Goal: Task Accomplishment & Management: Use online tool/utility

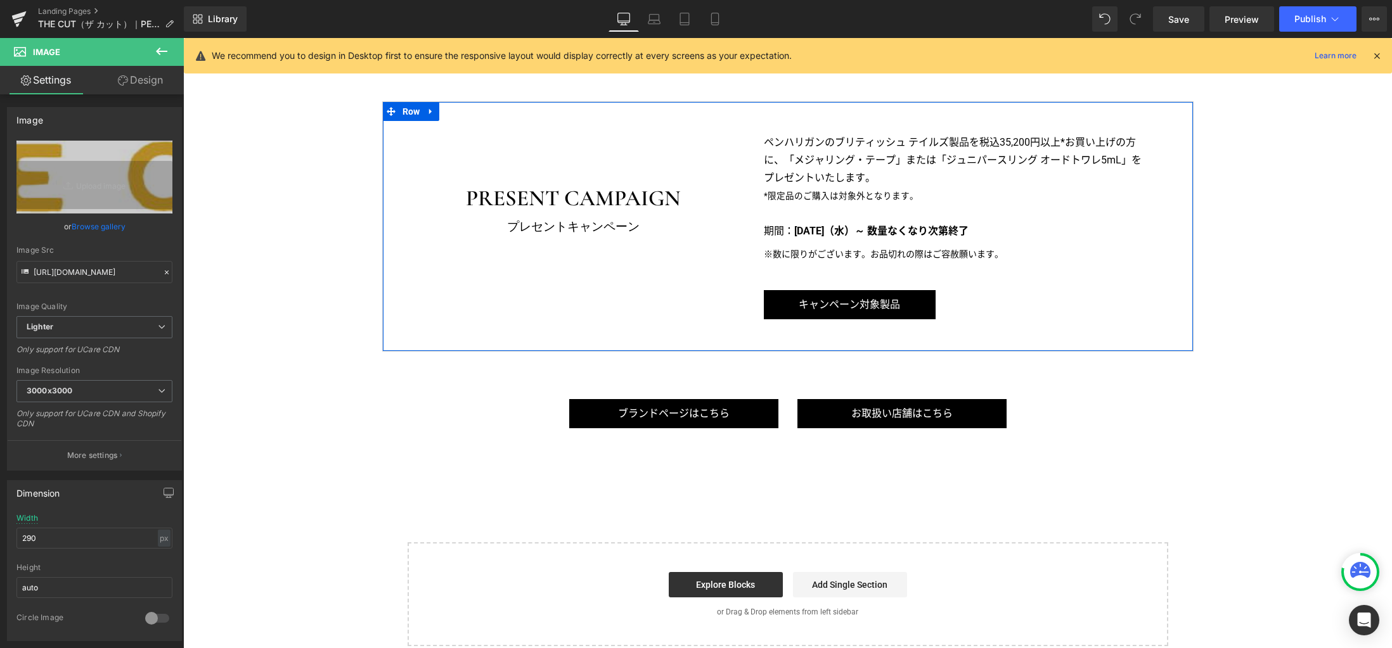
scroll to position [726, 0]
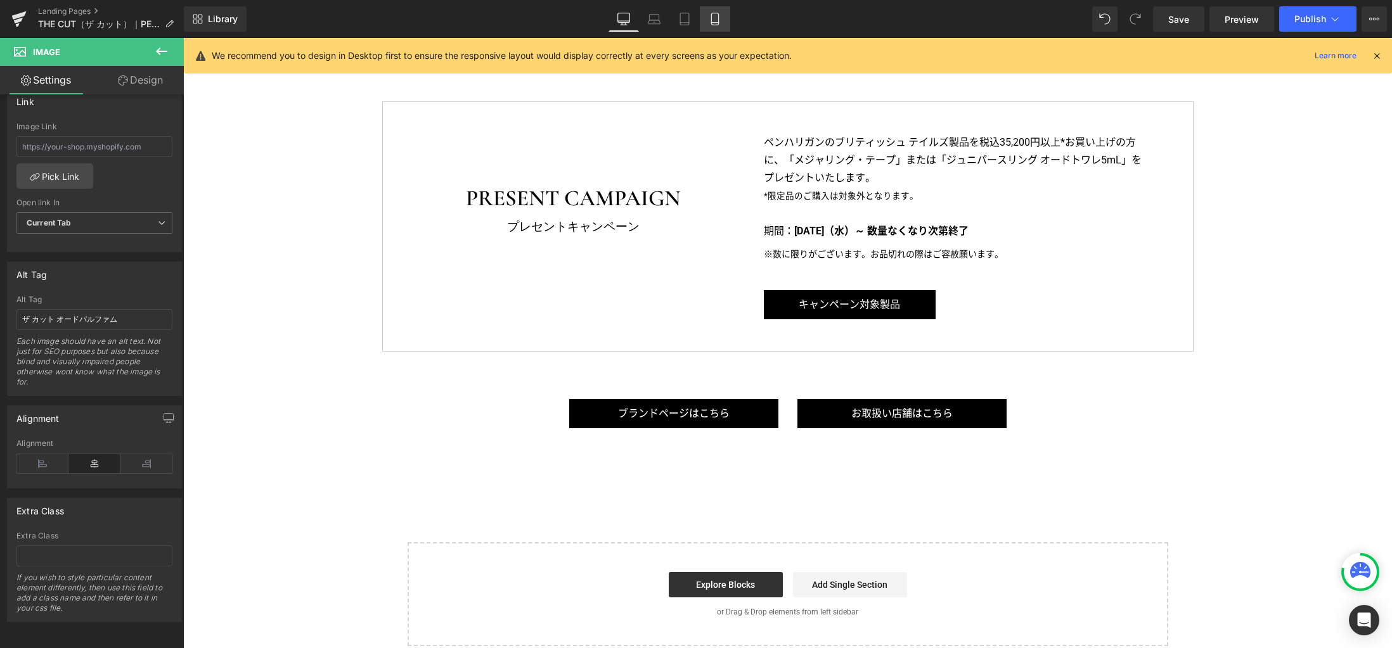
click at [715, 17] on icon at bounding box center [715, 19] width 13 height 13
type input "55"
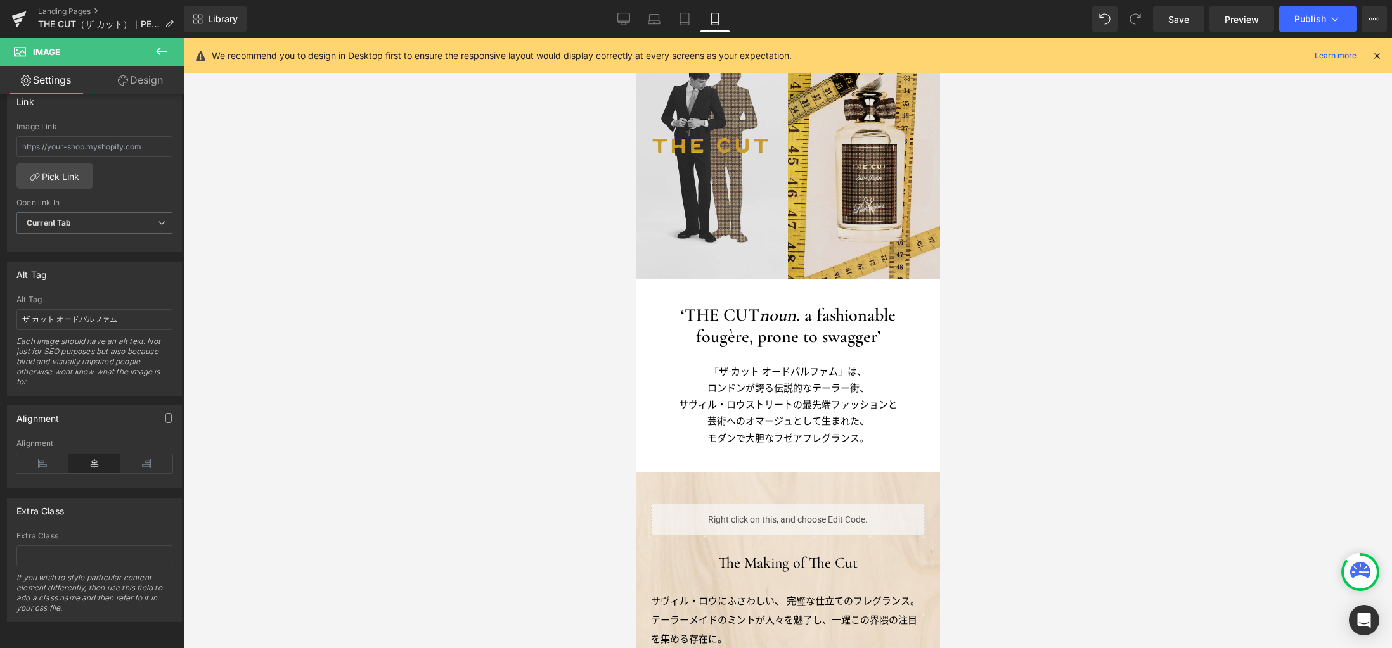
scroll to position [79, 0]
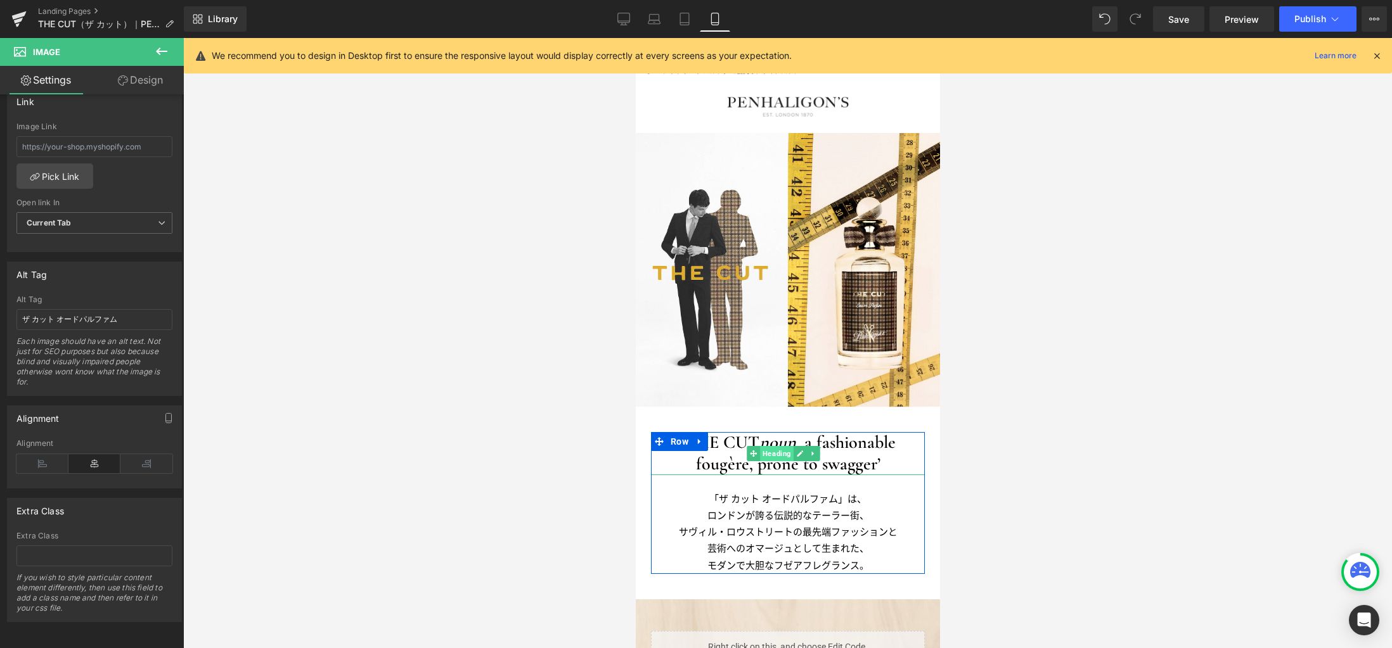
click at [771, 454] on span "Heading" at bounding box center [776, 453] width 34 height 15
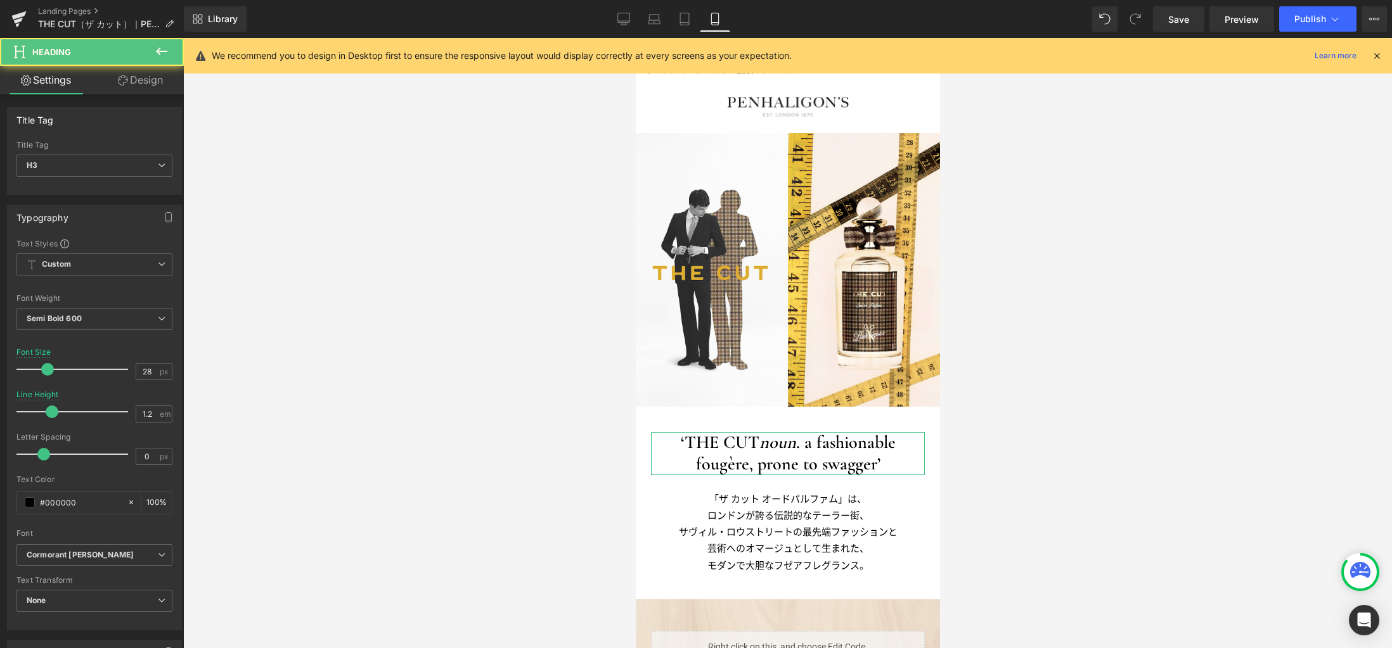
click at [143, 86] on link "Design" at bounding box center [140, 80] width 92 height 29
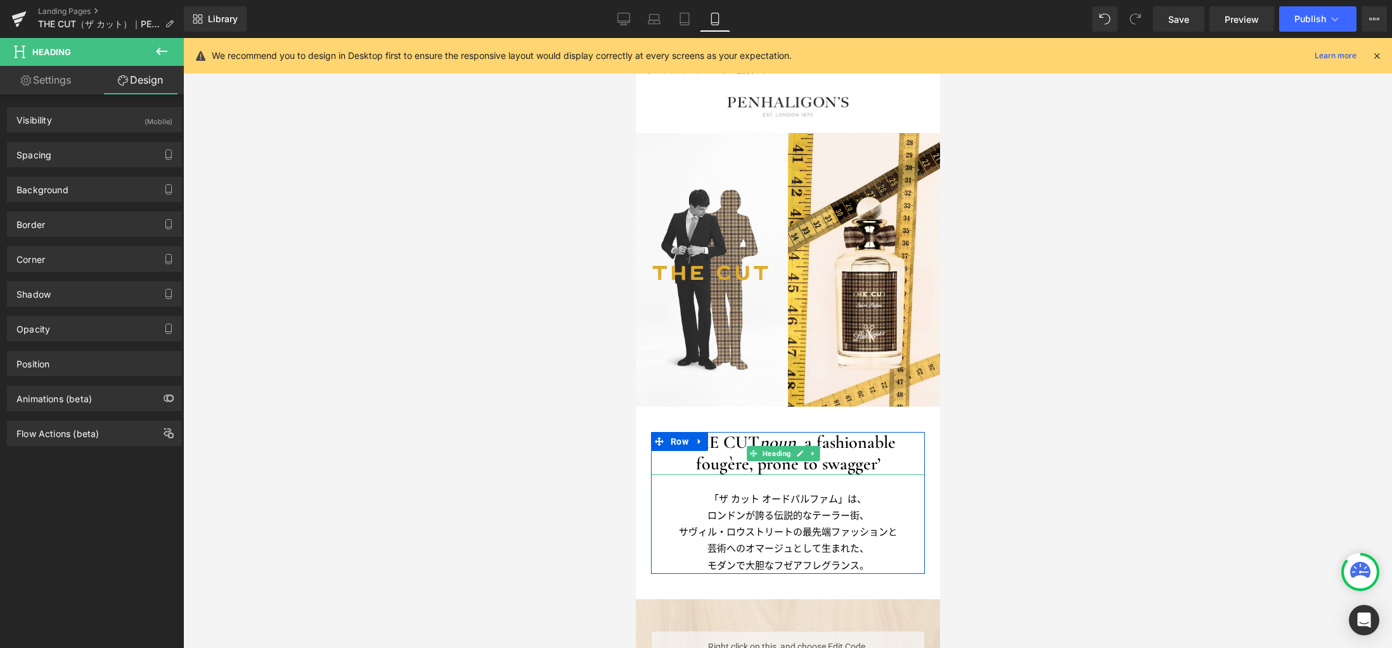
click at [807, 442] on h3 "‘THE CUT noun . a fashionable fougère, prone to swagger’" at bounding box center [787, 453] width 274 height 42
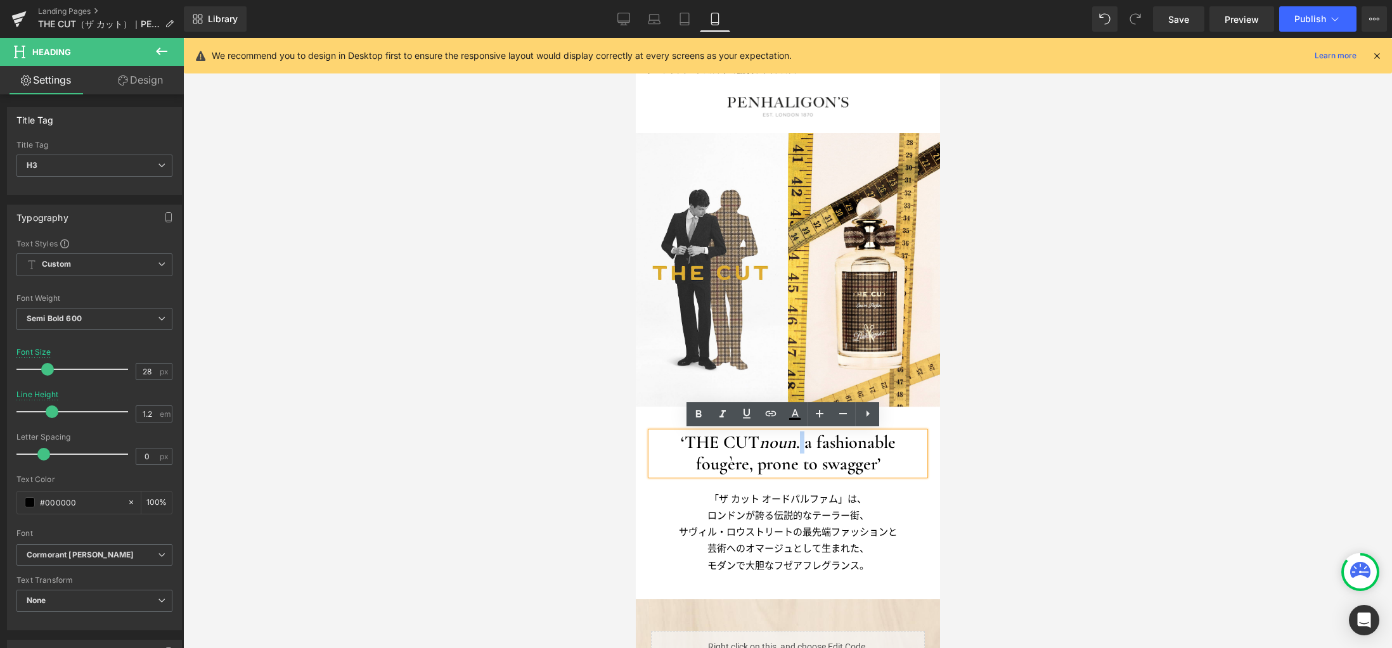
drag, startPoint x: 803, startPoint y: 444, endPoint x: 797, endPoint y: 444, distance: 6.4
click at [797, 444] on h3 "‘THE CUT noun . a fashionable fougère, prone to swagger’" at bounding box center [787, 453] width 274 height 42
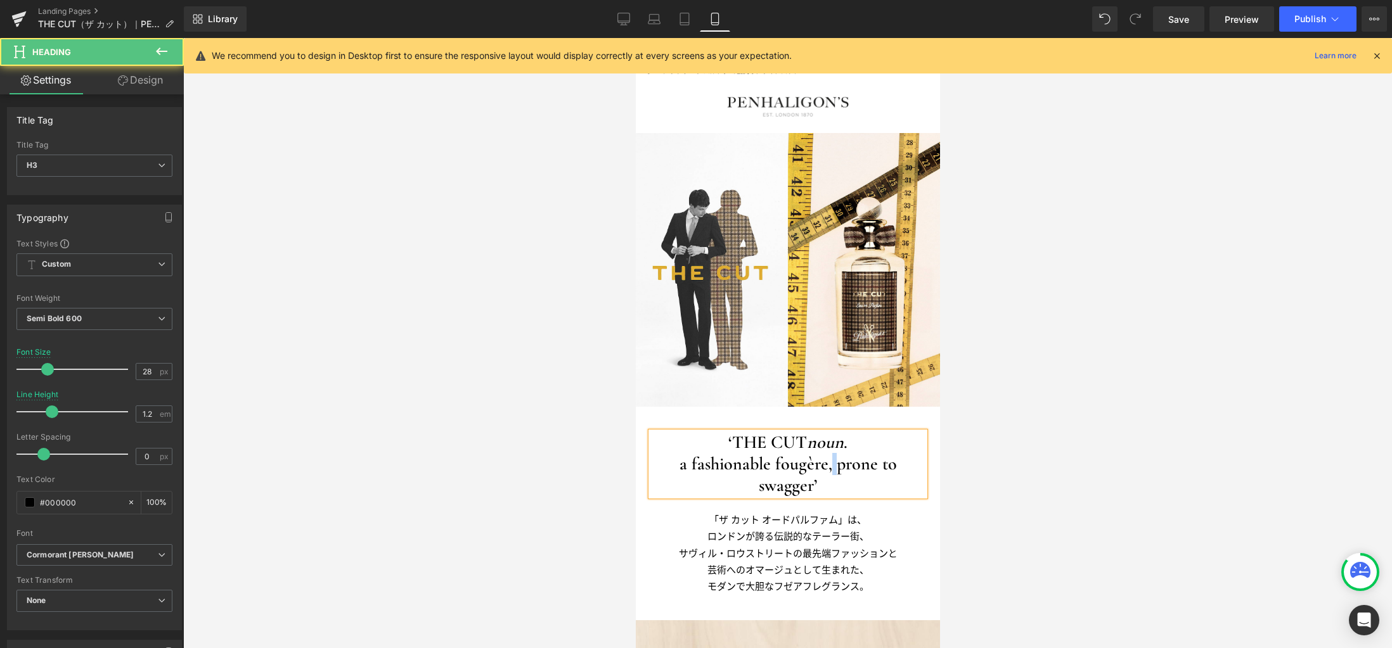
click at [825, 466] on h3 "a fashionable fougère, prone to swagger’" at bounding box center [787, 475] width 274 height 42
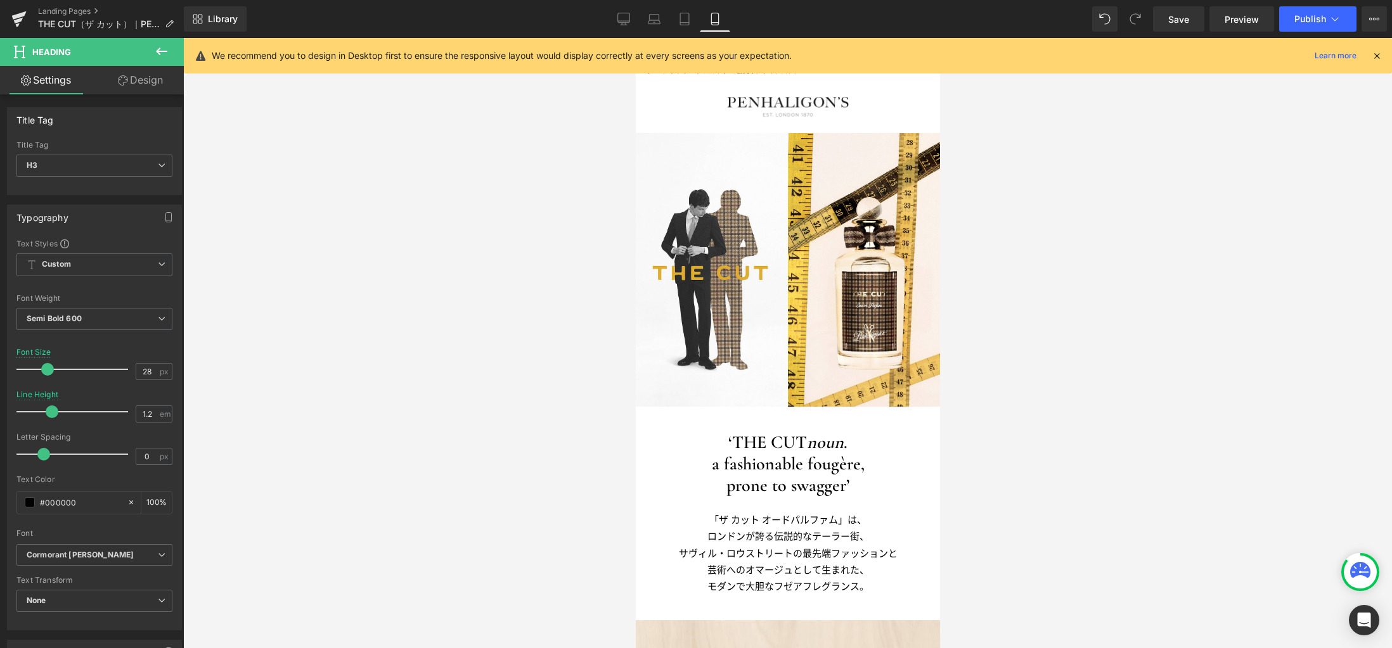
click at [1099, 262] on div at bounding box center [787, 343] width 1209 height 610
click at [1179, 20] on span "Save" at bounding box center [1178, 19] width 21 height 13
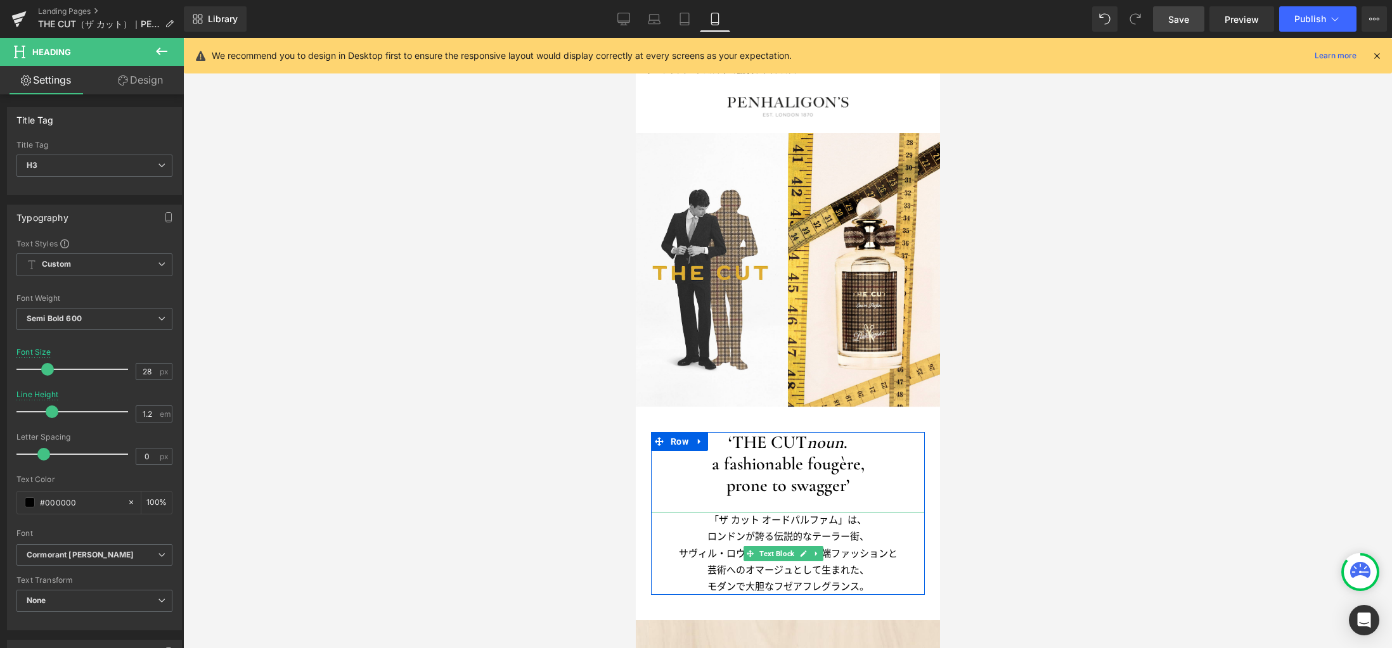
click at [852, 550] on p "サヴィル・ロウストリートの最先端ファッションと" at bounding box center [787, 554] width 274 height 16
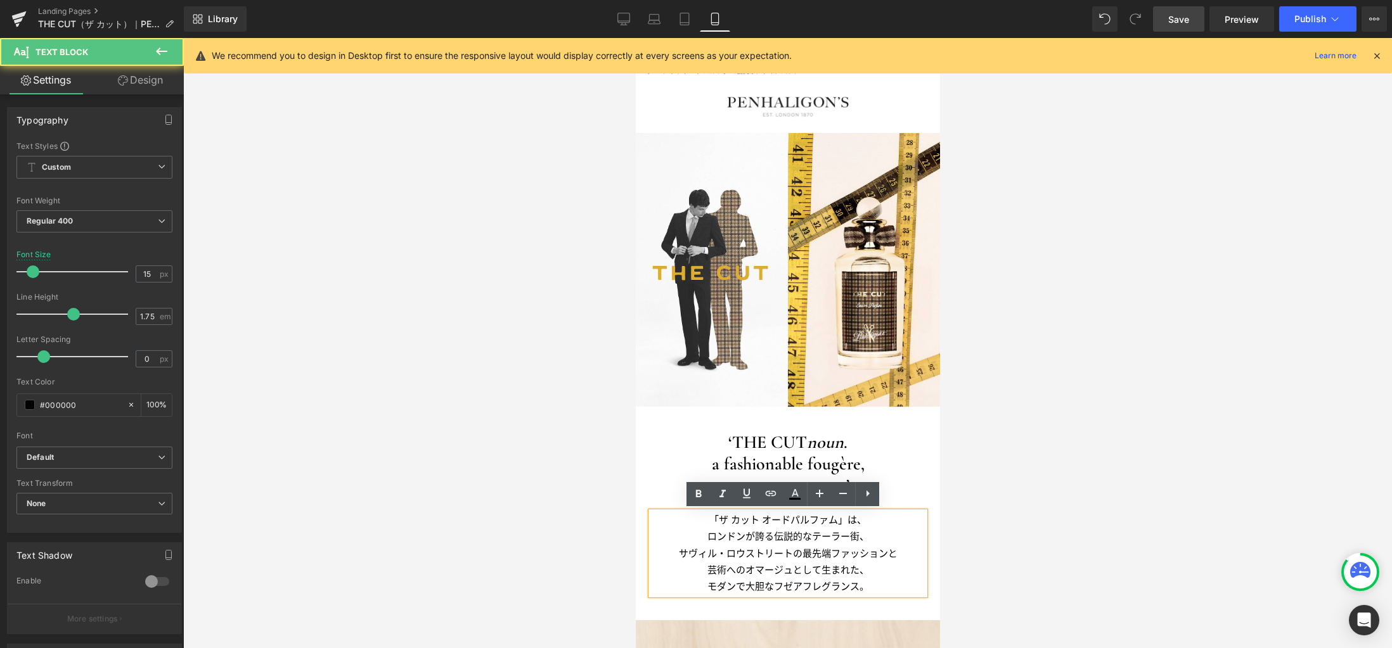
click at [798, 552] on p "サヴィル・ロウストリートの最先端ファッションと" at bounding box center [787, 554] width 274 height 16
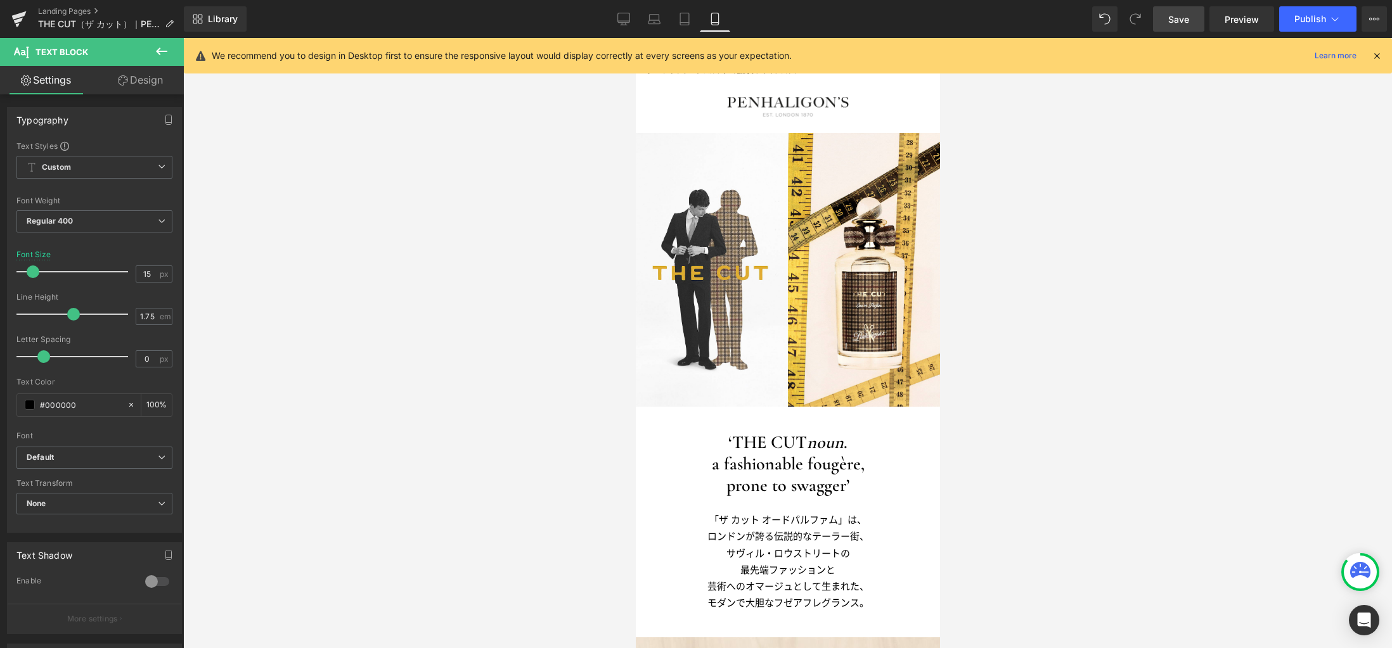
click at [1191, 17] on link "Save" at bounding box center [1178, 18] width 51 height 25
click at [139, 79] on link "Design" at bounding box center [140, 80] width 92 height 29
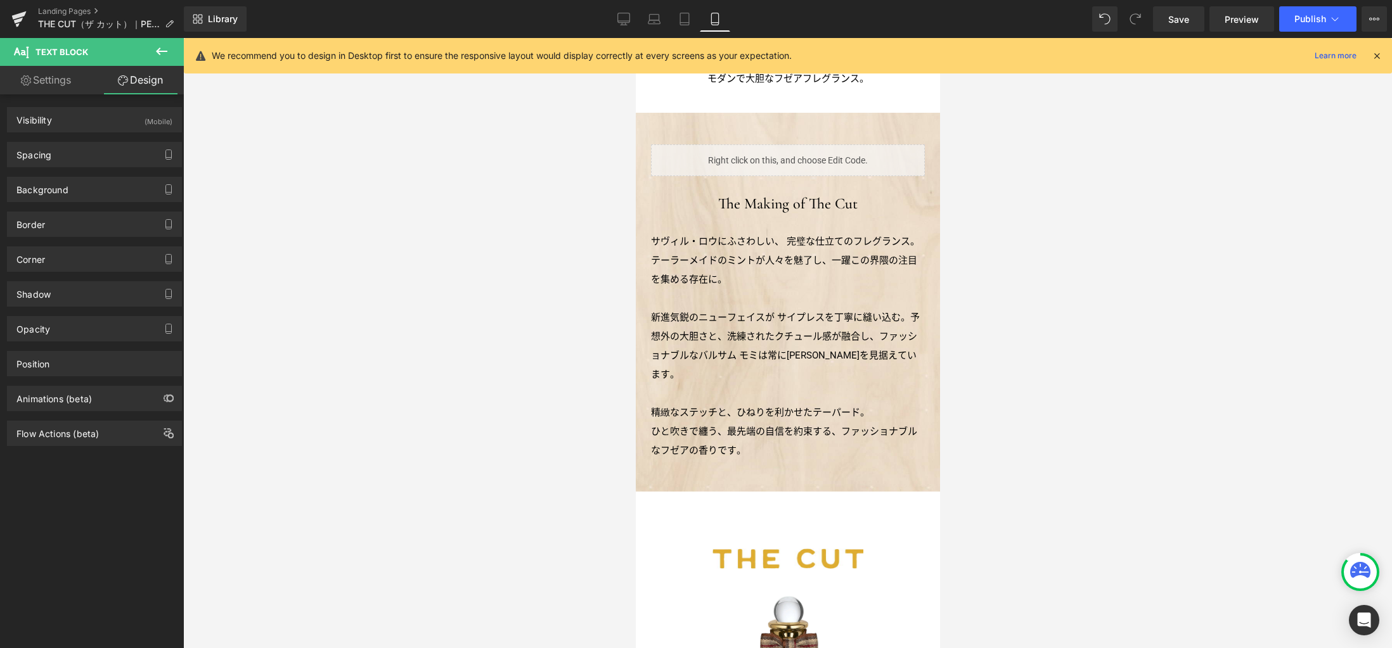
scroll to position [605, 0]
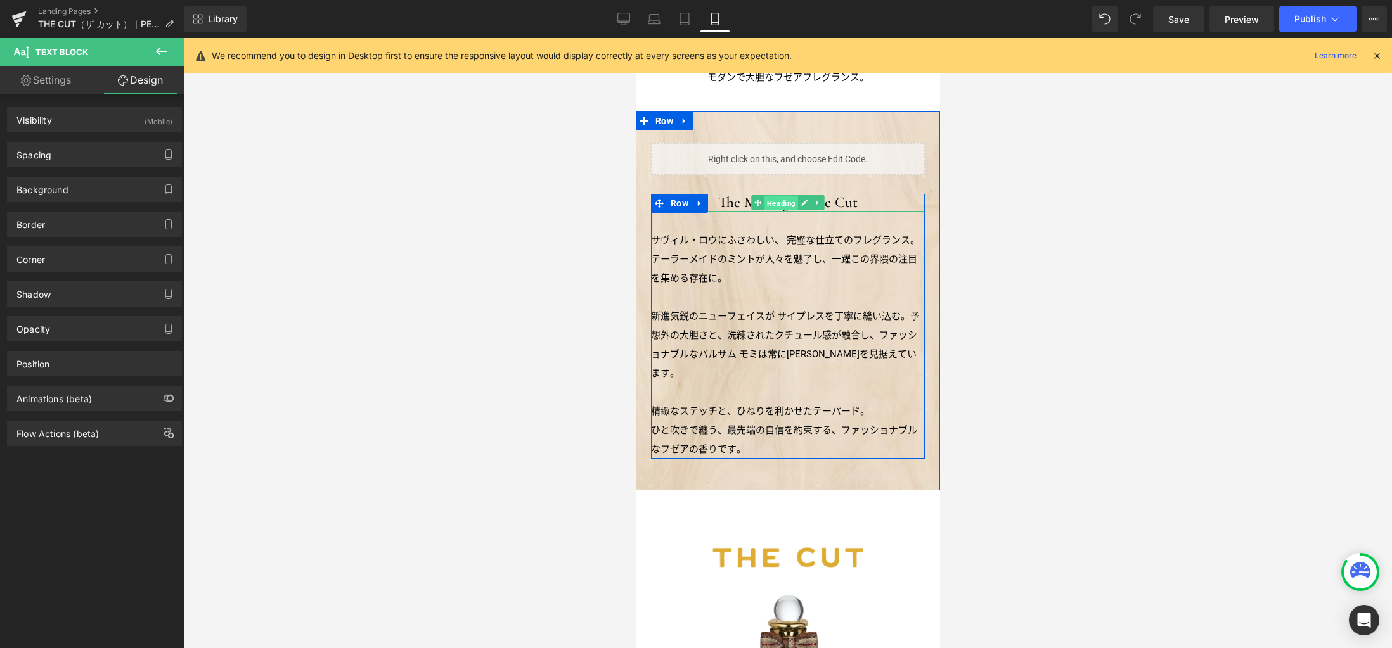
click at [782, 206] on span "Heading" at bounding box center [781, 203] width 34 height 15
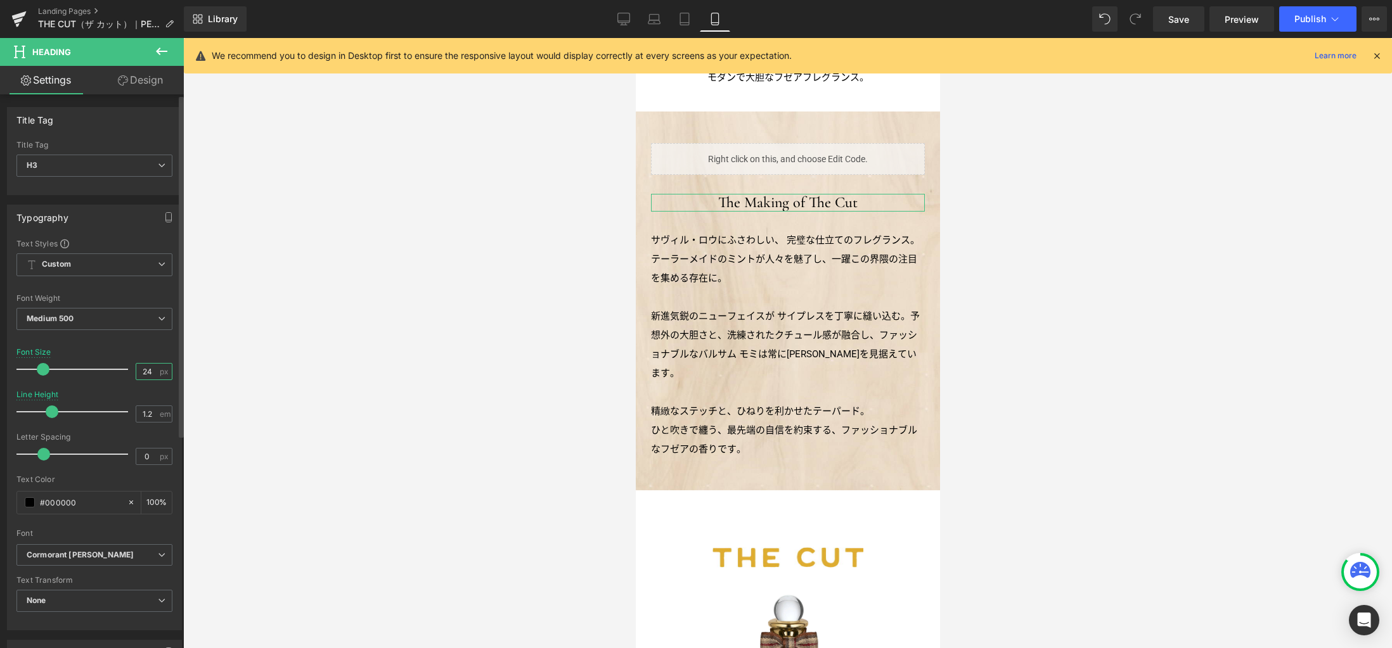
drag, startPoint x: 149, startPoint y: 370, endPoint x: 108, endPoint y: 363, distance: 41.2
click at [109, 363] on div "Font Size 24 px" at bounding box center [94, 369] width 156 height 42
type input "30"
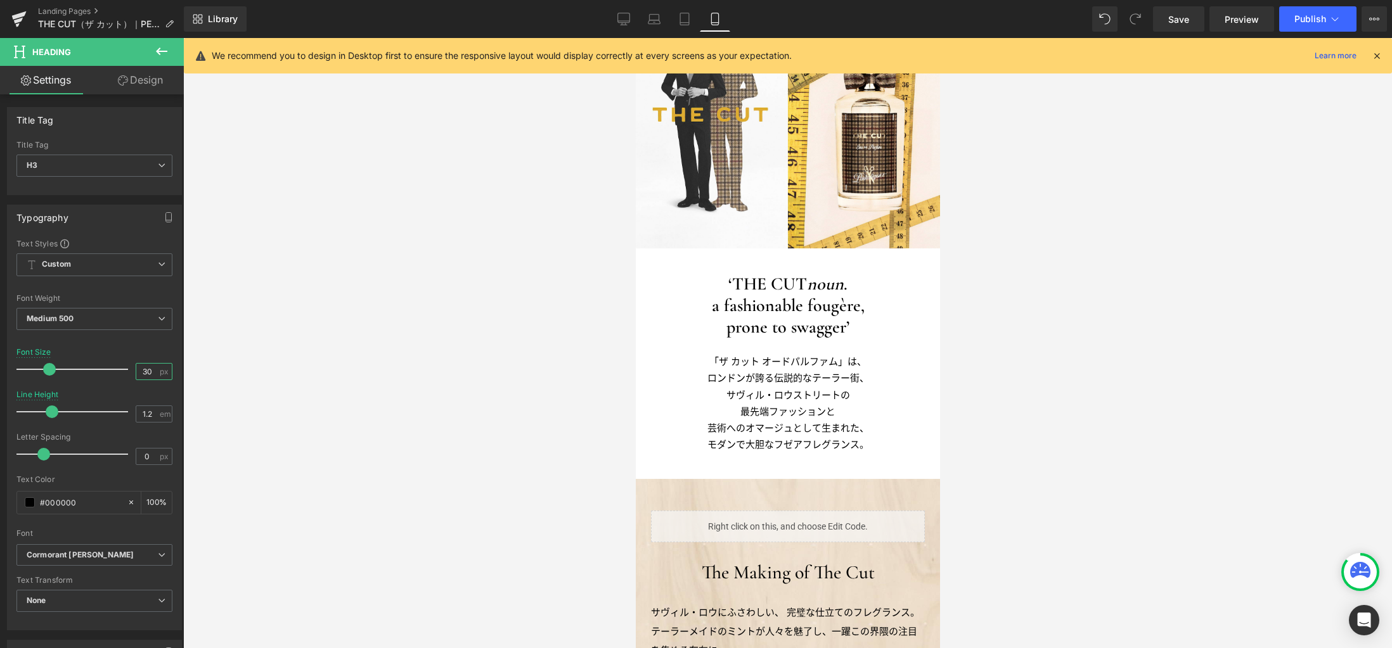
scroll to position [208, 0]
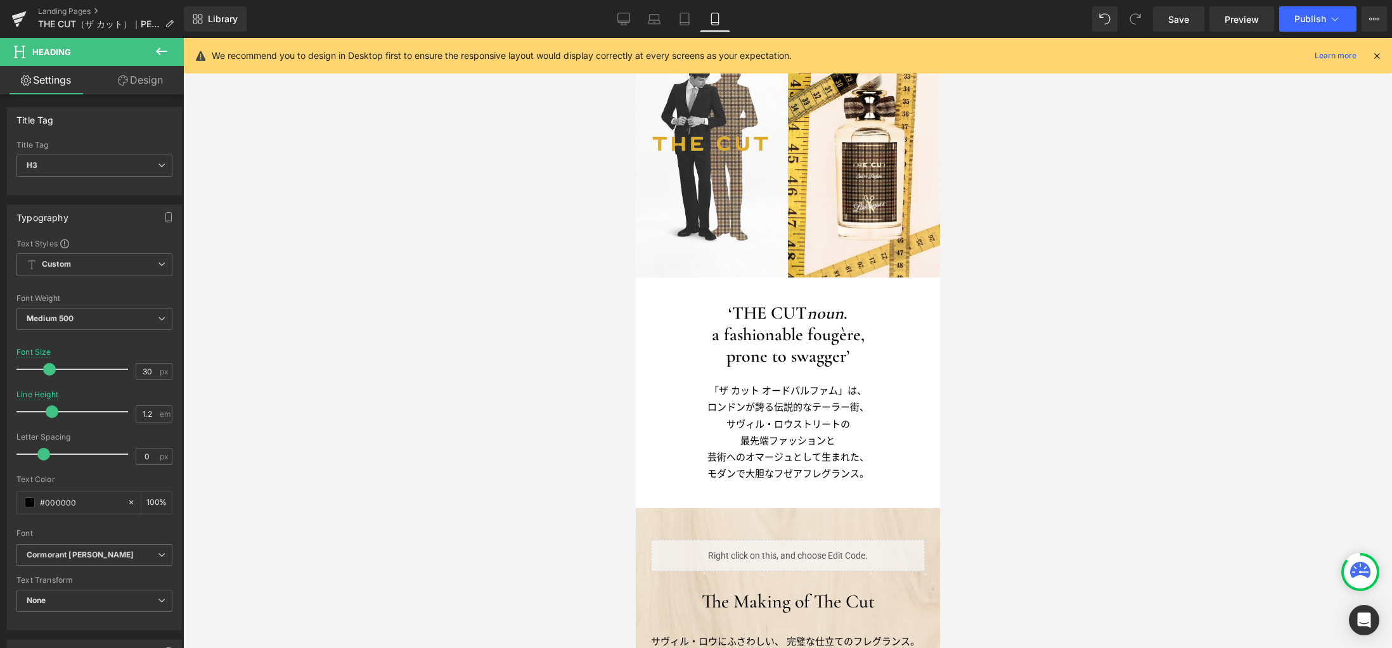
click at [789, 333] on div "‘THE CUT noun . a fashionable fougère, prone to swagger’ Heading" at bounding box center [787, 335] width 274 height 64
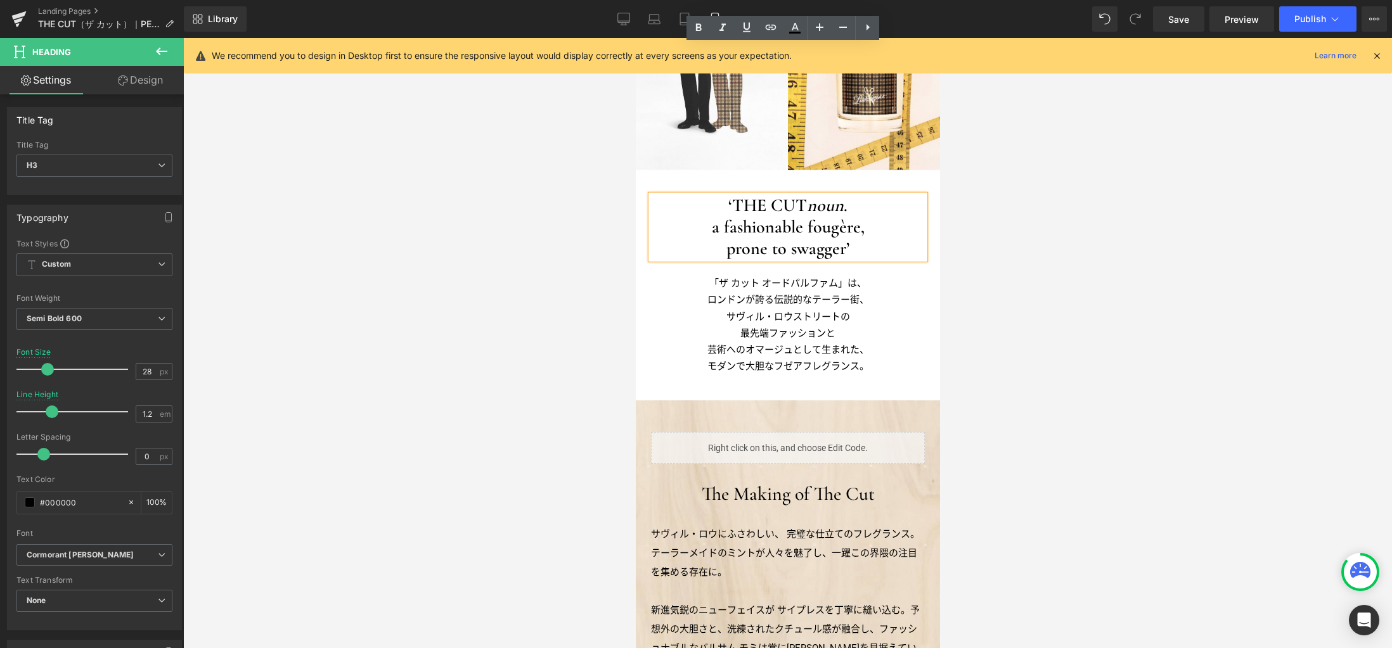
scroll to position [466, 0]
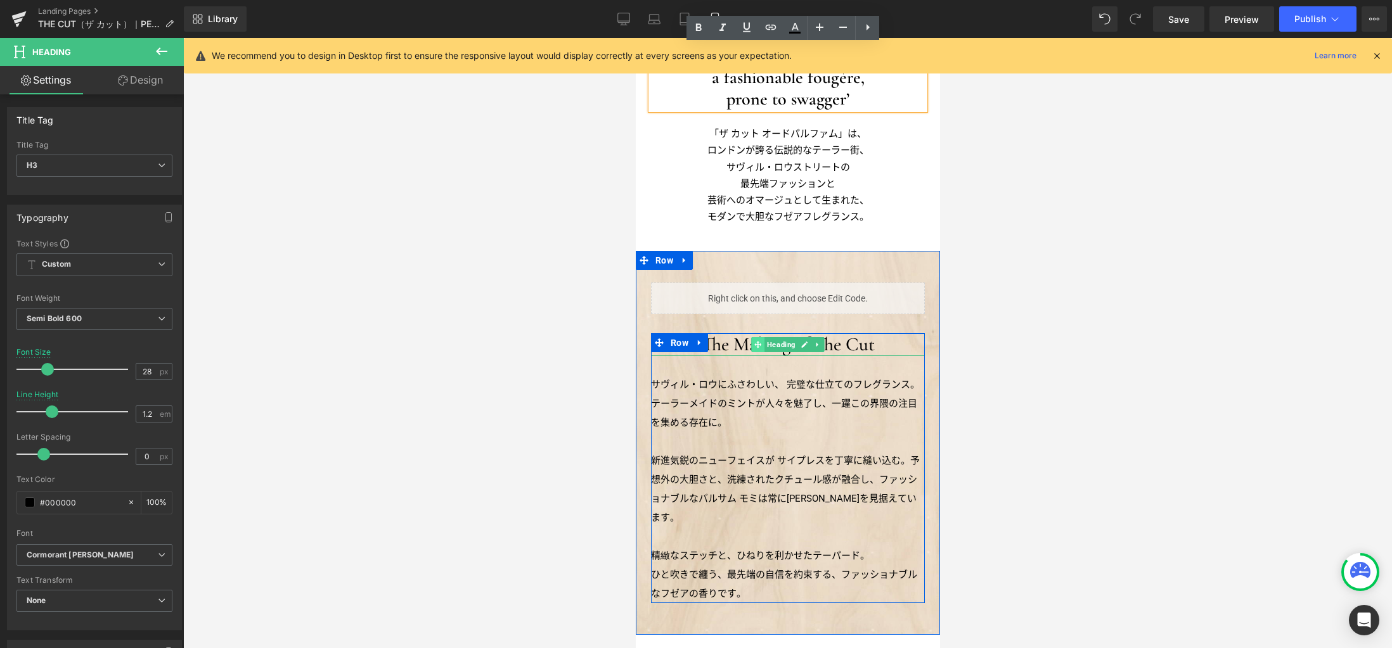
click at [754, 343] on icon at bounding box center [757, 345] width 7 height 8
click at [770, 343] on span "Heading" at bounding box center [781, 344] width 34 height 15
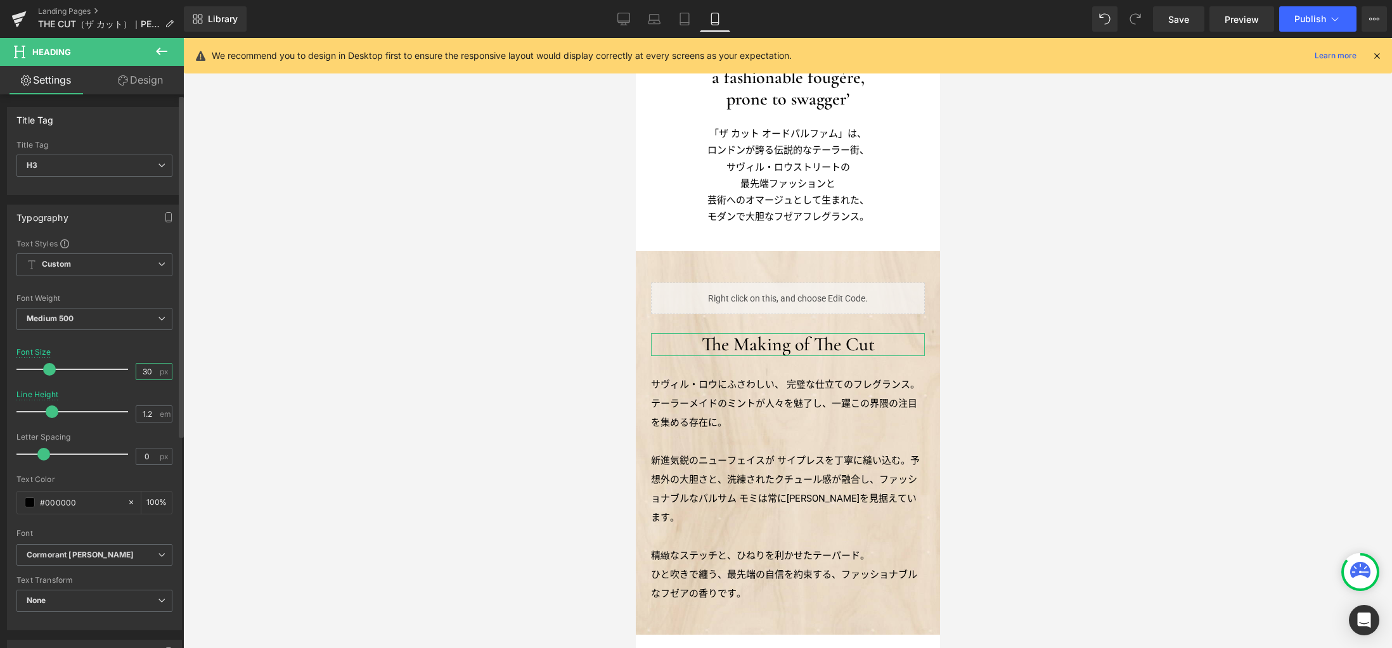
drag, startPoint x: 148, startPoint y: 373, endPoint x: 121, endPoint y: 372, distance: 26.6
click at [121, 372] on div "Font Size 30 px" at bounding box center [94, 369] width 156 height 42
click at [1169, 18] on span "Save" at bounding box center [1178, 19] width 21 height 13
click at [637, 19] on link "Desktop" at bounding box center [623, 18] width 30 height 25
type input "40"
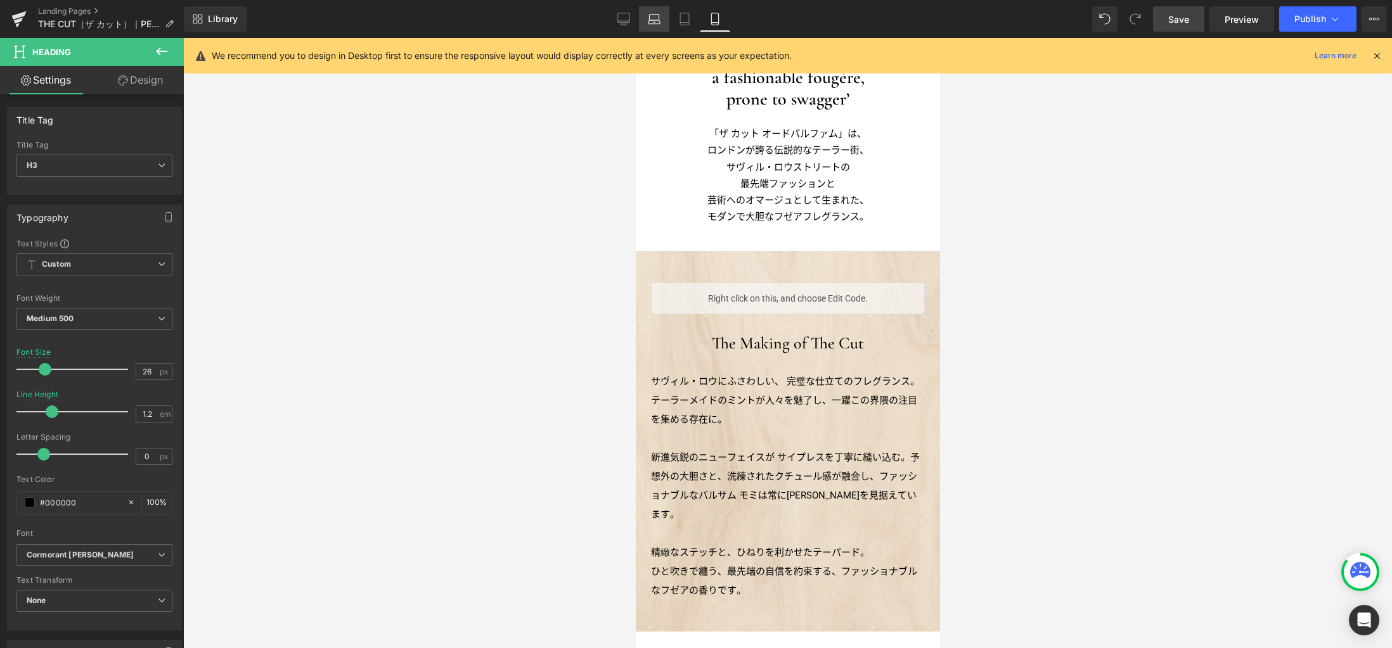
type input "1.3"
type input "100"
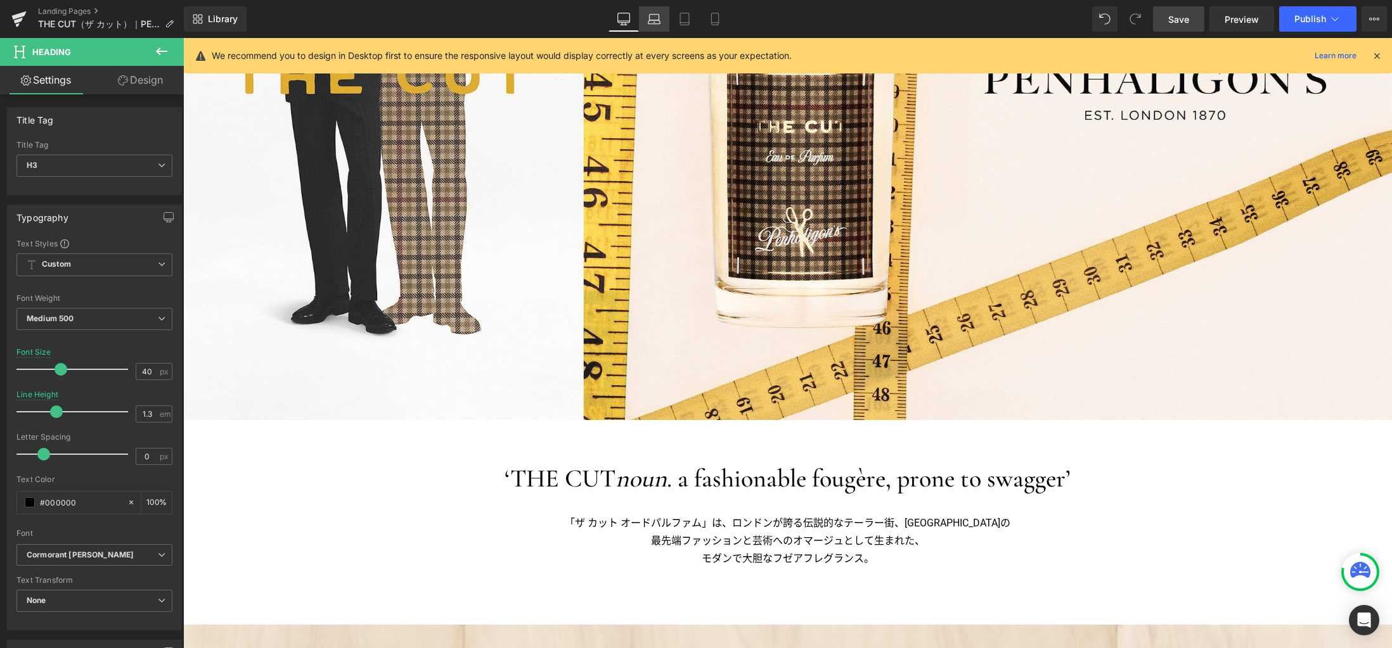
scroll to position [921, 0]
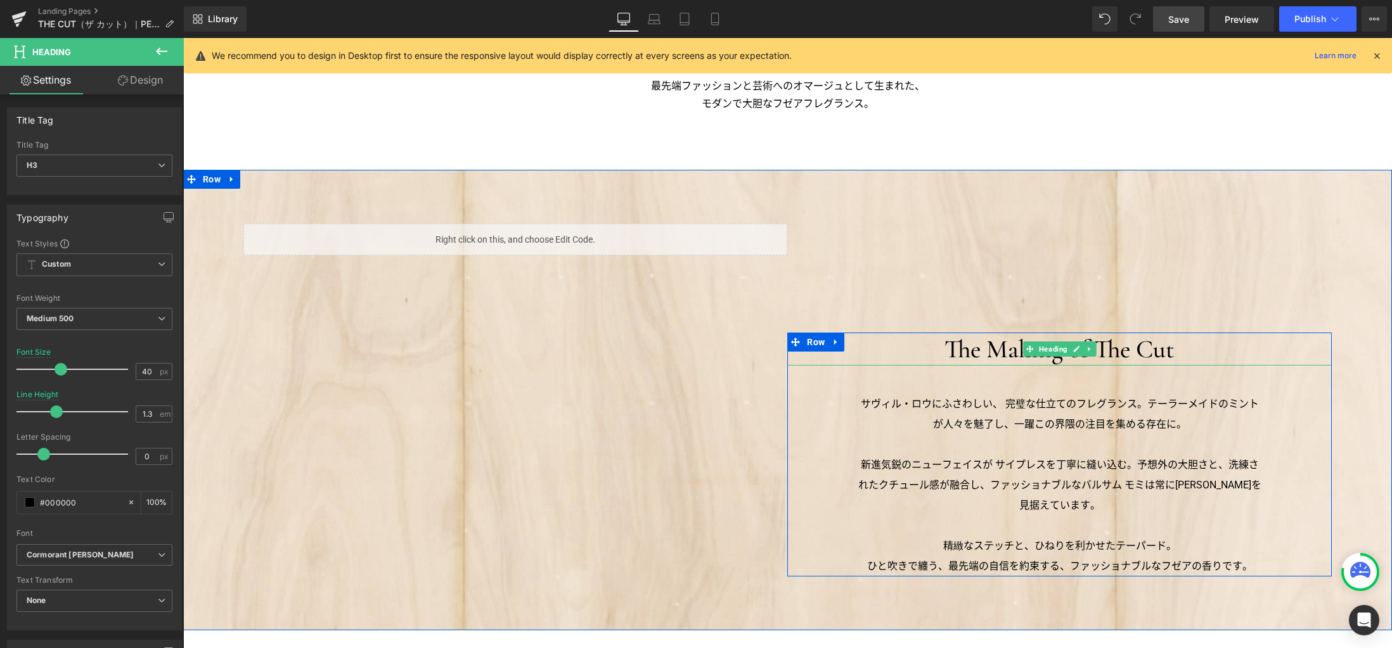
click at [985, 350] on h3 "The Making of The Cut" at bounding box center [1059, 349] width 544 height 33
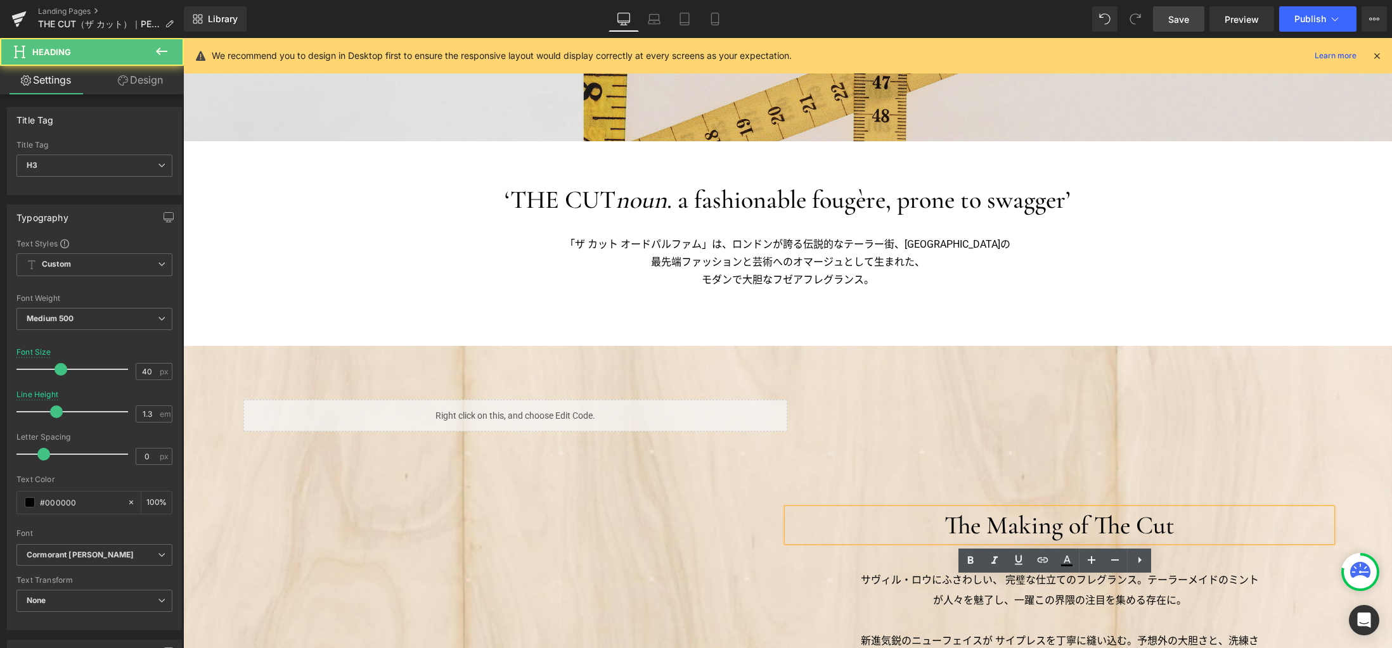
scroll to position [516, 0]
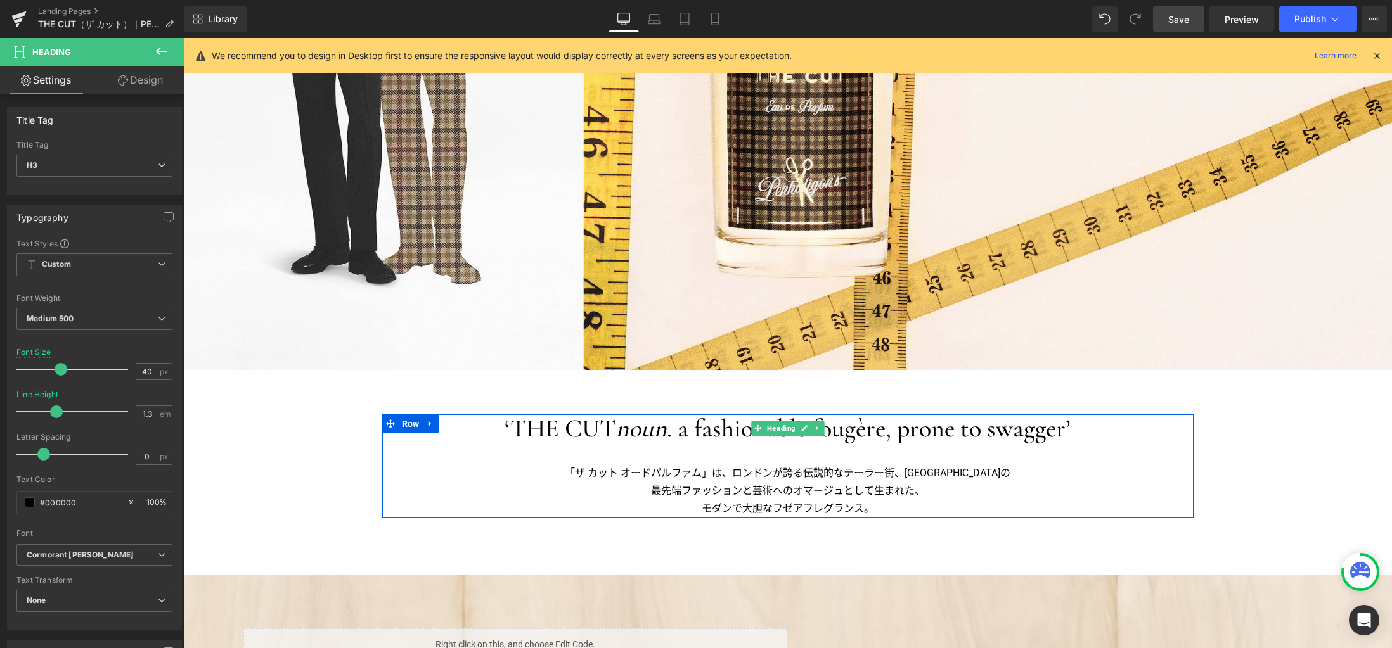
click at [853, 423] on h3 "‘THE CUT noun . a fashionable fougère, prone to swagger’" at bounding box center [787, 428] width 811 height 28
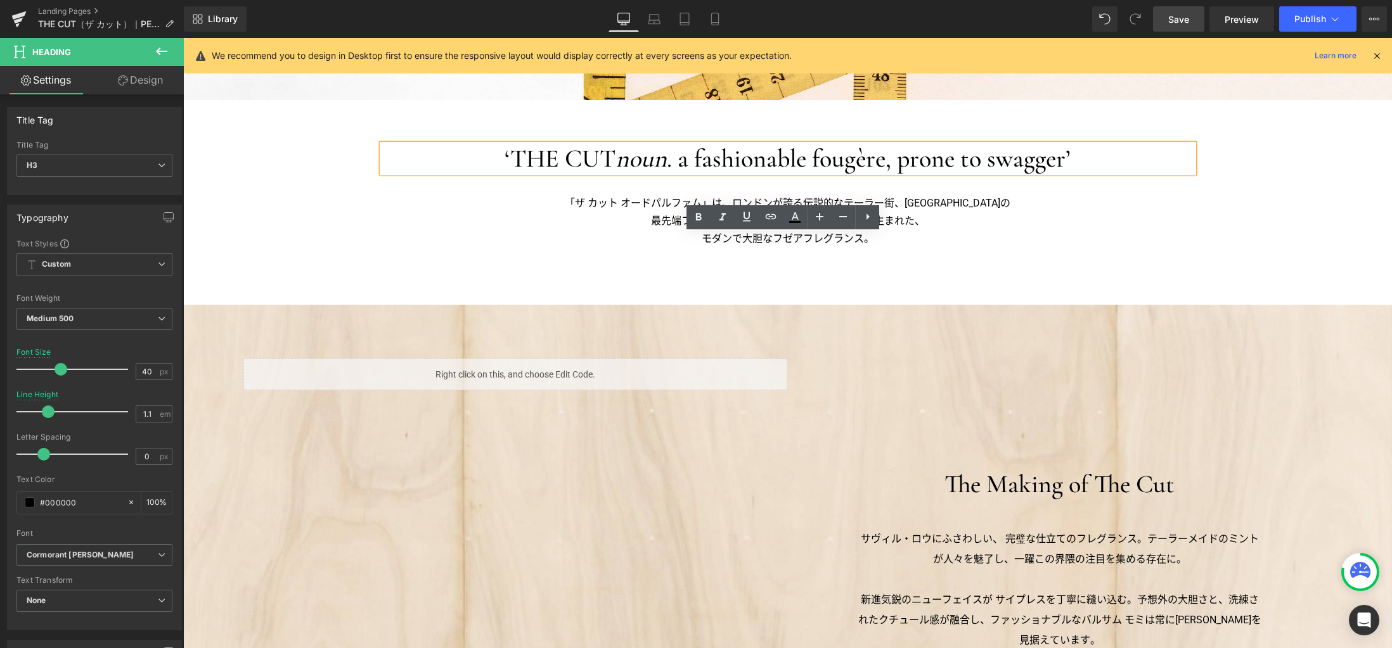
scroll to position [875, 0]
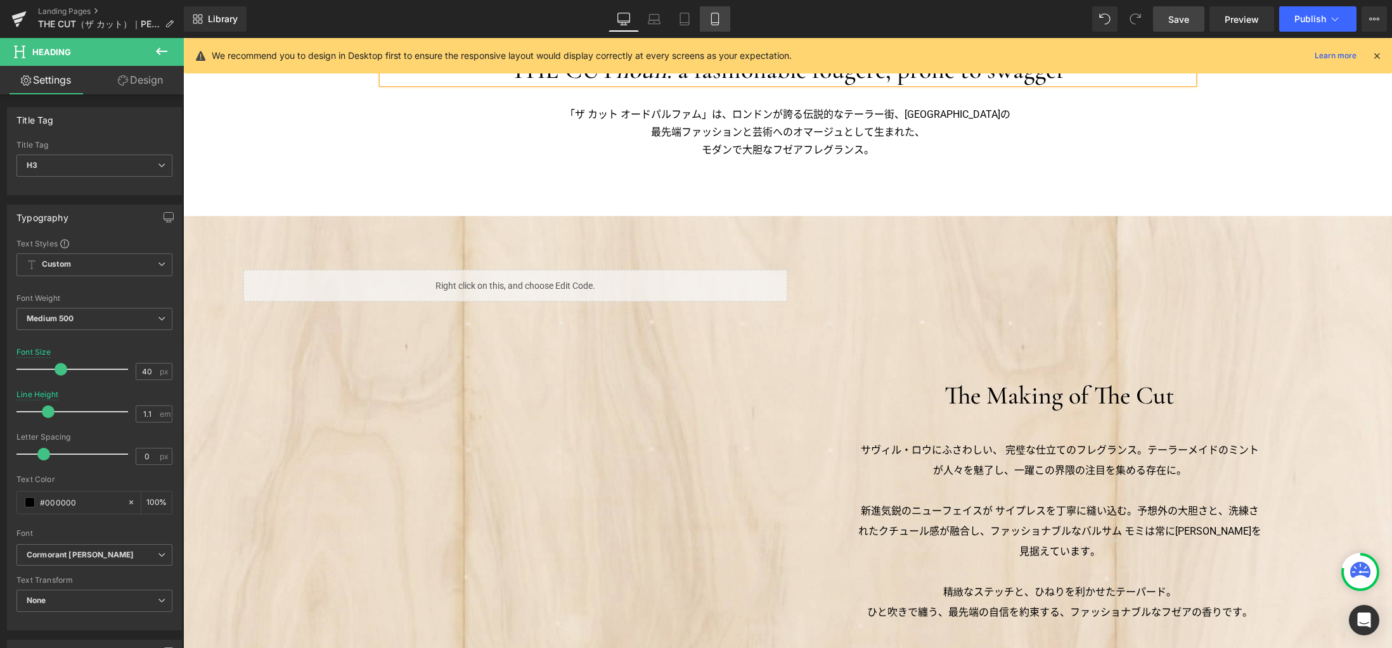
click at [711, 18] on icon at bounding box center [714, 19] width 7 height 12
type input "28"
type input "1.2"
type input "100"
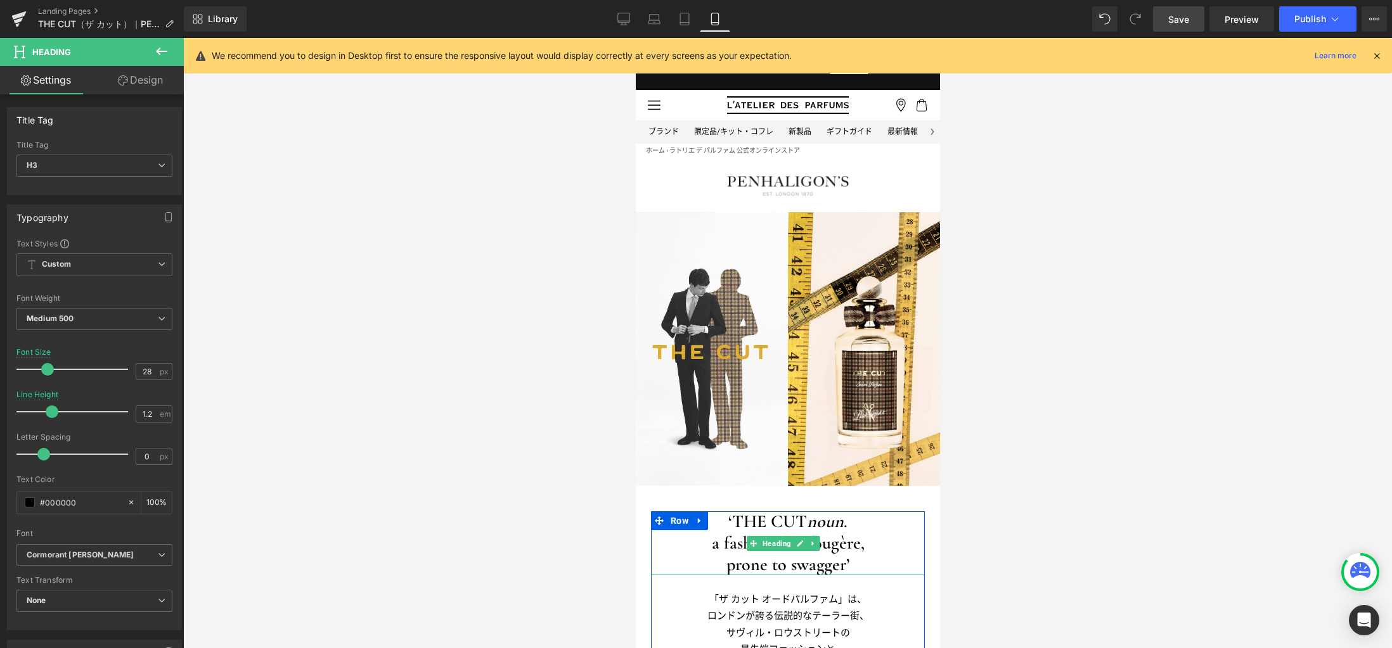
click at [812, 527] on icon "noun" at bounding box center [824, 522] width 37 height 22
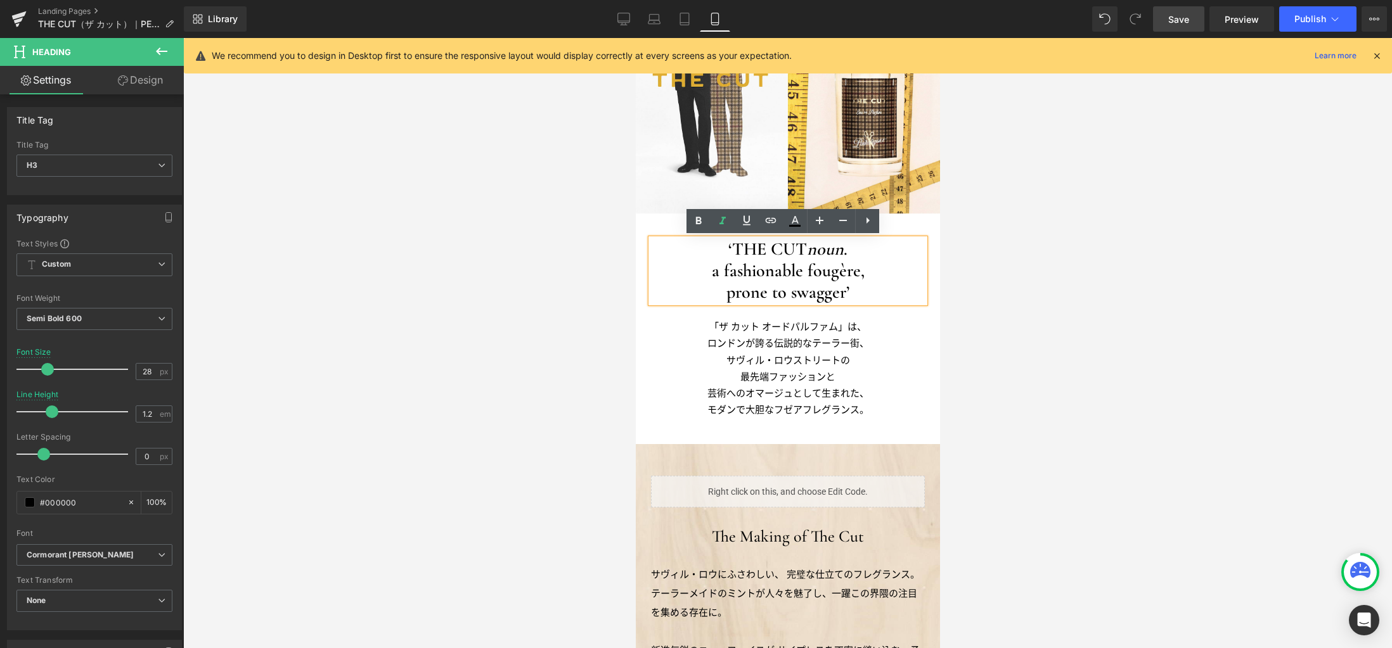
scroll to position [385, 0]
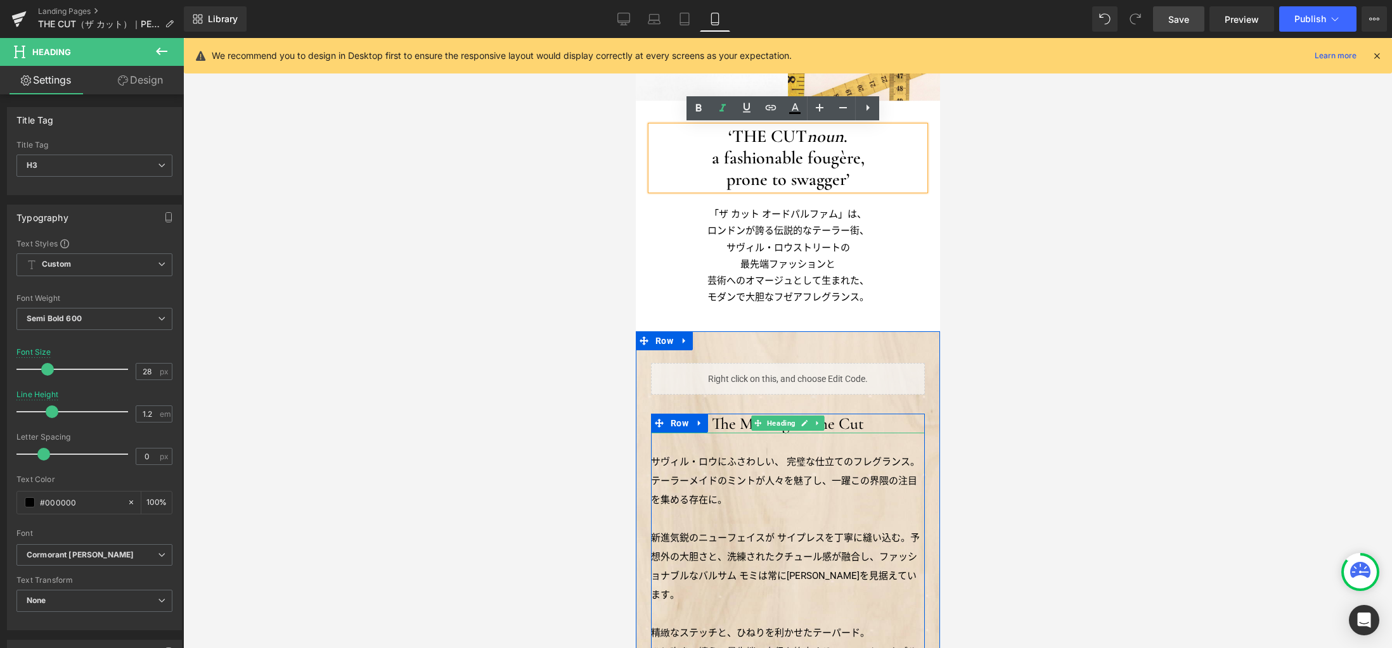
click at [850, 423] on h3 "The Making of The Cut" at bounding box center [787, 424] width 274 height 20
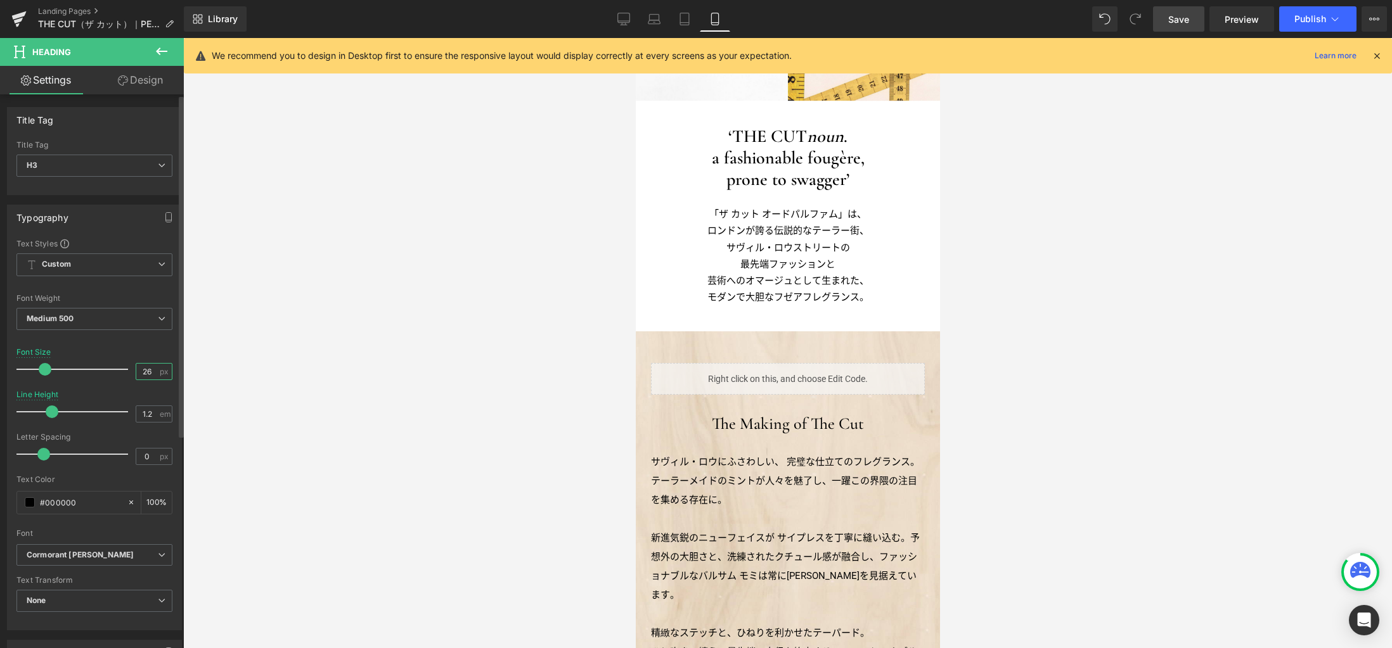
drag, startPoint x: 150, startPoint y: 371, endPoint x: 103, endPoint y: 366, distance: 47.9
click at [103, 366] on div "Font Size 26 px" at bounding box center [94, 369] width 156 height 42
type input "28"
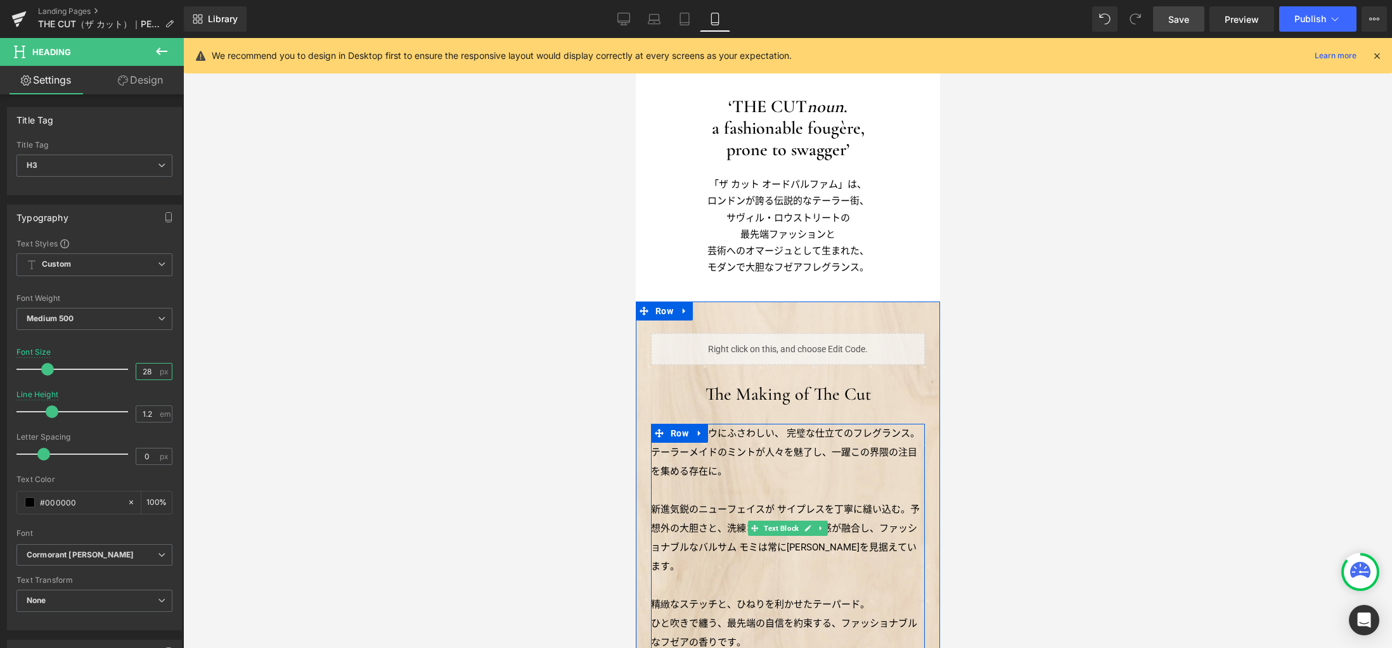
scroll to position [587, 0]
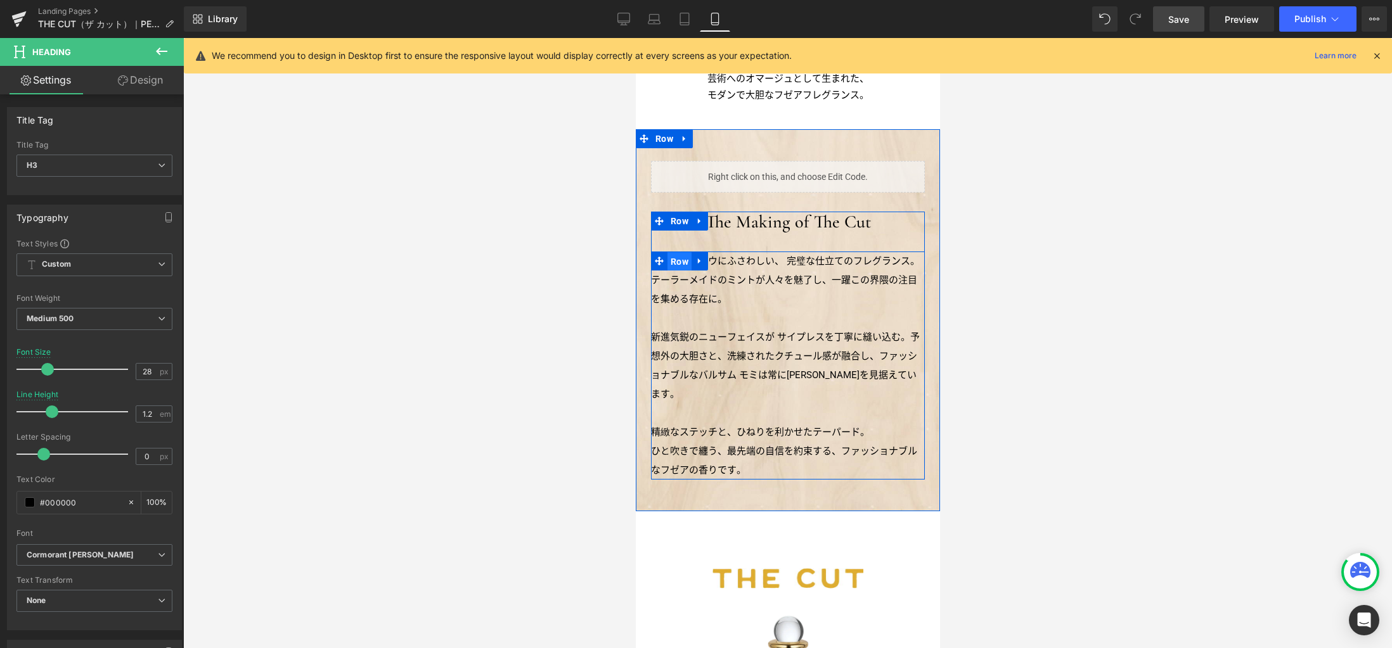
click at [673, 260] on span "Row" at bounding box center [679, 261] width 24 height 19
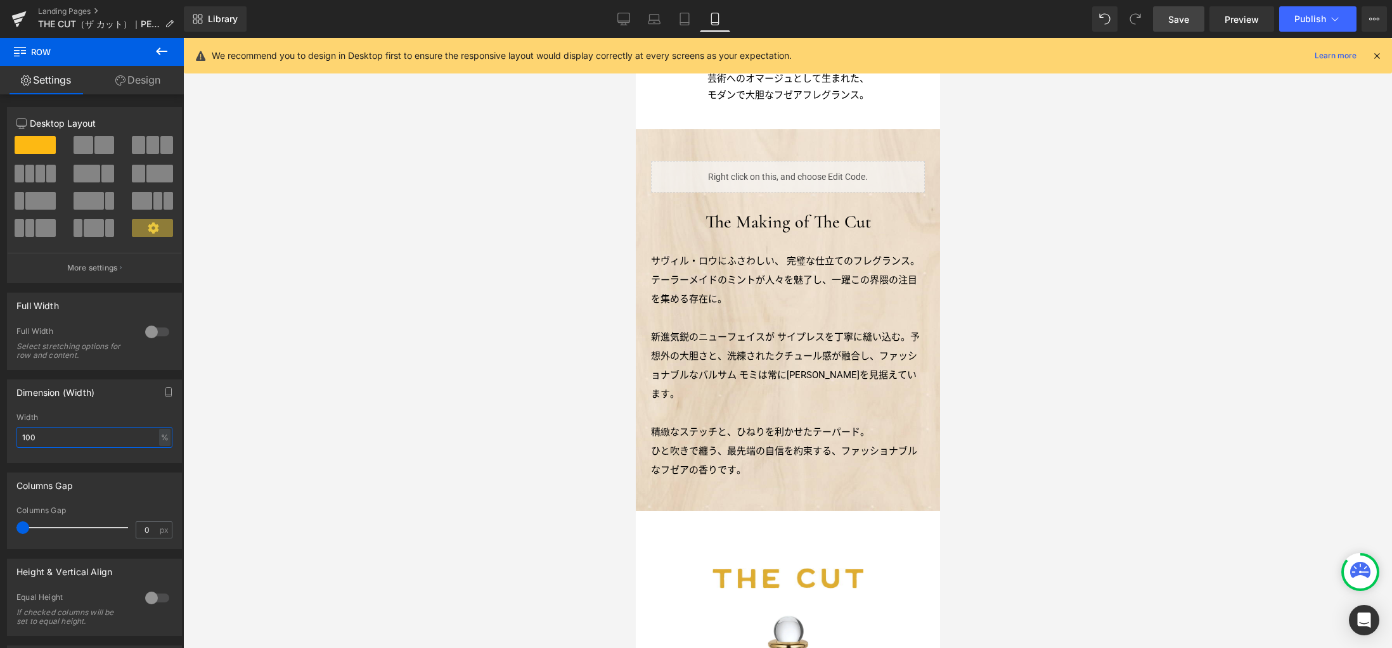
drag, startPoint x: 61, startPoint y: 441, endPoint x: -28, endPoint y: 432, distance: 89.8
click at [0, 432] on html "Row You are previewing how the will restyle your page. You can not edit Element…" at bounding box center [696, 324] width 1392 height 648
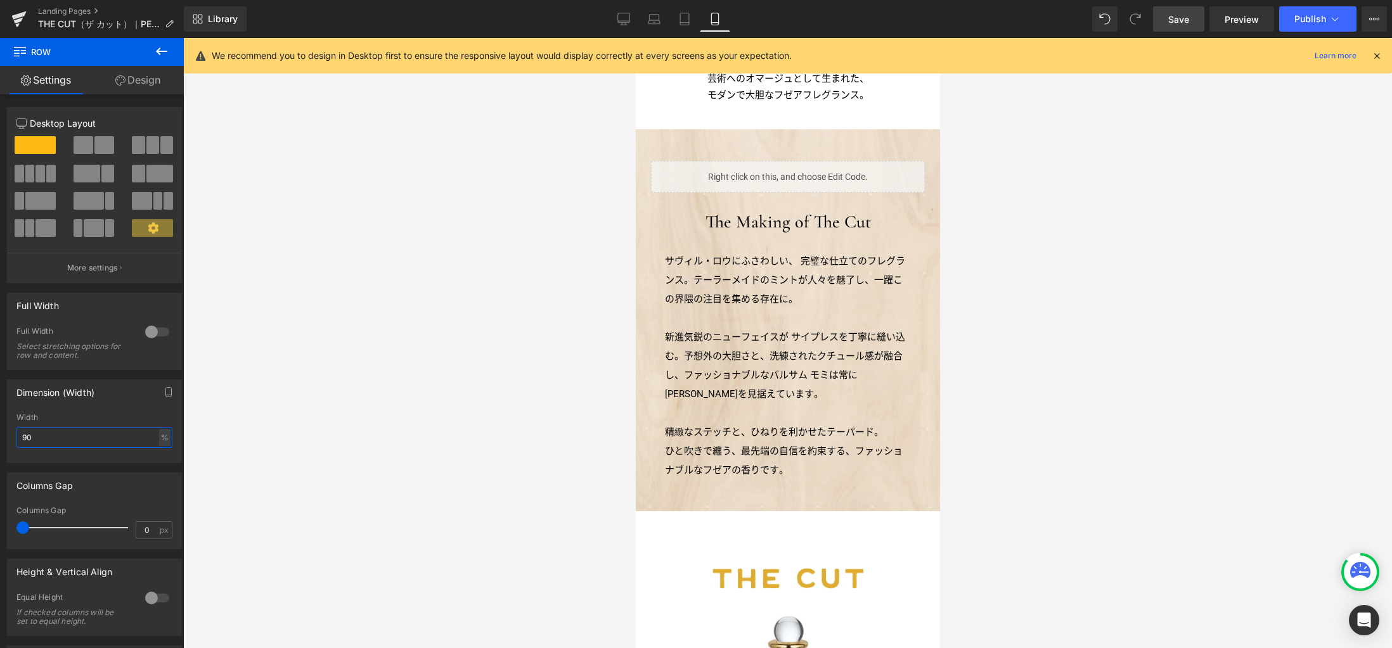
type input "90"
click at [1183, 18] on span "Save" at bounding box center [1178, 19] width 21 height 13
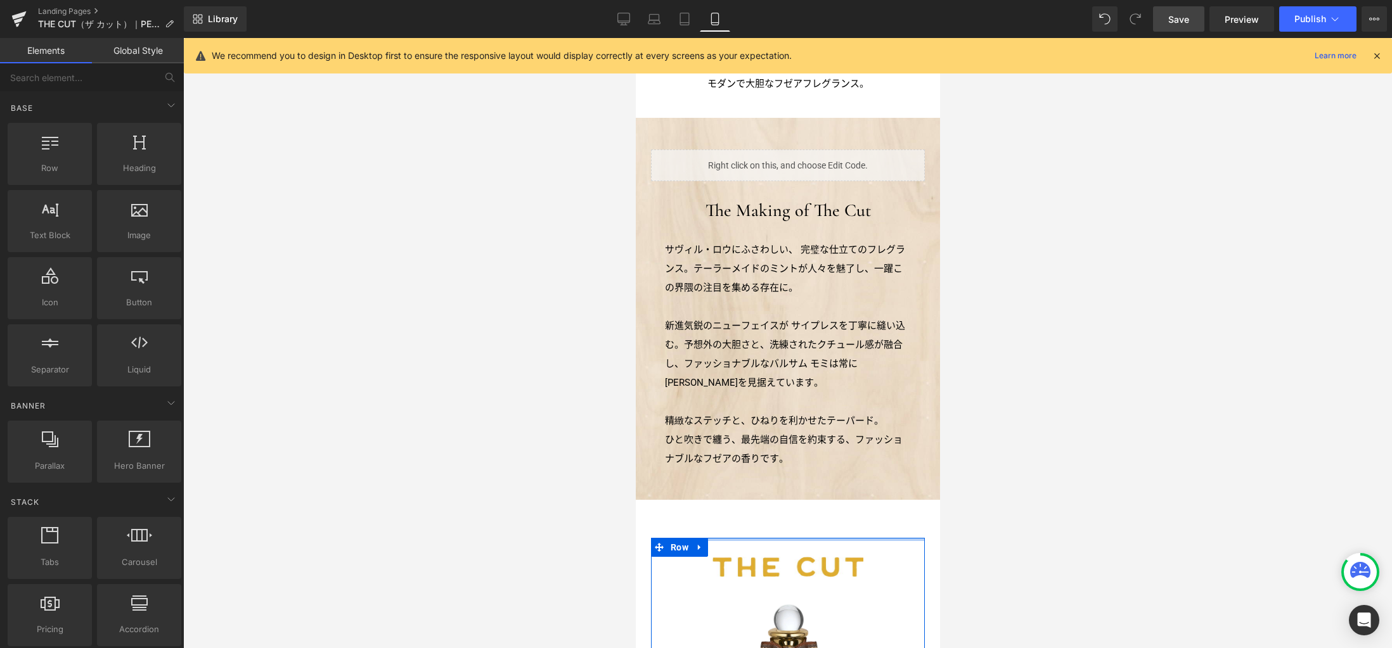
scroll to position [612, 0]
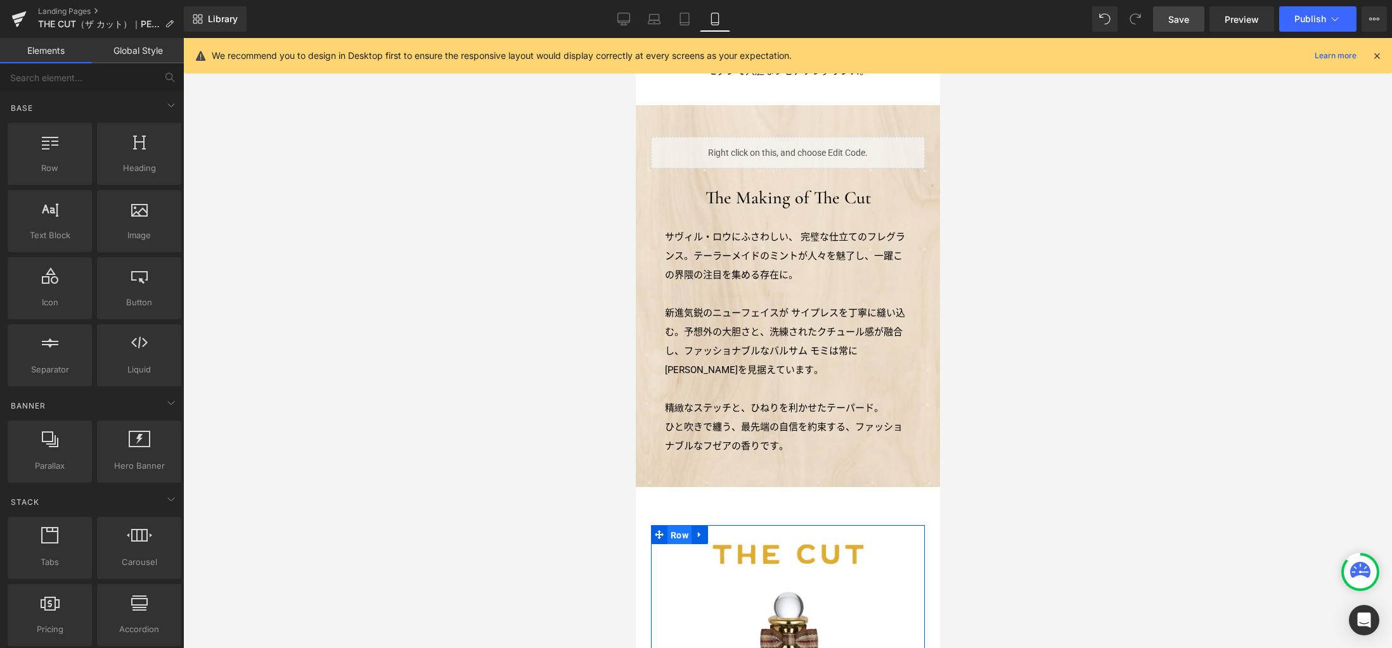
click at [680, 534] on span "Row" at bounding box center [679, 535] width 24 height 19
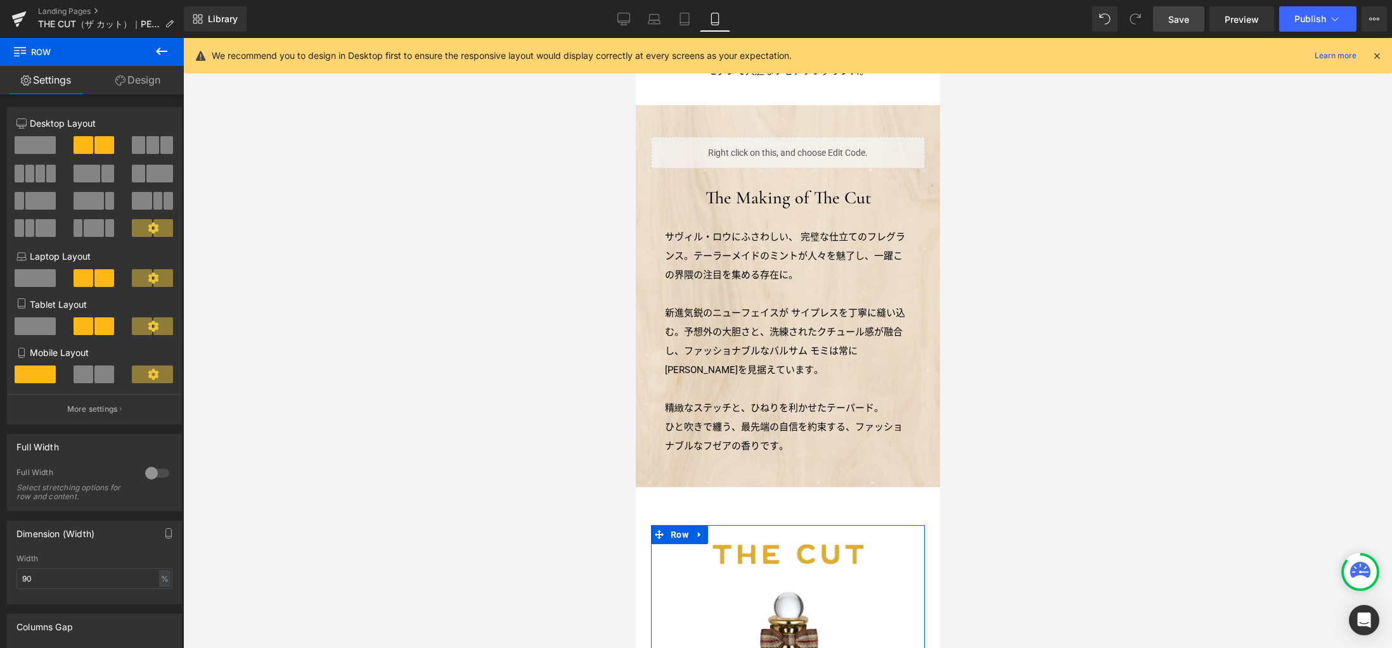
click at [145, 82] on link "Design" at bounding box center [138, 80] width 92 height 29
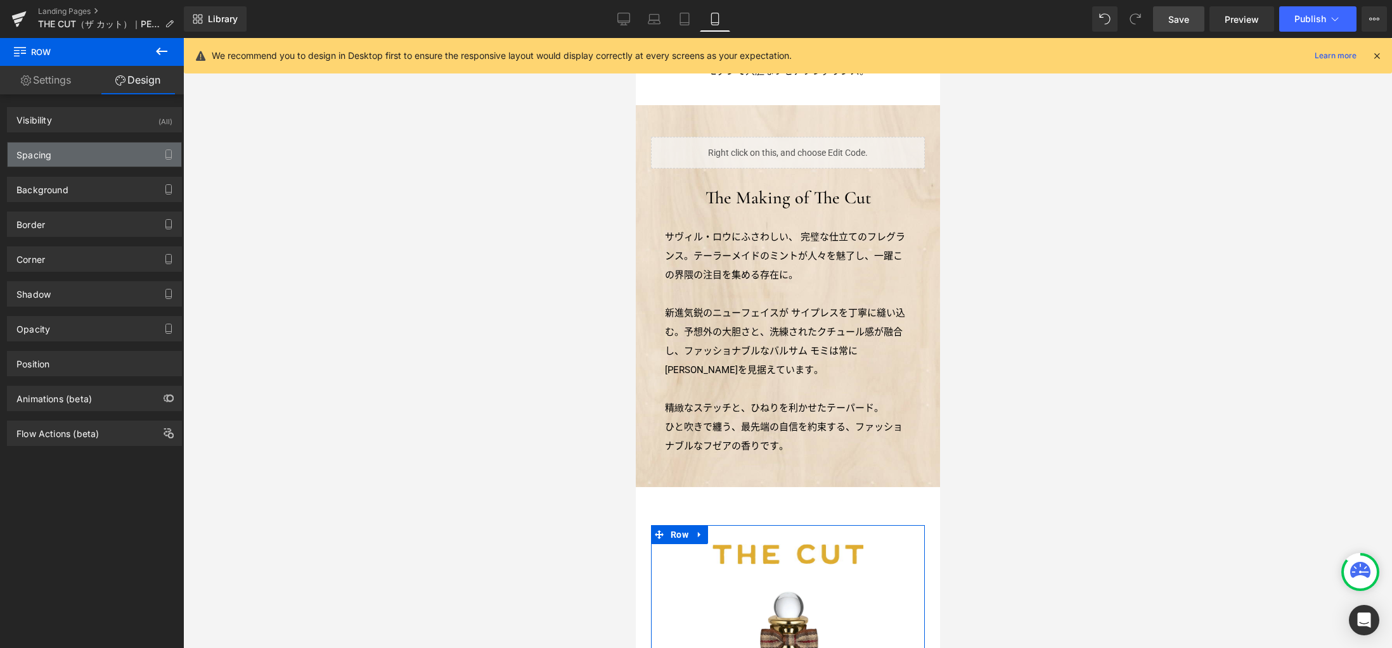
click at [104, 161] on div "Spacing" at bounding box center [95, 155] width 174 height 24
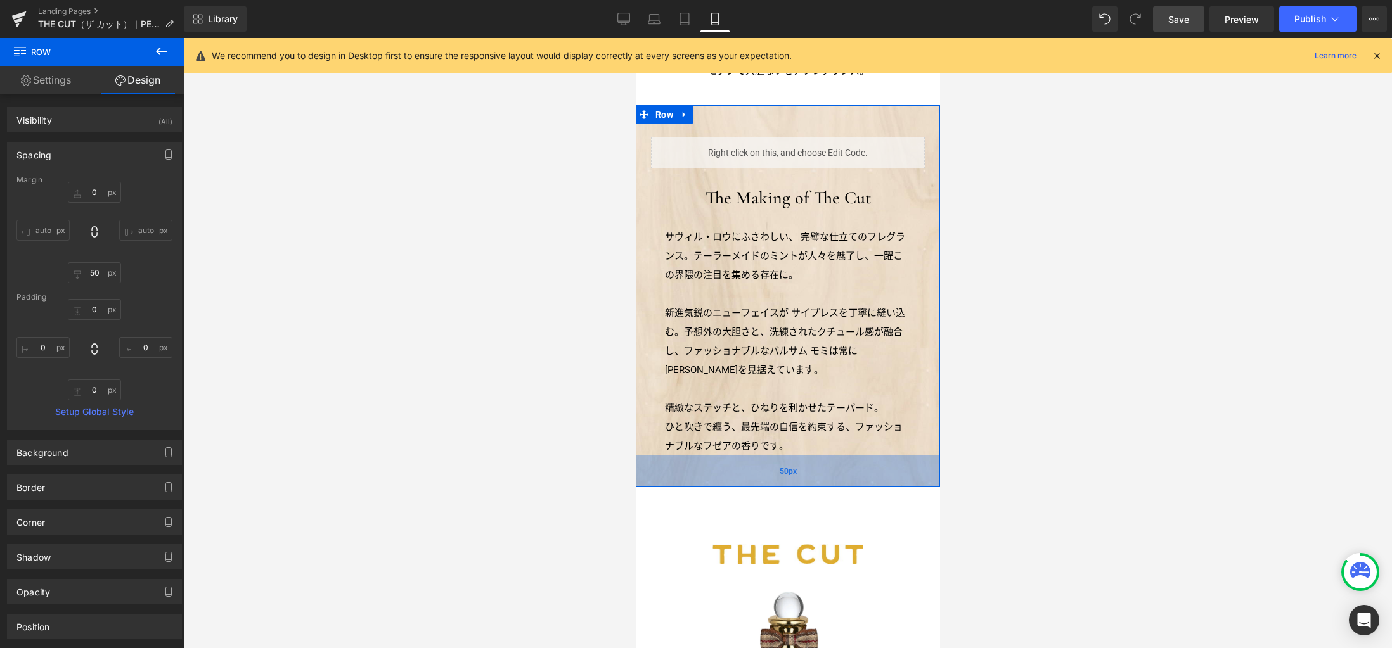
click at [670, 478] on div "50px" at bounding box center [787, 472] width 304 height 32
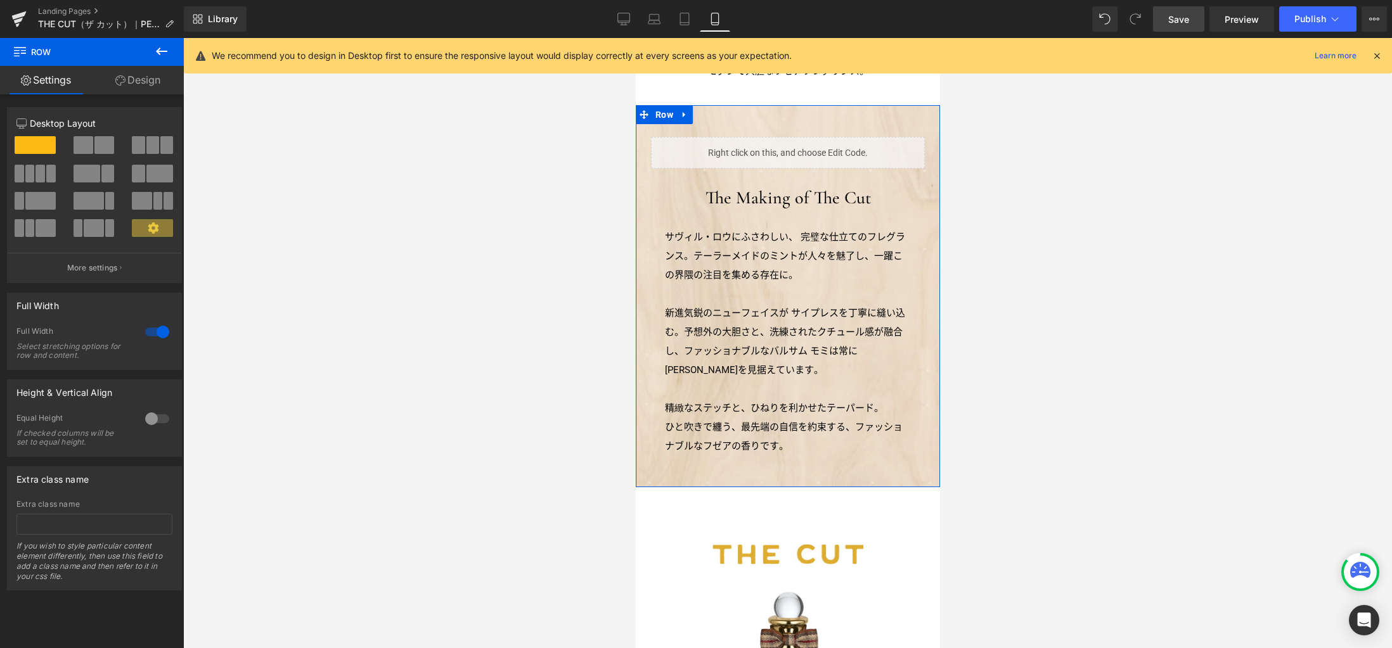
click at [140, 84] on link "Design" at bounding box center [138, 80] width 92 height 29
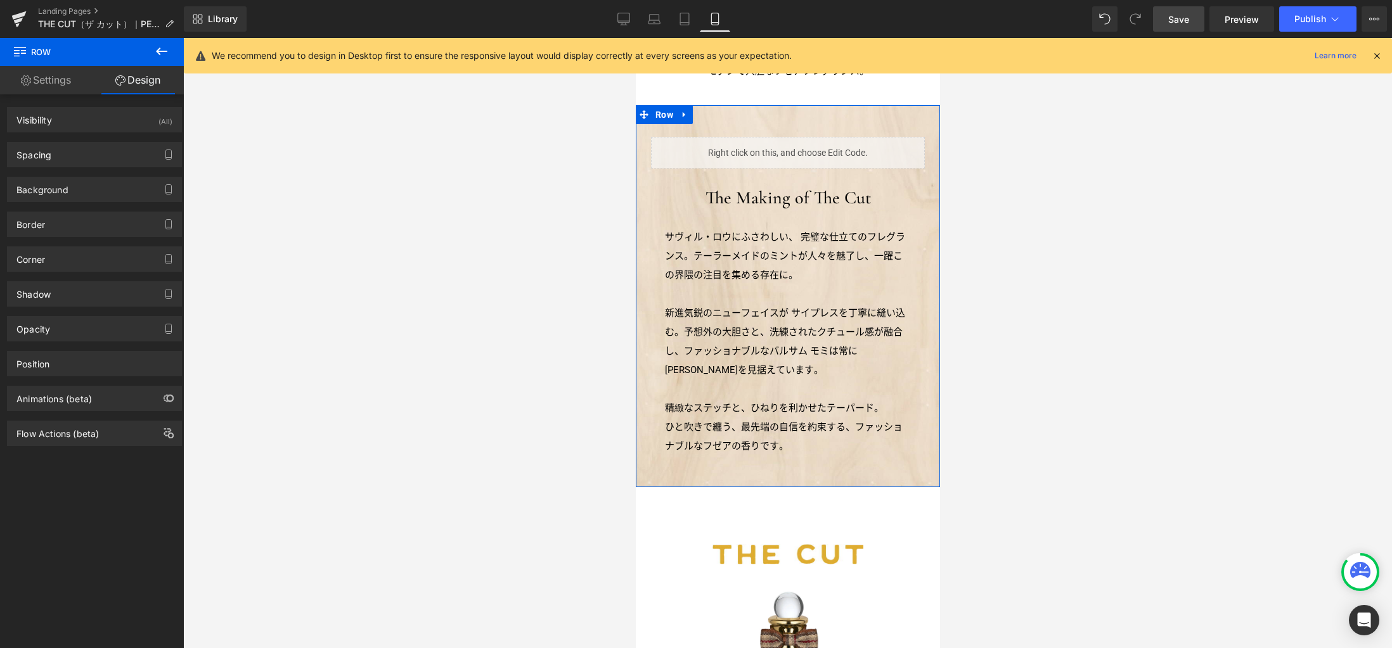
type input "0px"
type input "60px"
type input "50px"
type input "0px"
type input "50px"
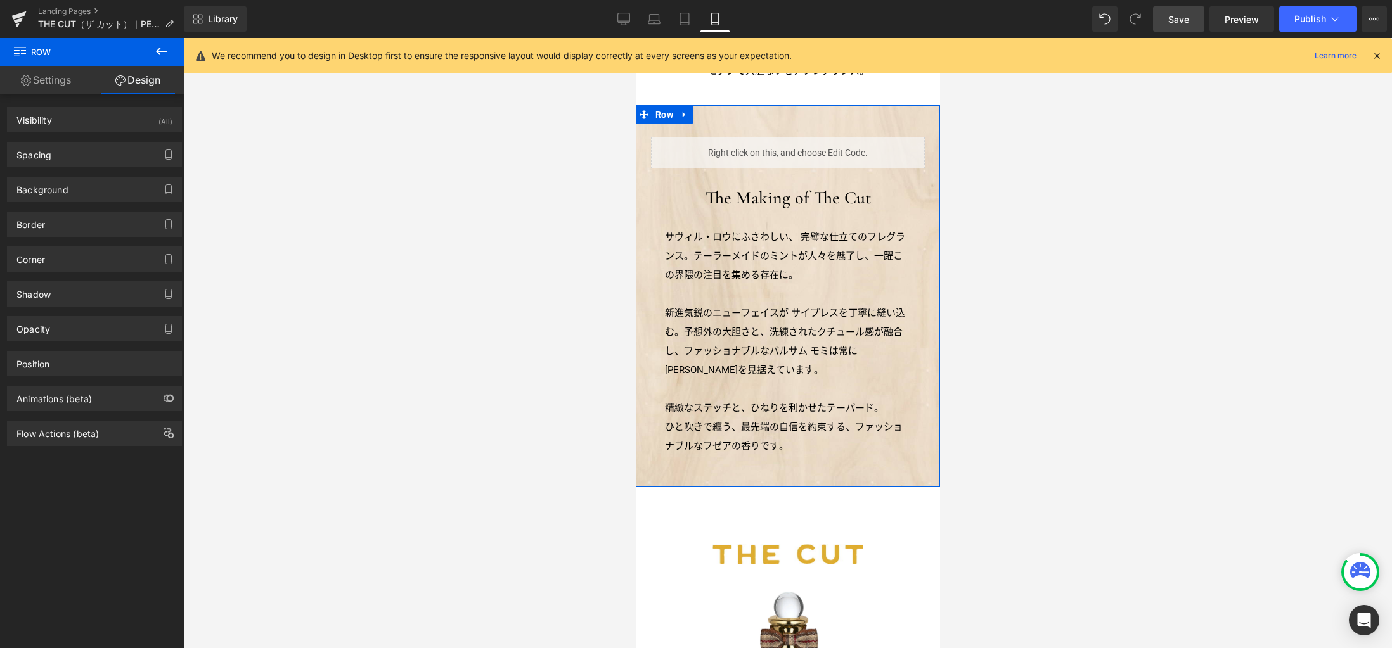
type input "0px"
click at [89, 153] on div "Spacing" at bounding box center [95, 155] width 174 height 24
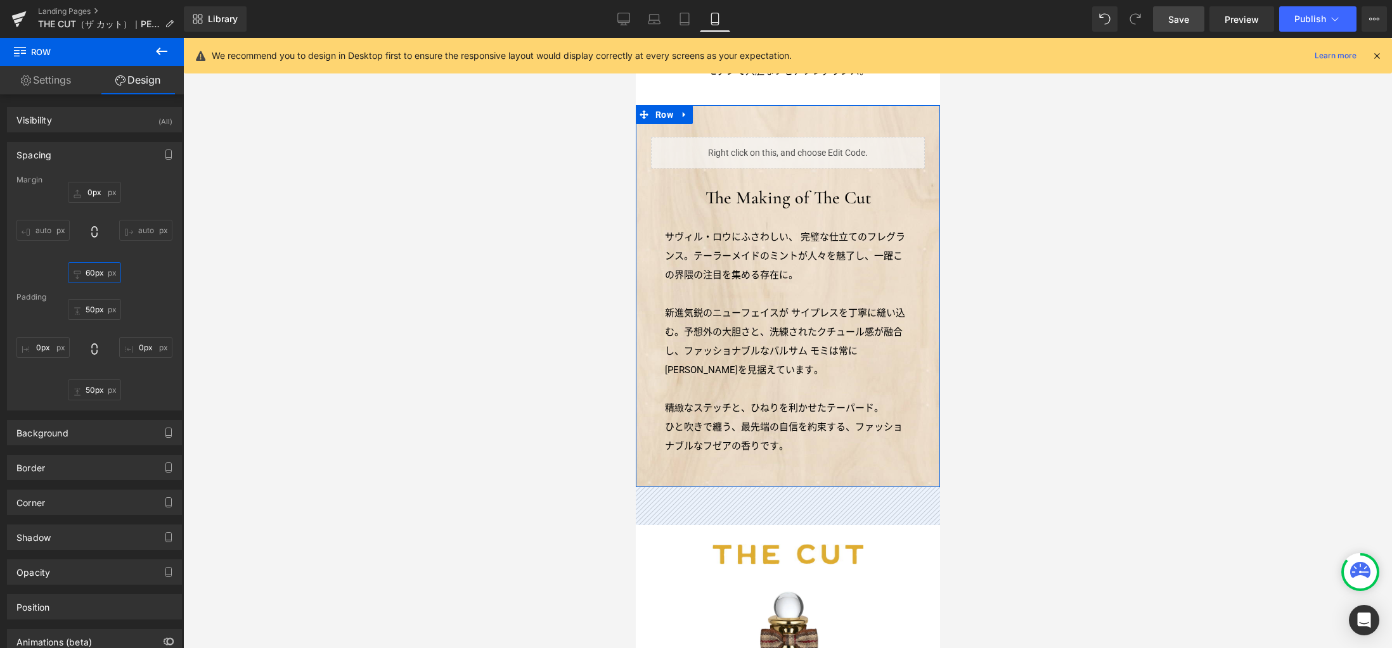
drag, startPoint x: 87, startPoint y: 274, endPoint x: 96, endPoint y: 300, distance: 28.1
click at [87, 274] on input "60px" at bounding box center [94, 272] width 53 height 21
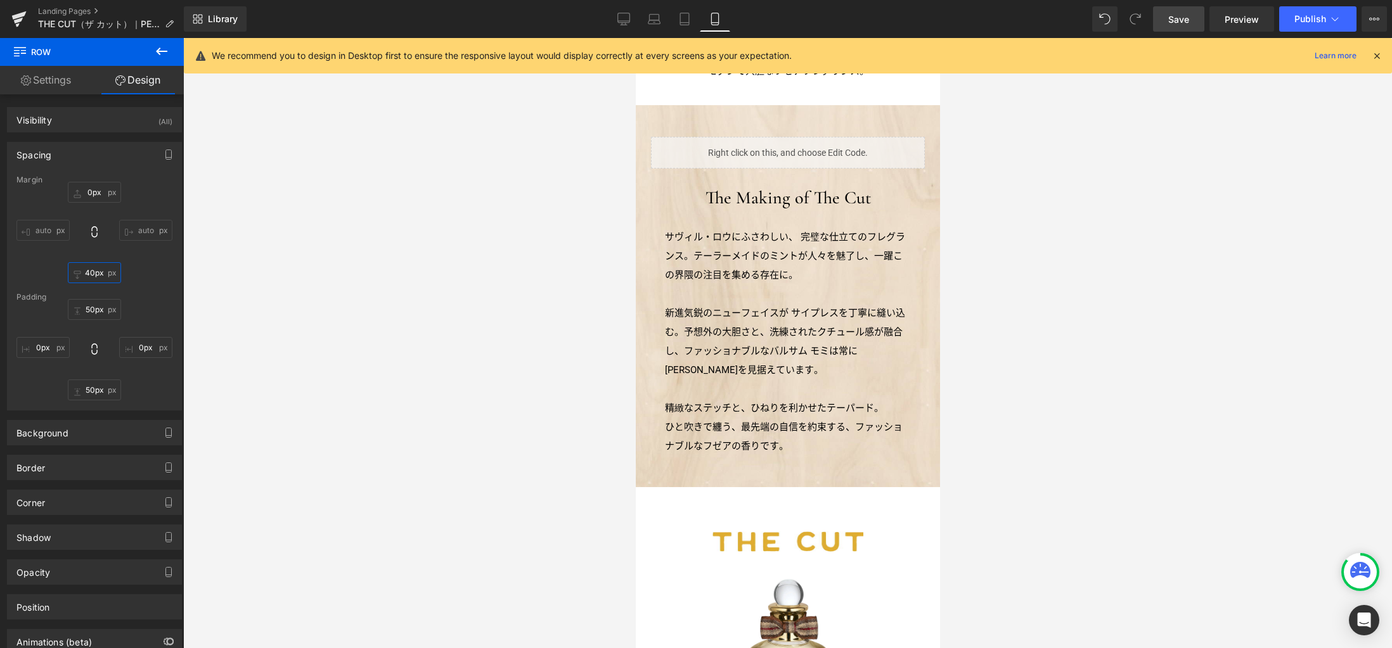
type input "40px"
click at [1166, 17] on link "Save" at bounding box center [1178, 18] width 51 height 25
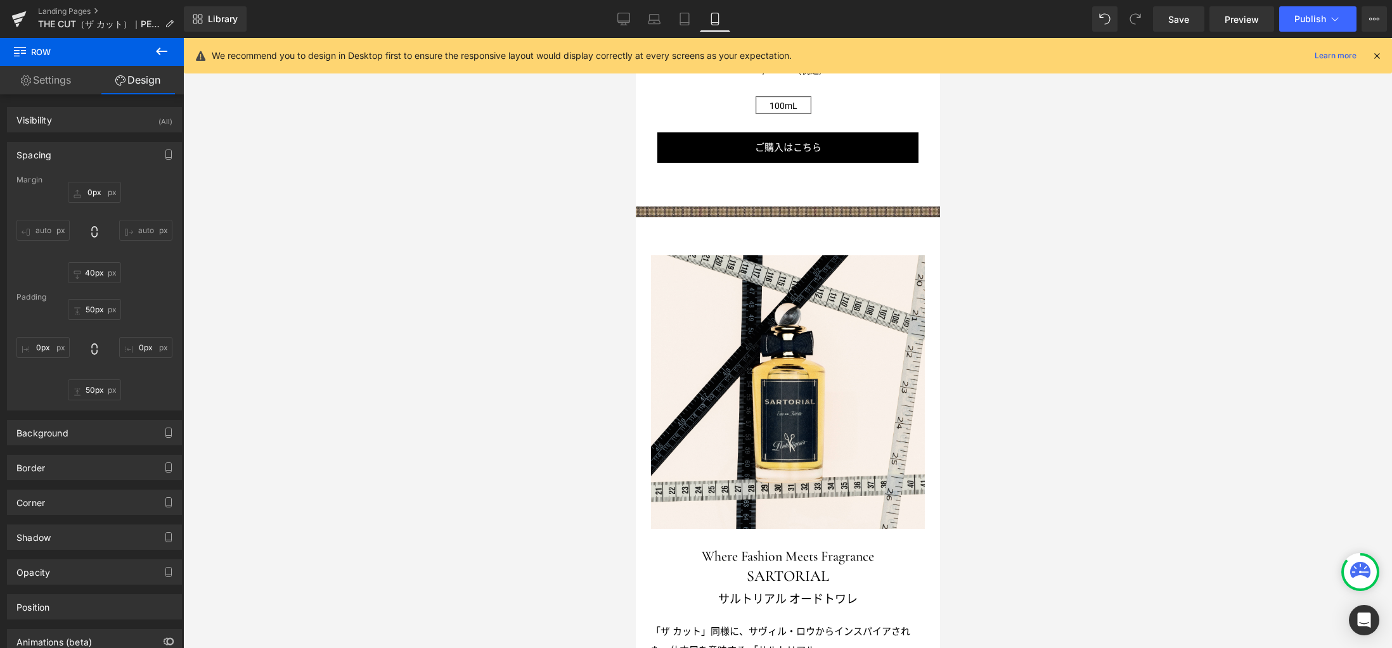
scroll to position [1513, 0]
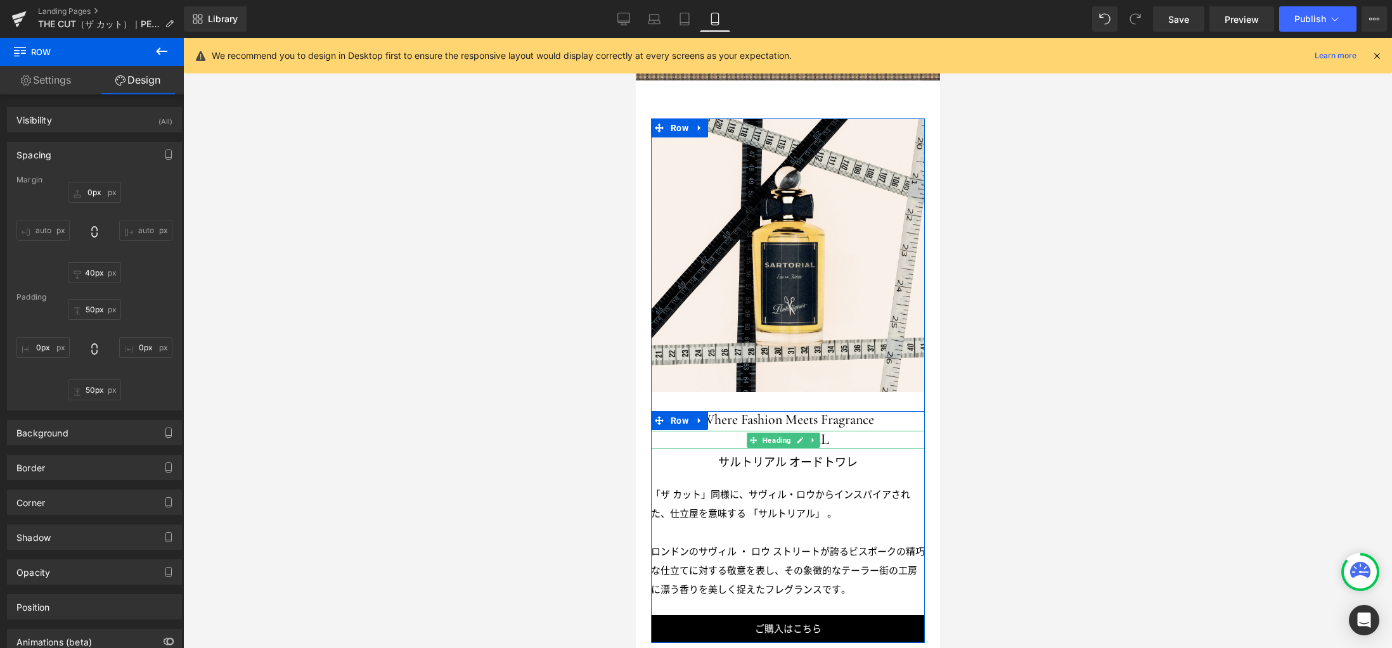
click at [828, 431] on h3 "SARTORIAL" at bounding box center [787, 440] width 274 height 18
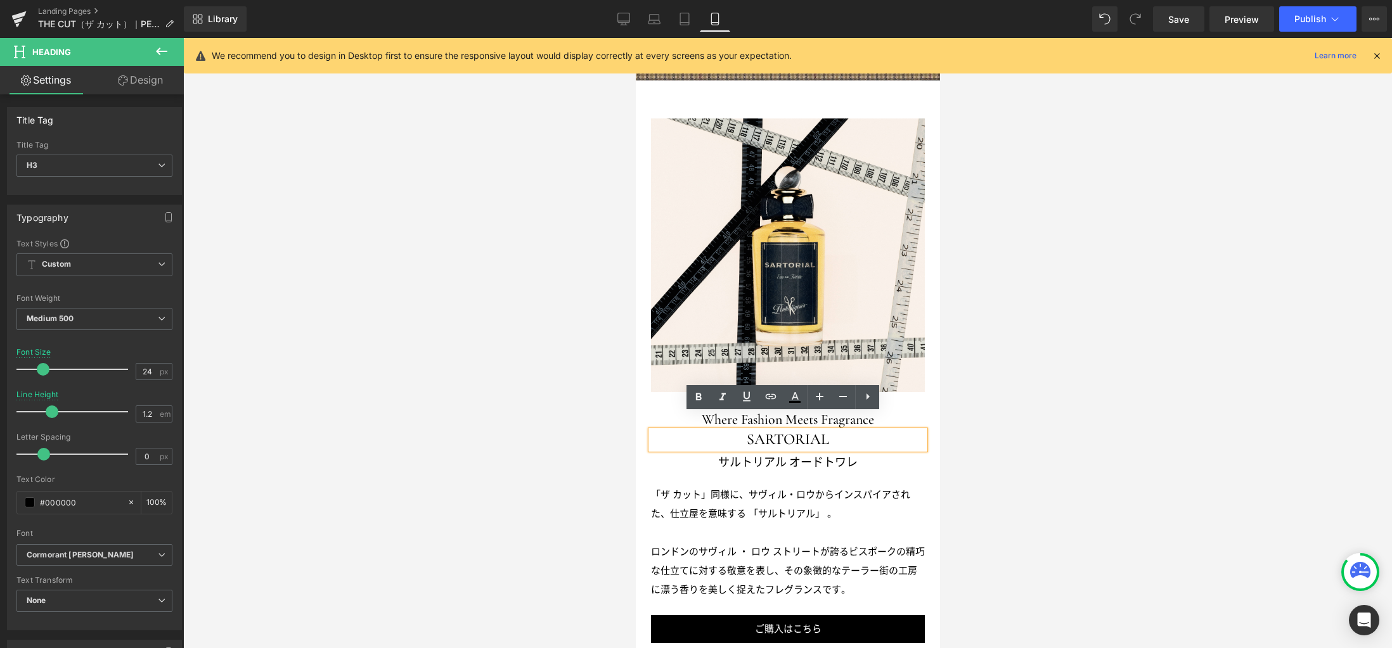
click at [801, 431] on h3 "SARTORIAL" at bounding box center [787, 440] width 274 height 18
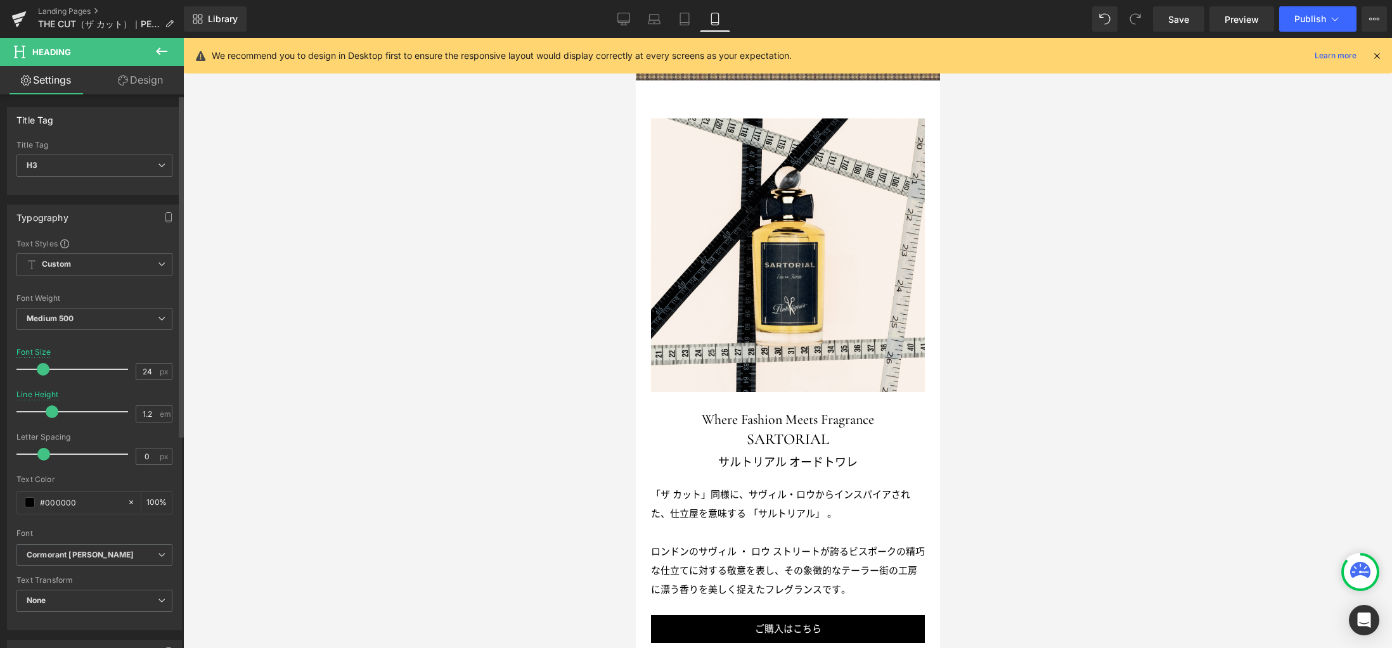
click at [98, 372] on div "Font Size 24 px" at bounding box center [94, 369] width 156 height 42
drag, startPoint x: 1180, startPoint y: 20, endPoint x: 1129, endPoint y: 117, distance: 109.7
click at [1180, 20] on span "Save" at bounding box center [1178, 19] width 21 height 13
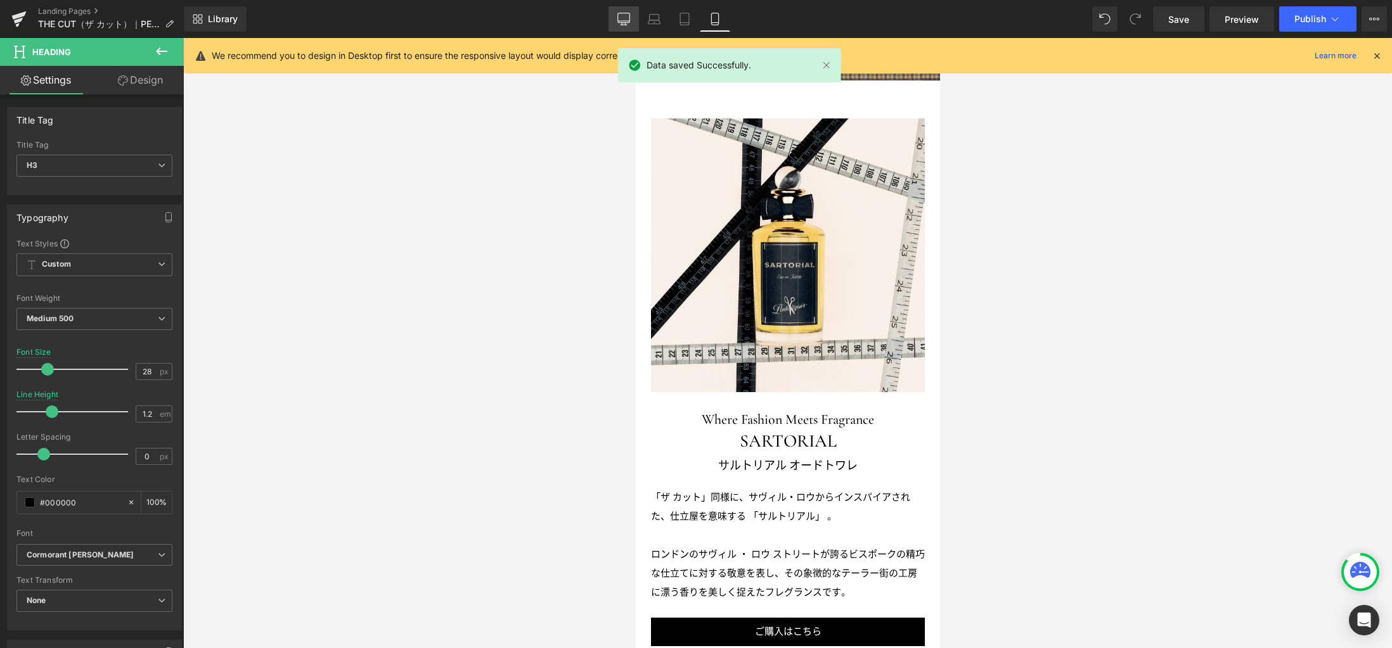
click at [624, 18] on icon at bounding box center [623, 19] width 13 height 13
type input "40"
type input "1.3"
type input "100"
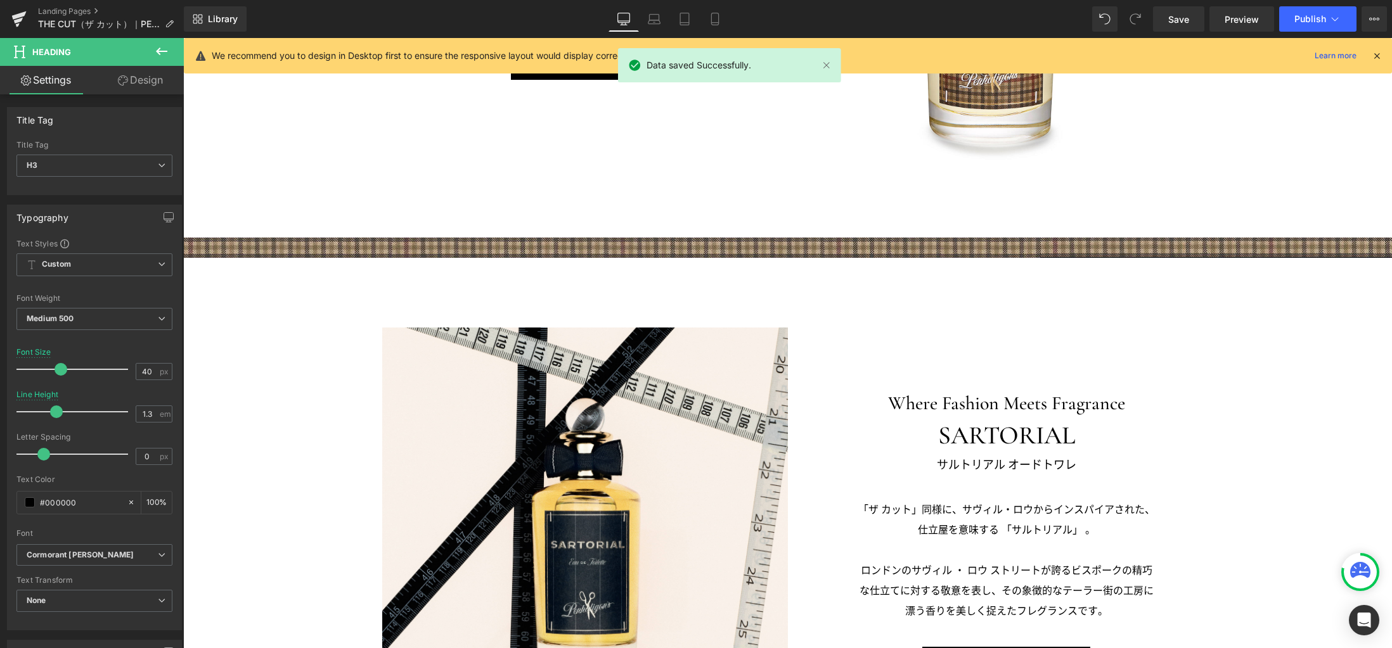
scroll to position [1826, 0]
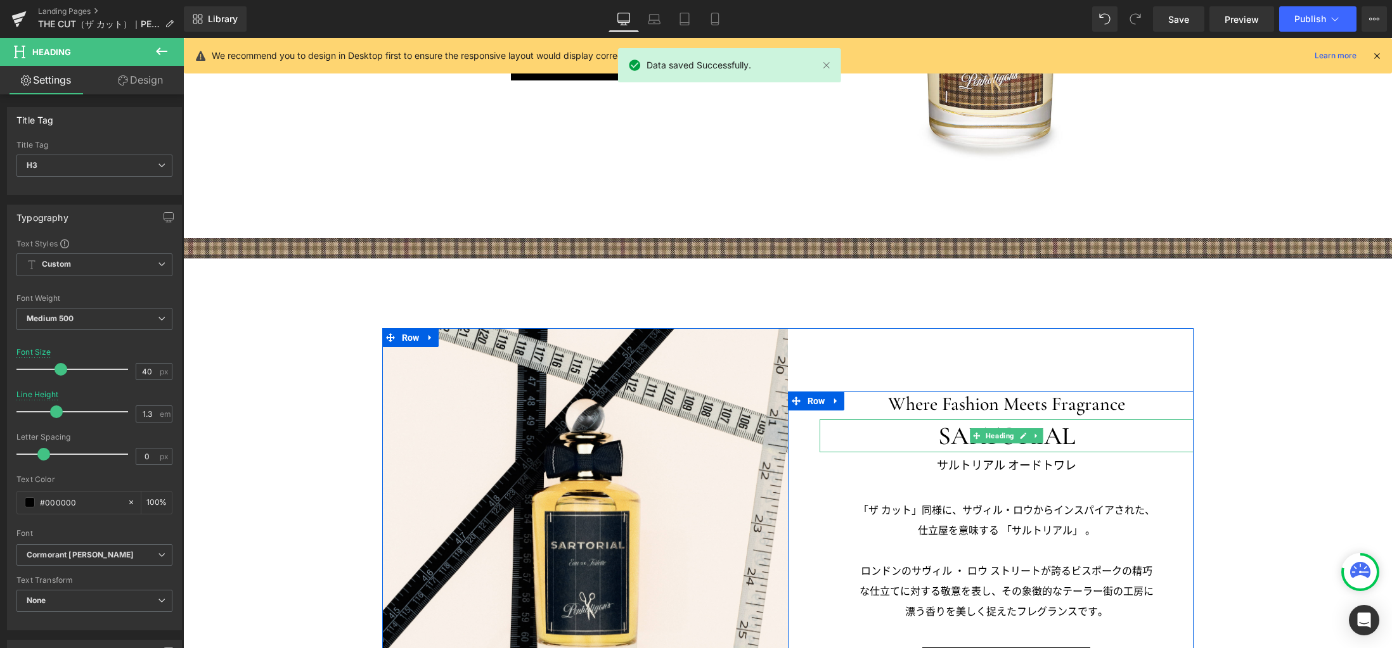
click at [947, 430] on h3 "SARTORIAL" at bounding box center [1006, 436] width 374 height 33
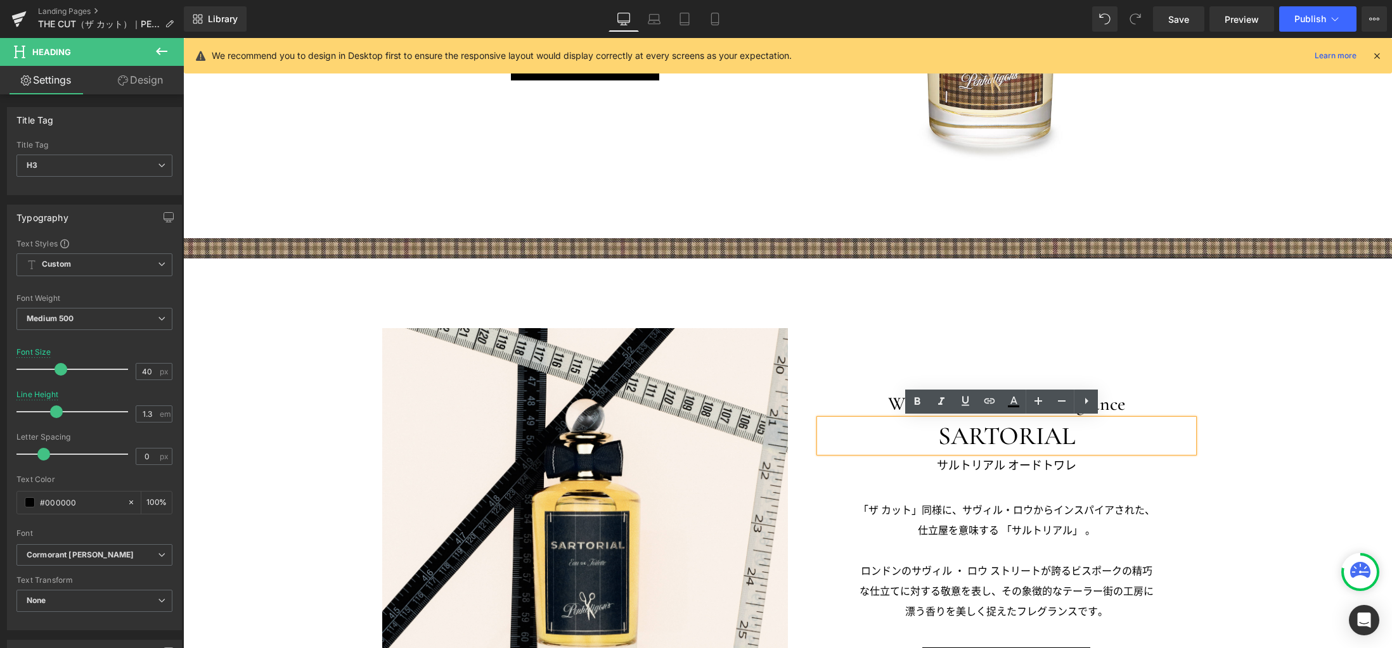
click at [951, 463] on h3 "サルトリアル オードトワレ" at bounding box center [1006, 466] width 374 height 20
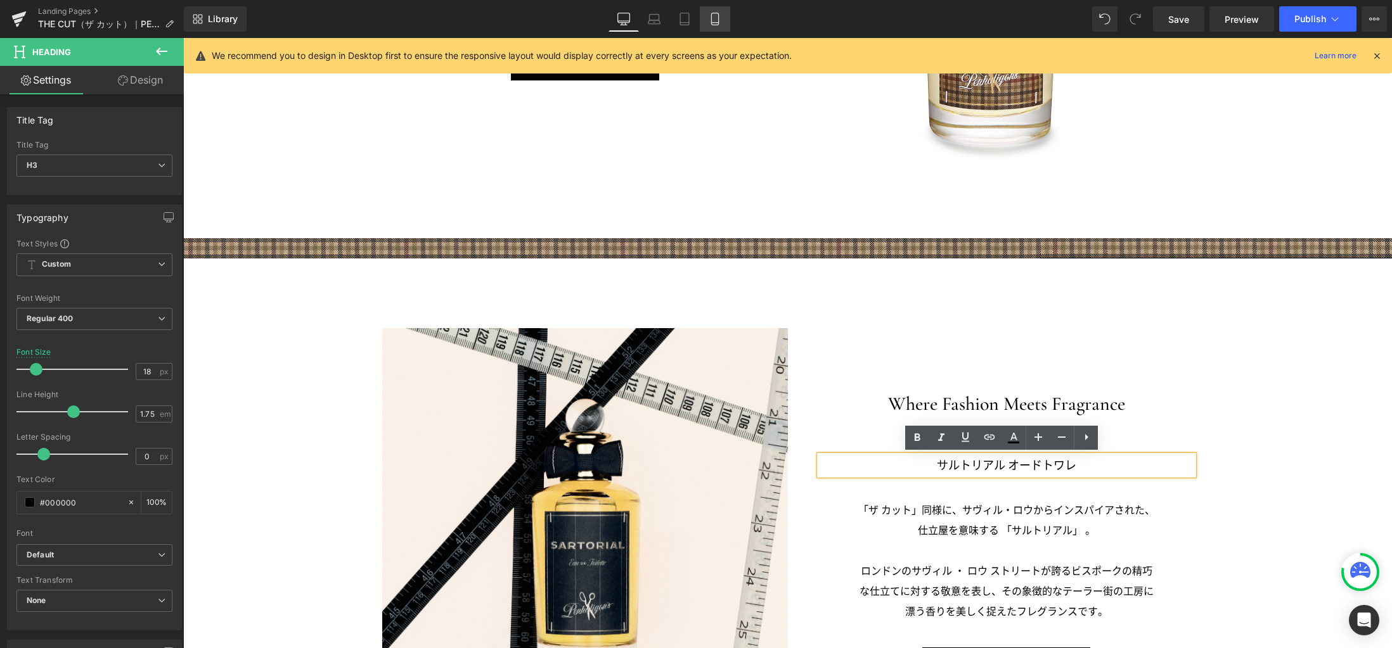
click at [715, 23] on icon at bounding box center [715, 19] width 13 height 13
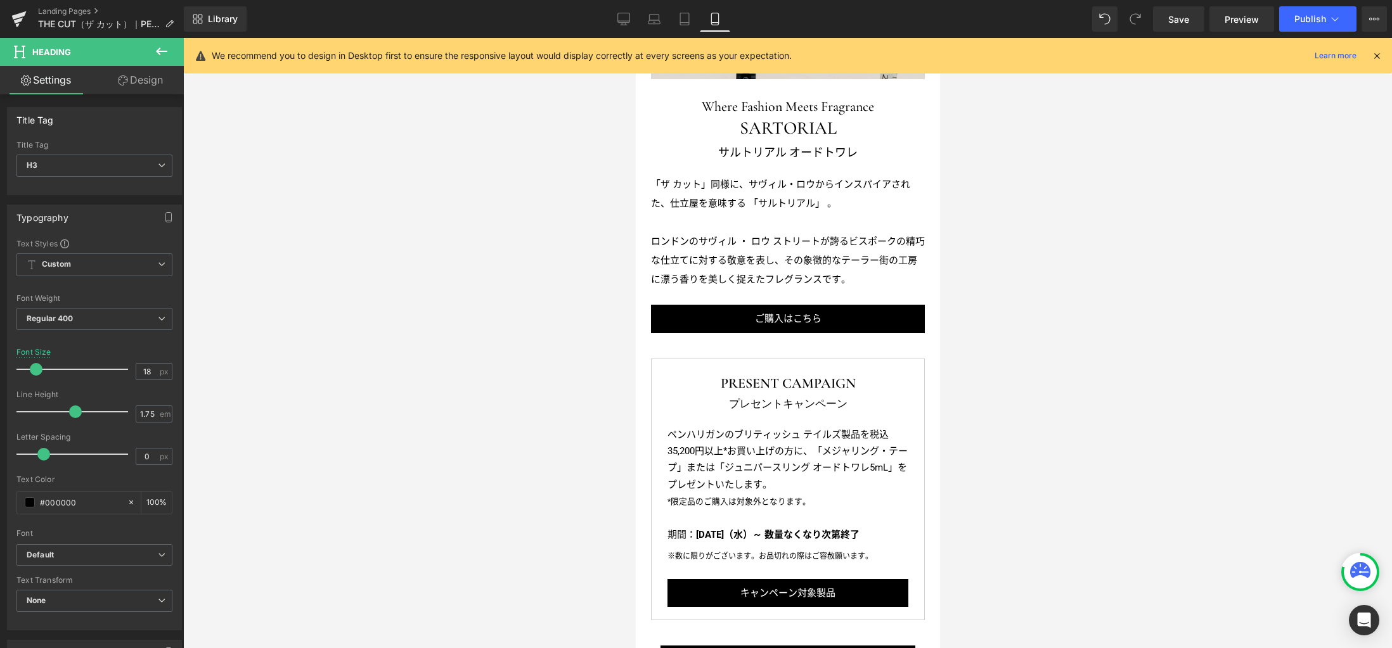
scroll to position [1502, 0]
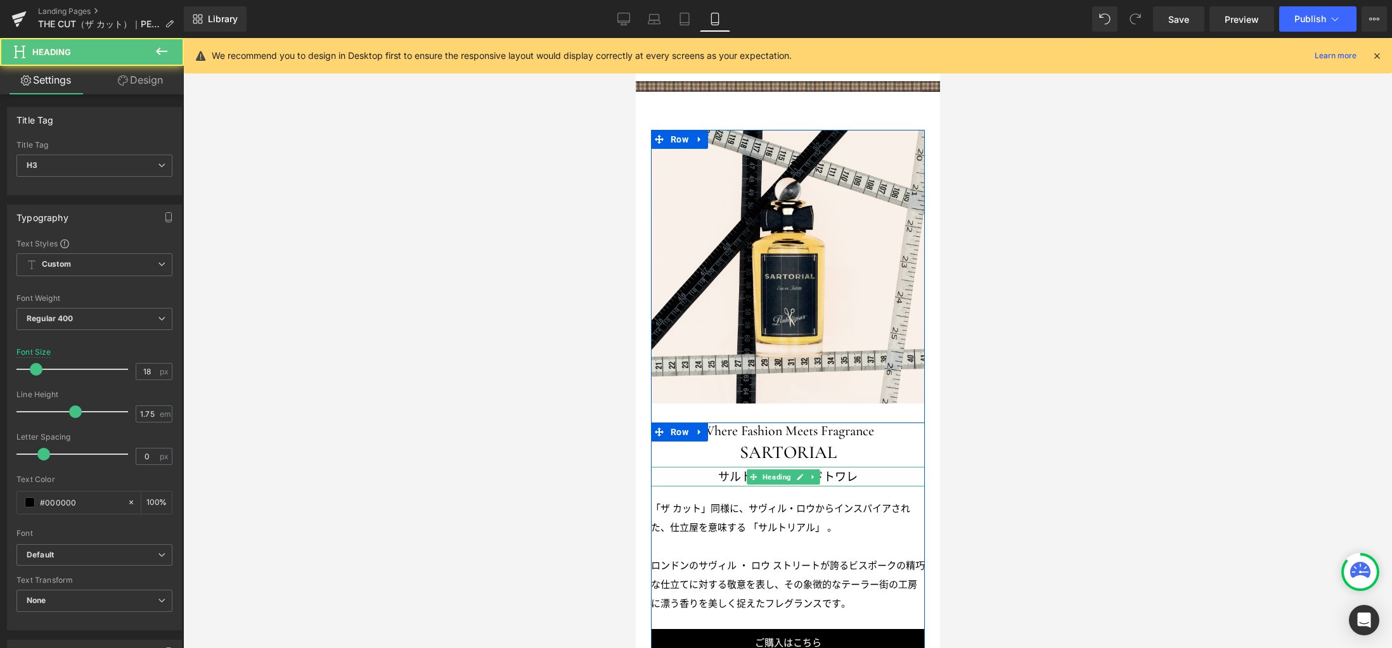
click at [736, 467] on h3 "サルトリアル オードトワレ" at bounding box center [787, 477] width 274 height 20
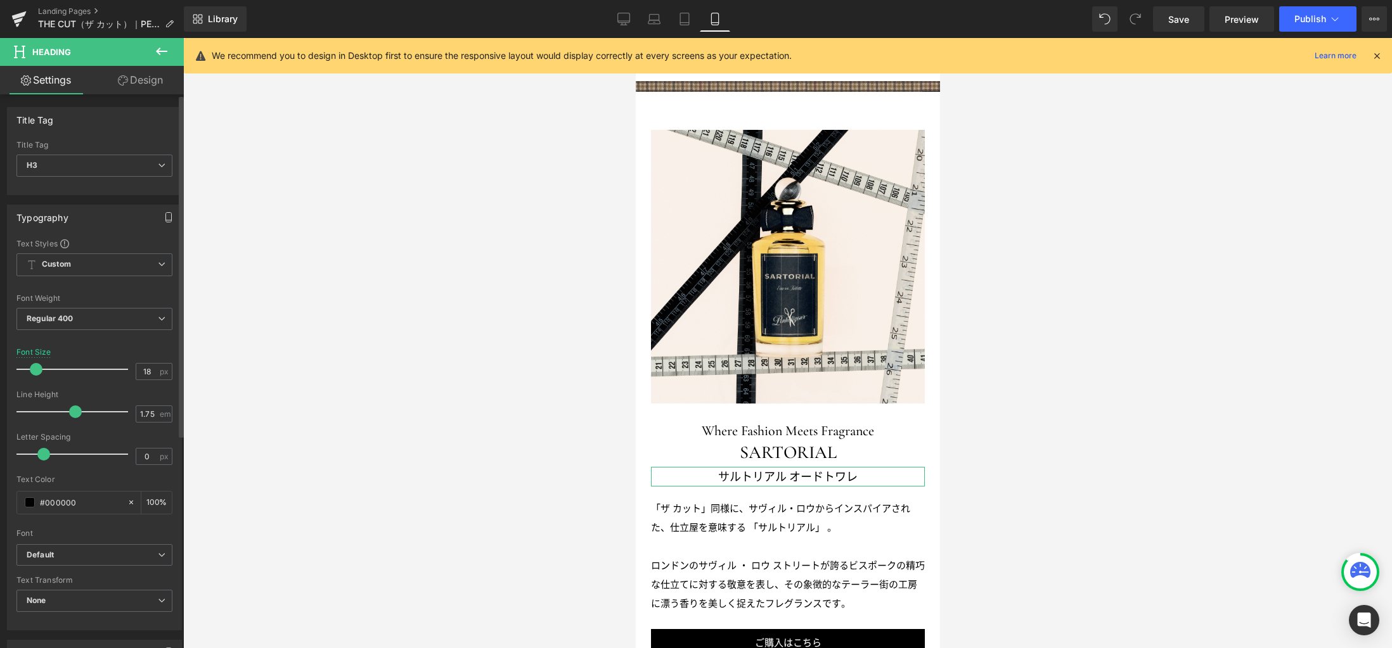
click at [169, 213] on button "button" at bounding box center [168, 217] width 20 height 24
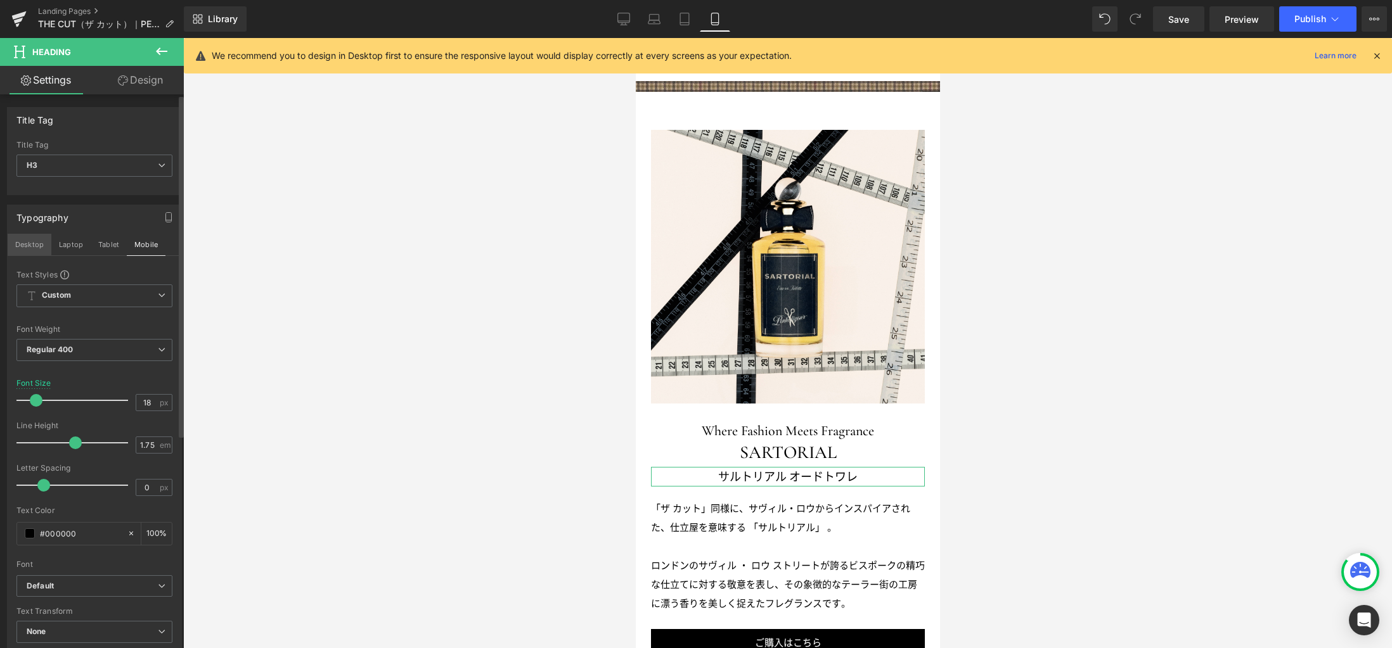
click at [37, 246] on button "Desktop" at bounding box center [30, 245] width 44 height 22
type input "100"
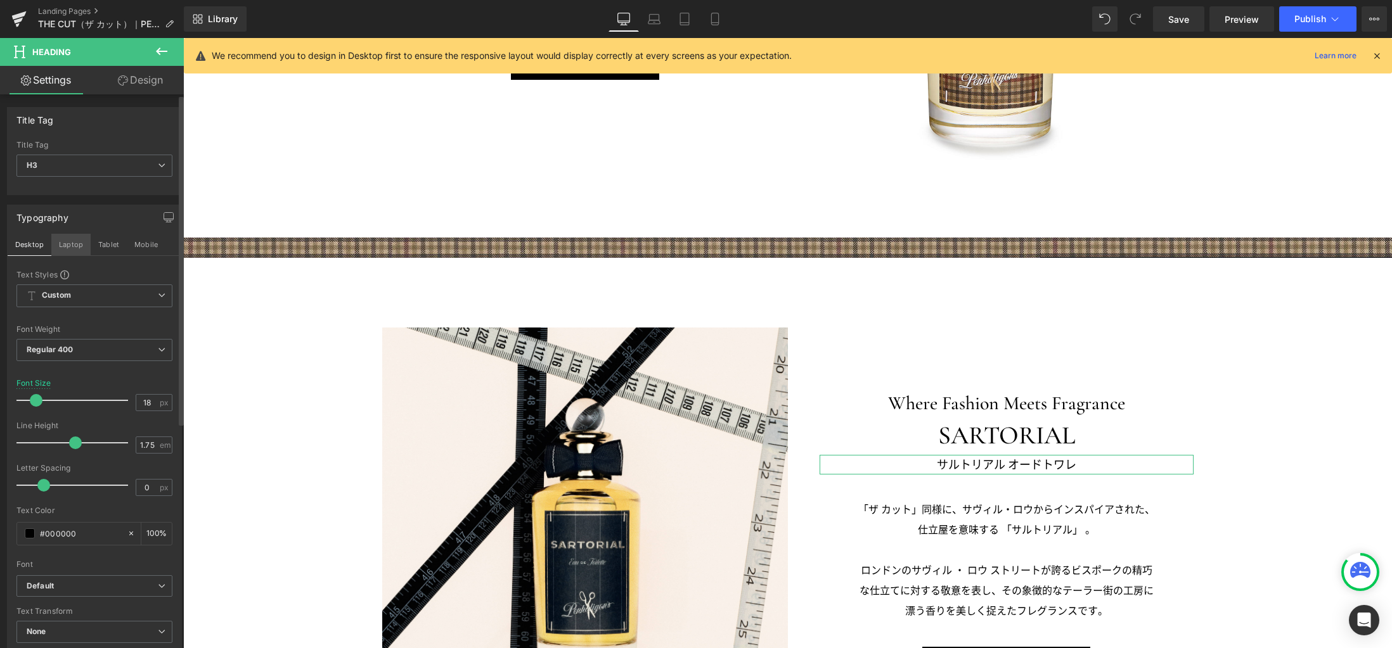
click at [65, 246] on button "Laptop" at bounding box center [70, 245] width 39 height 22
type input "17"
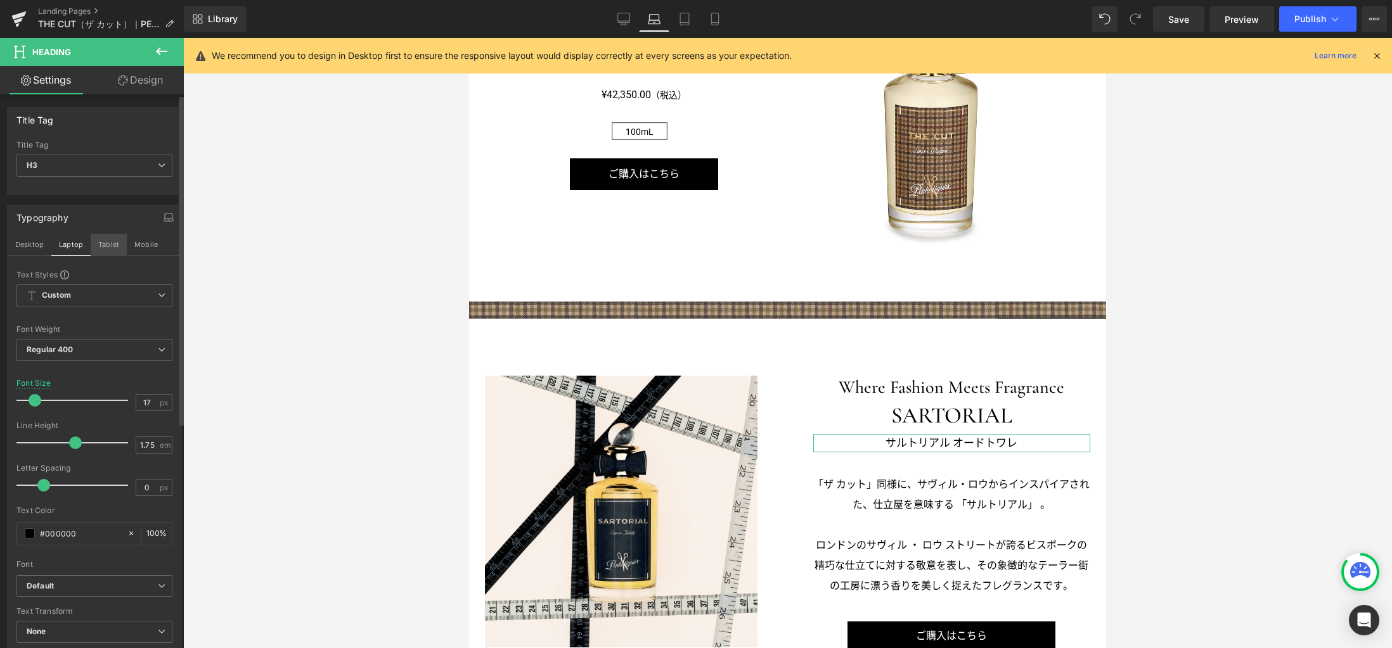
click at [106, 249] on button "Tablet" at bounding box center [109, 245] width 36 height 22
type input "100"
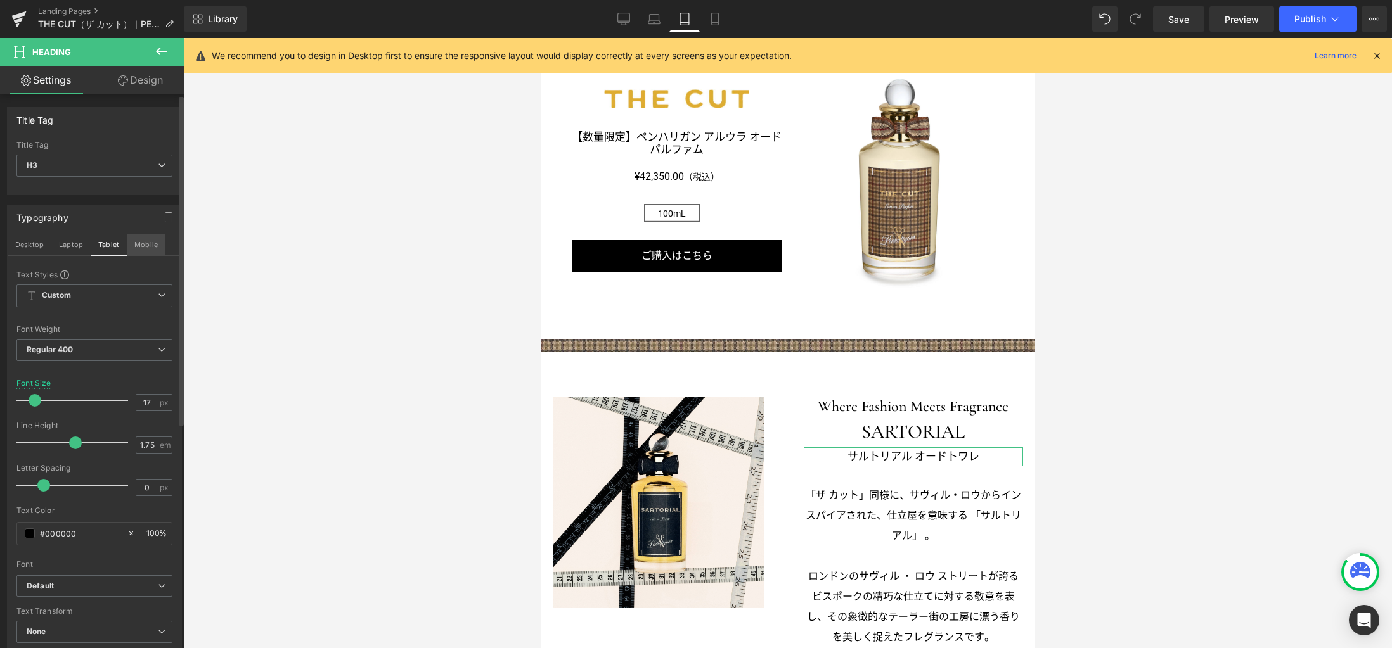
click at [144, 248] on button "Mobile" at bounding box center [146, 245] width 39 height 22
type input "18"
type input "100"
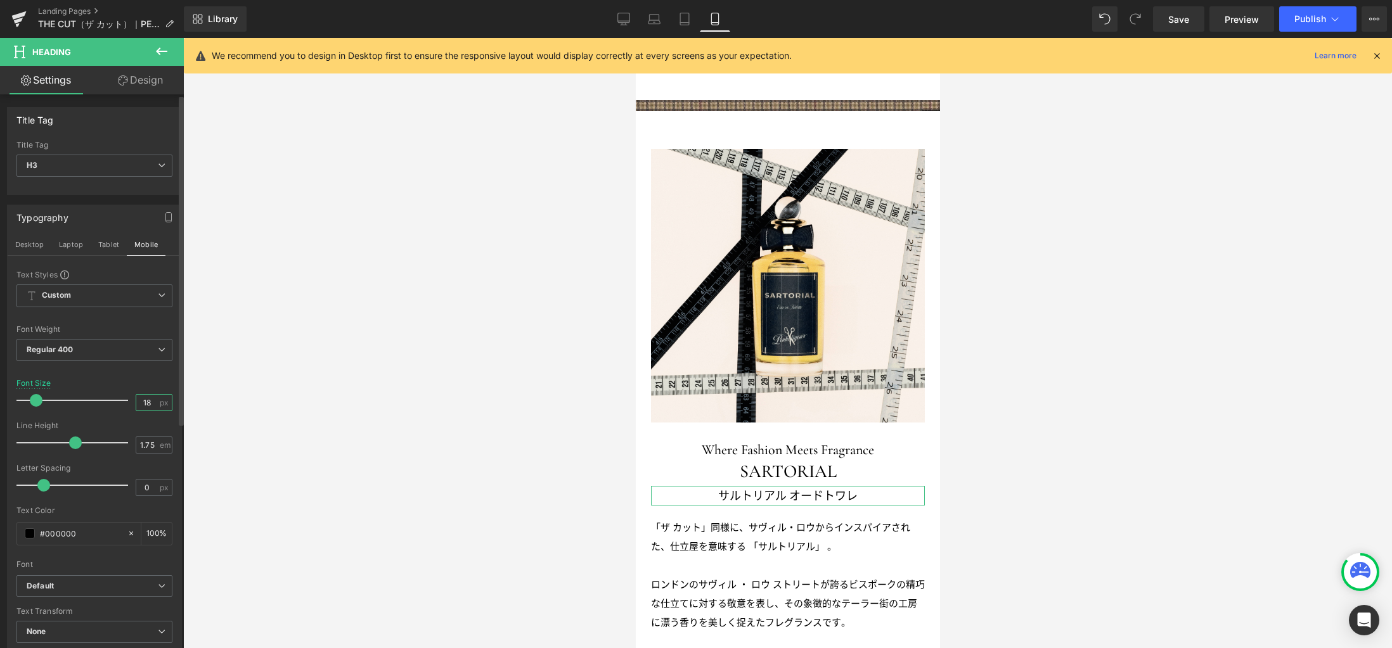
scroll to position [0, 0]
drag, startPoint x: 148, startPoint y: 406, endPoint x: 123, endPoint y: 400, distance: 25.5
click at [123, 400] on div "Font Size 18 px" at bounding box center [94, 400] width 156 height 42
type input "16"
click at [1177, 18] on span "Save" at bounding box center [1178, 19] width 21 height 13
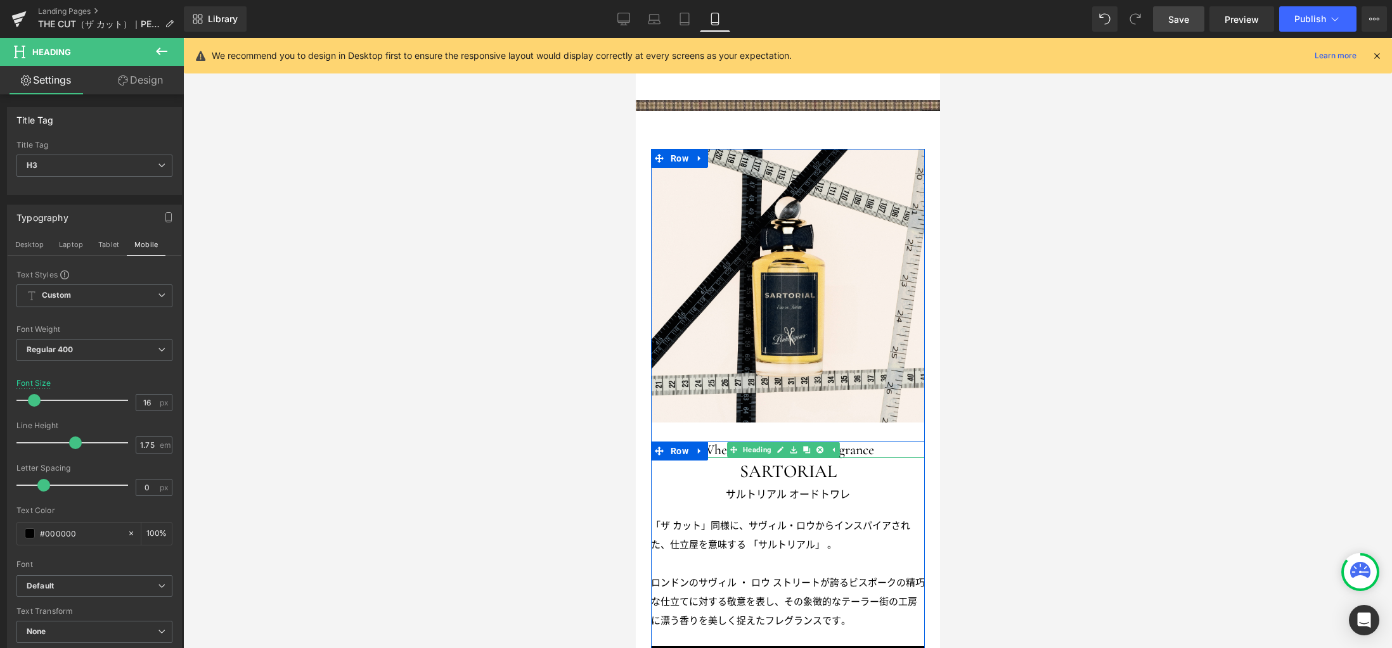
click at [856, 442] on h3 "Where Fashion Meets Fragrance" at bounding box center [787, 450] width 274 height 16
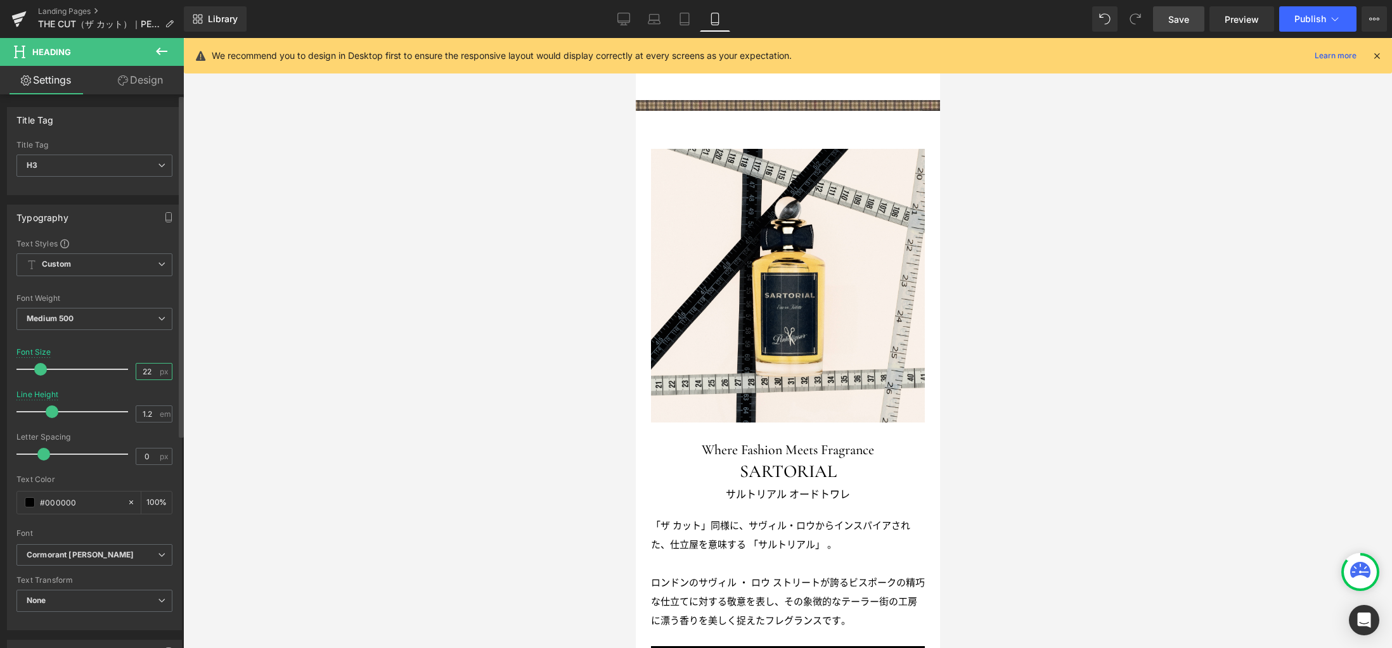
drag, startPoint x: 150, startPoint y: 370, endPoint x: 105, endPoint y: 362, distance: 45.7
click at [105, 362] on div "Font Size 22 px" at bounding box center [94, 369] width 156 height 42
type input "20"
click at [1189, 16] on span "Save" at bounding box center [1178, 19] width 21 height 13
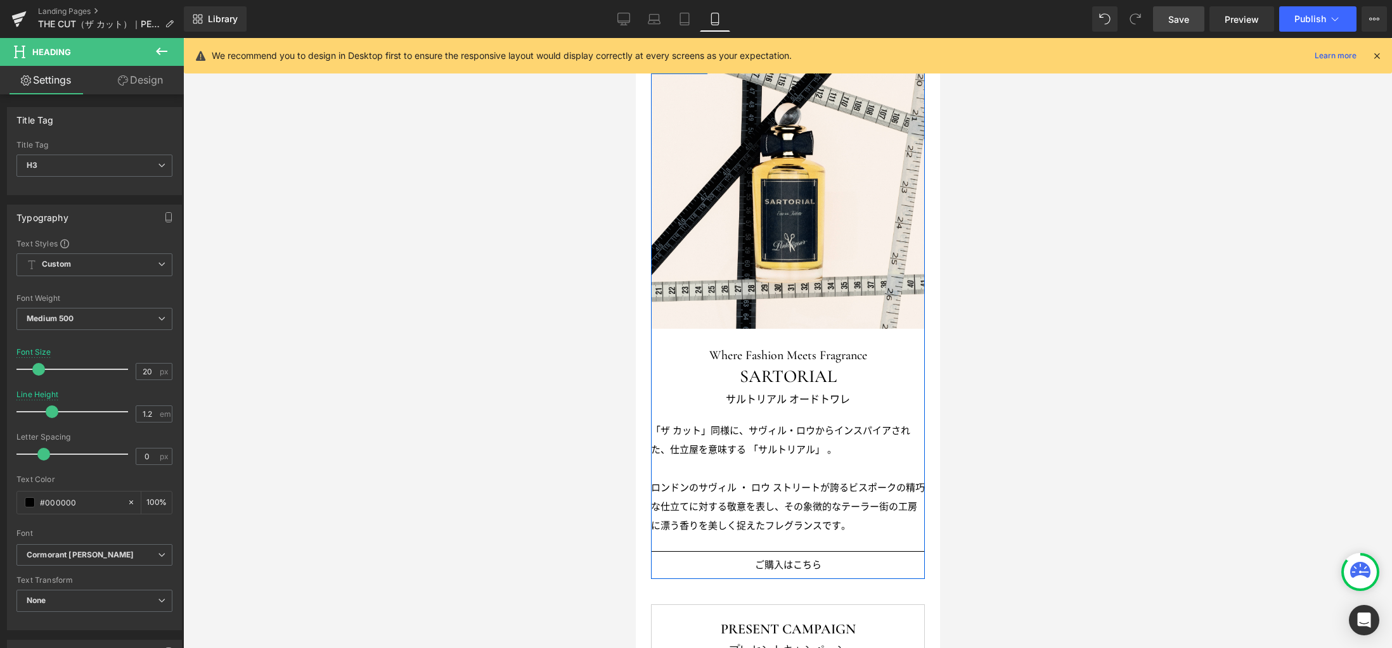
scroll to position [1703, 0]
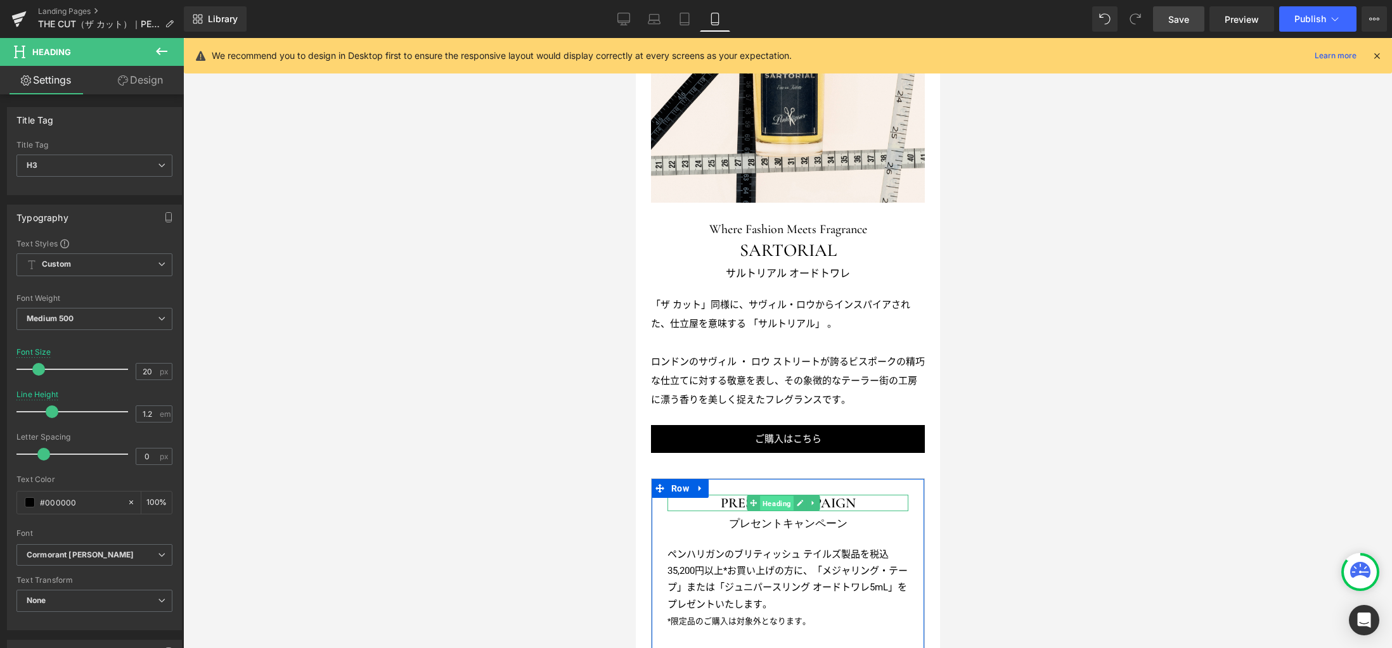
click at [785, 496] on span "Heading" at bounding box center [776, 503] width 34 height 15
click at [828, 495] on h3 "PRESENT CAMPAIGN" at bounding box center [787, 503] width 241 height 16
drag, startPoint x: 150, startPoint y: 373, endPoint x: 94, endPoint y: 367, distance: 56.1
click at [94, 367] on div "Font Size 22 px" at bounding box center [94, 369] width 156 height 42
type input "25"
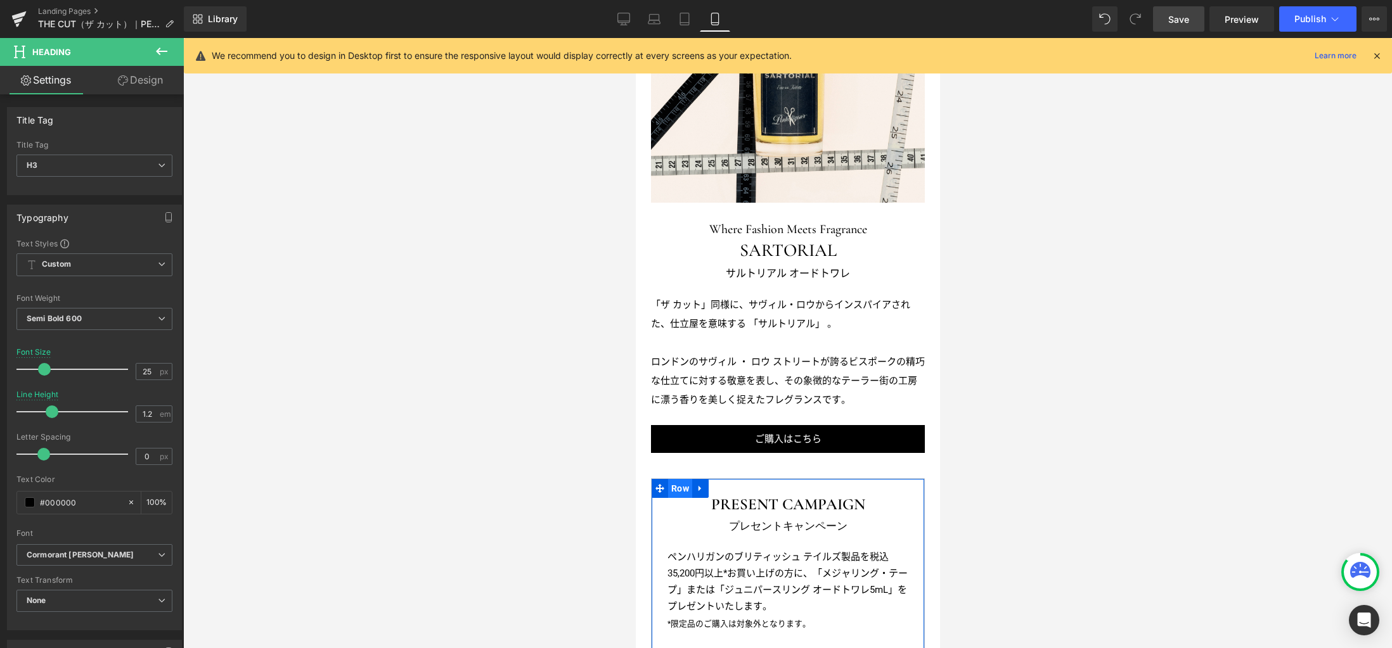
click at [682, 479] on span "Row" at bounding box center [679, 488] width 24 height 19
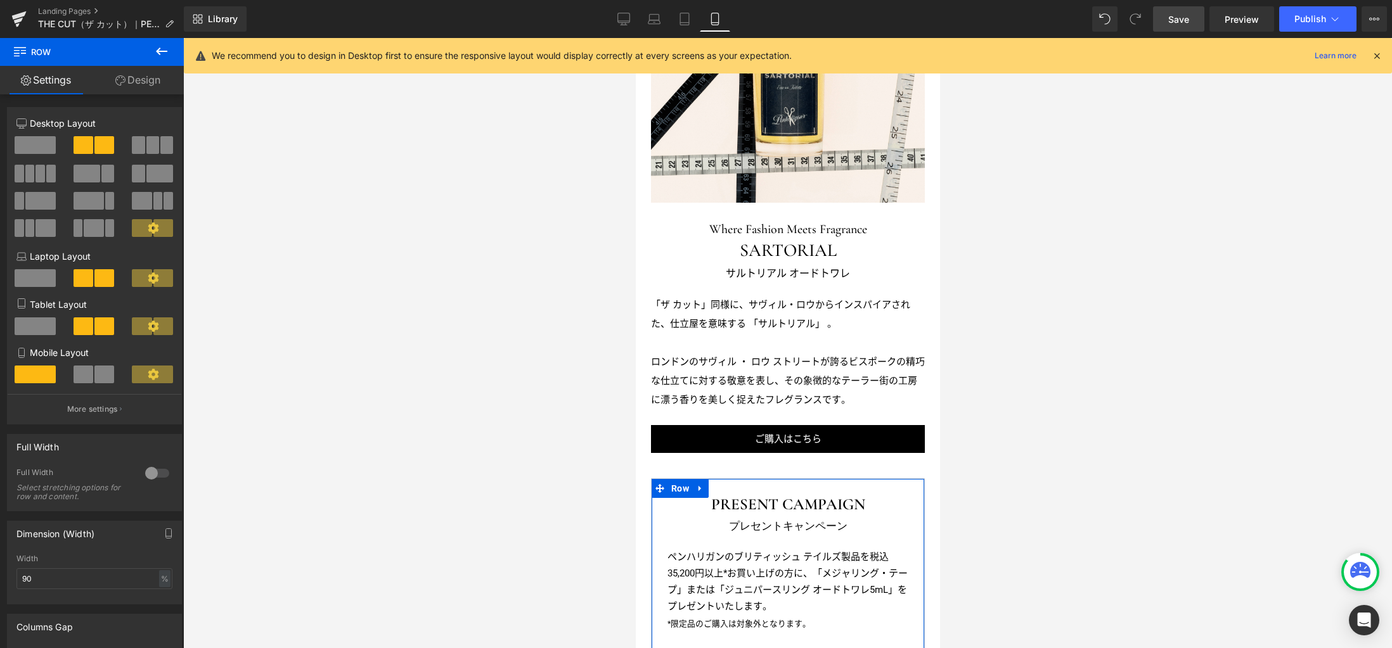
click at [132, 89] on link "Design" at bounding box center [138, 80] width 92 height 29
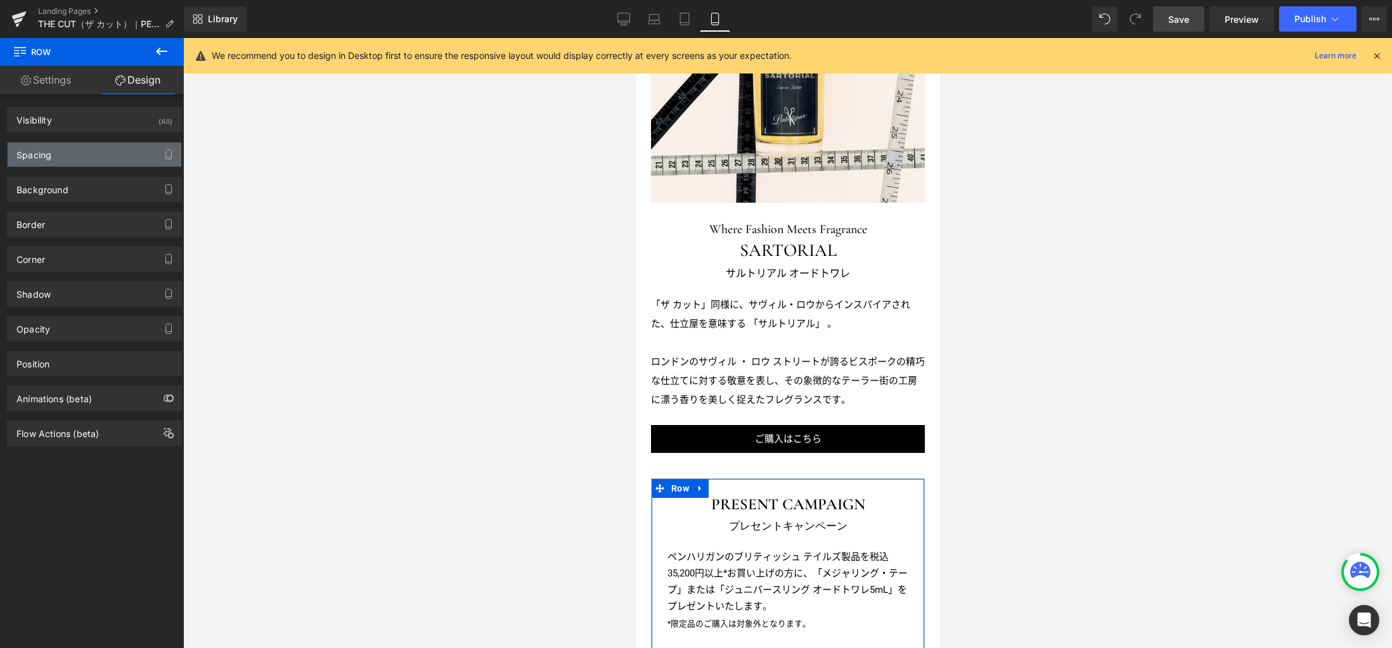
click at [75, 155] on div "Spacing" at bounding box center [95, 155] width 174 height 24
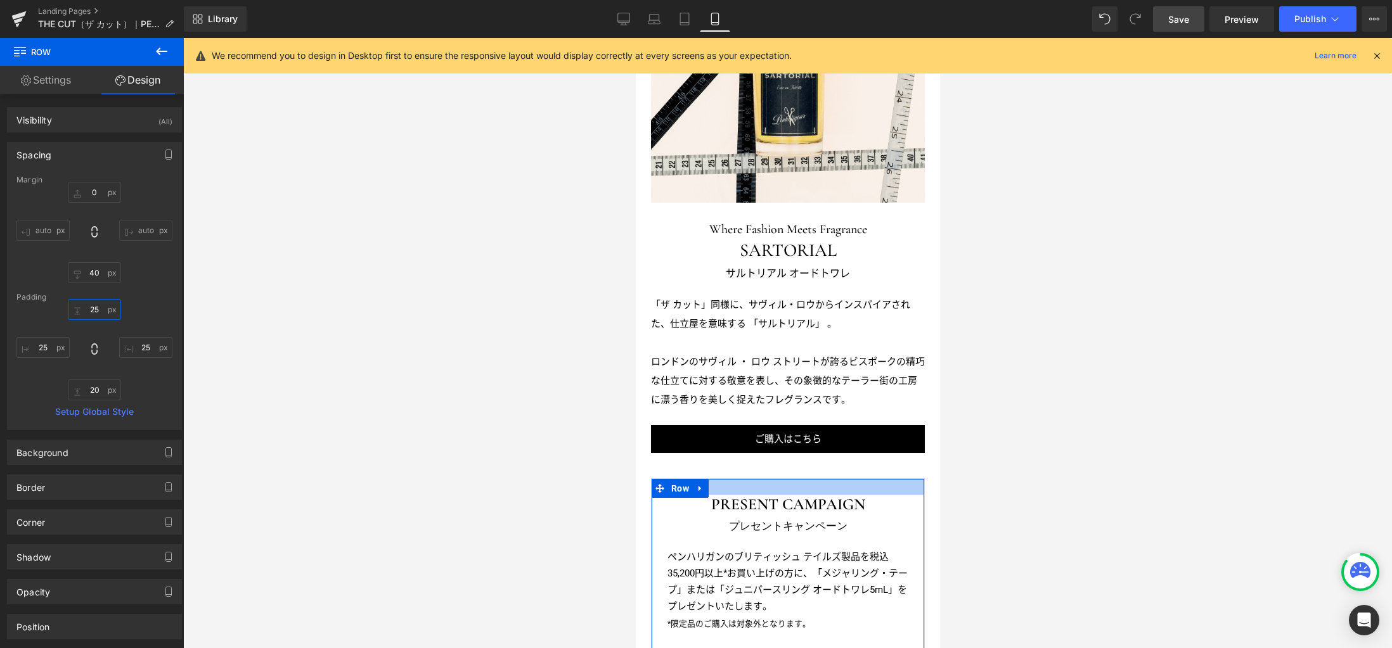
drag, startPoint x: 100, startPoint y: 308, endPoint x: 134, endPoint y: 315, distance: 34.9
click at [101, 308] on input "25" at bounding box center [94, 309] width 53 height 21
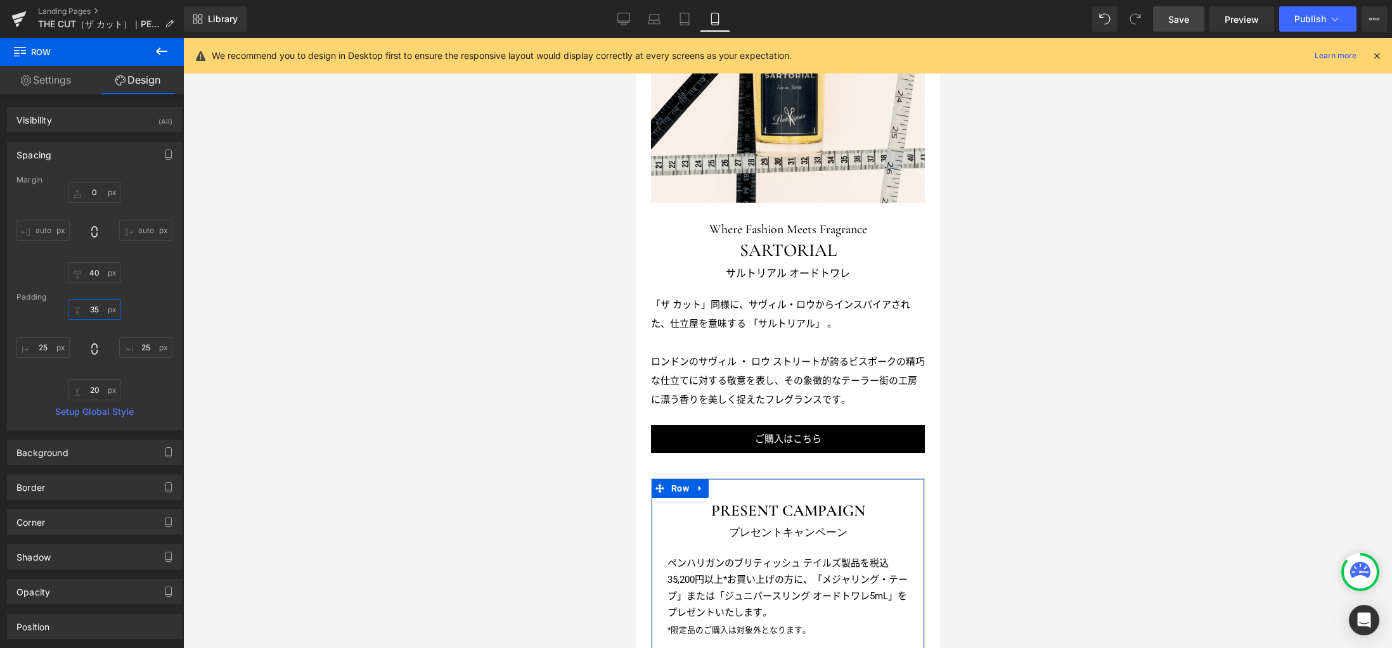
type input "35"
click at [1186, 11] on link "Save" at bounding box center [1178, 18] width 51 height 25
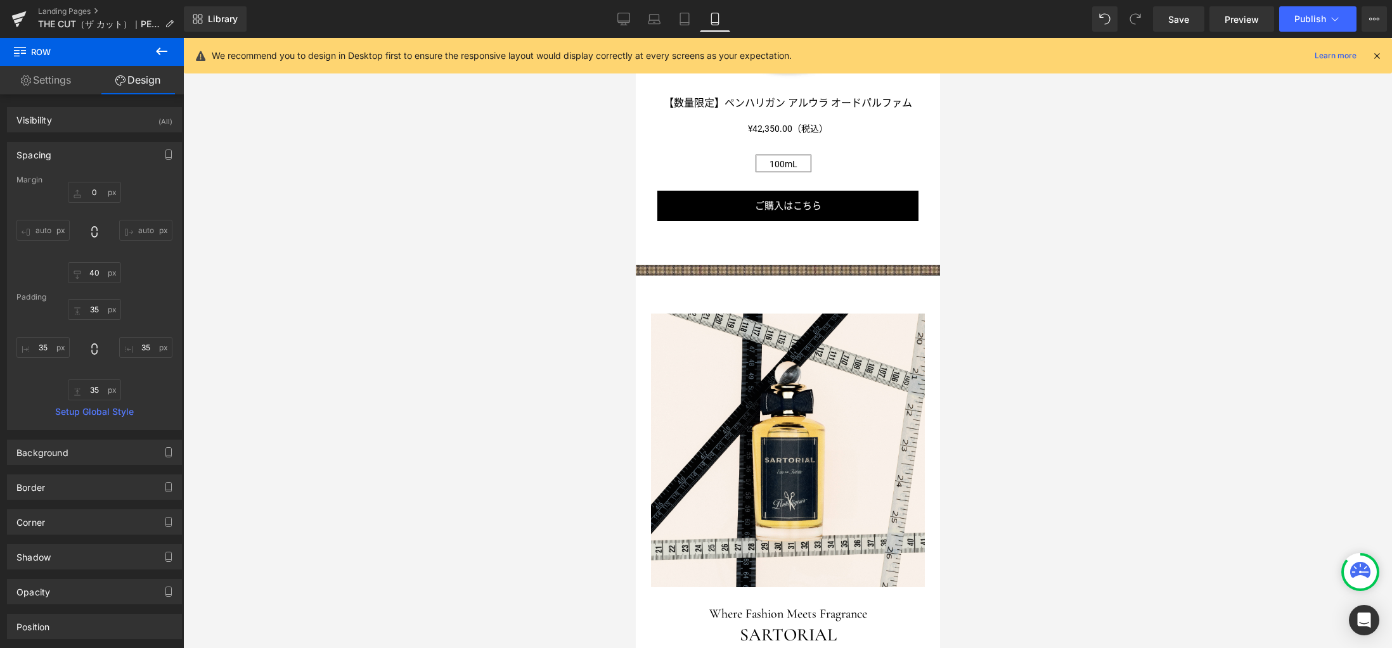
scroll to position [499, 0]
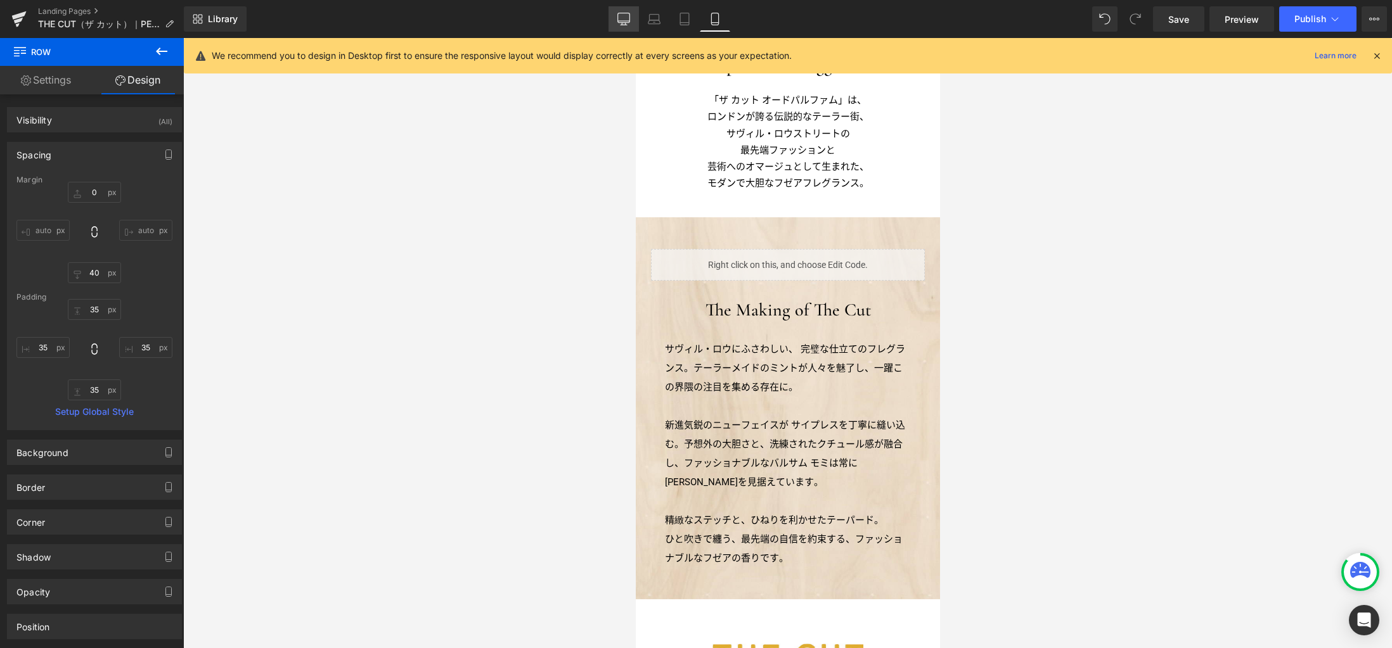
click at [626, 23] on icon at bounding box center [623, 19] width 13 height 13
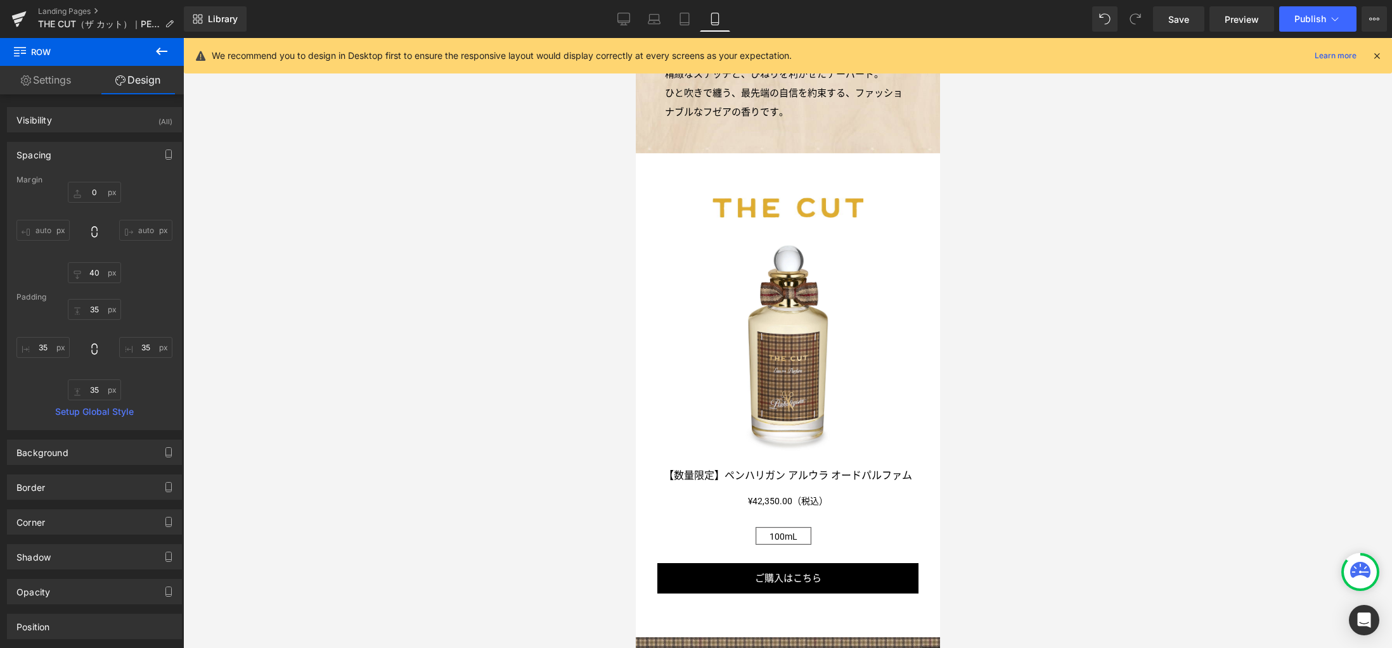
type input "0"
type input "75"
type input "50"
type input "75"
type input "50"
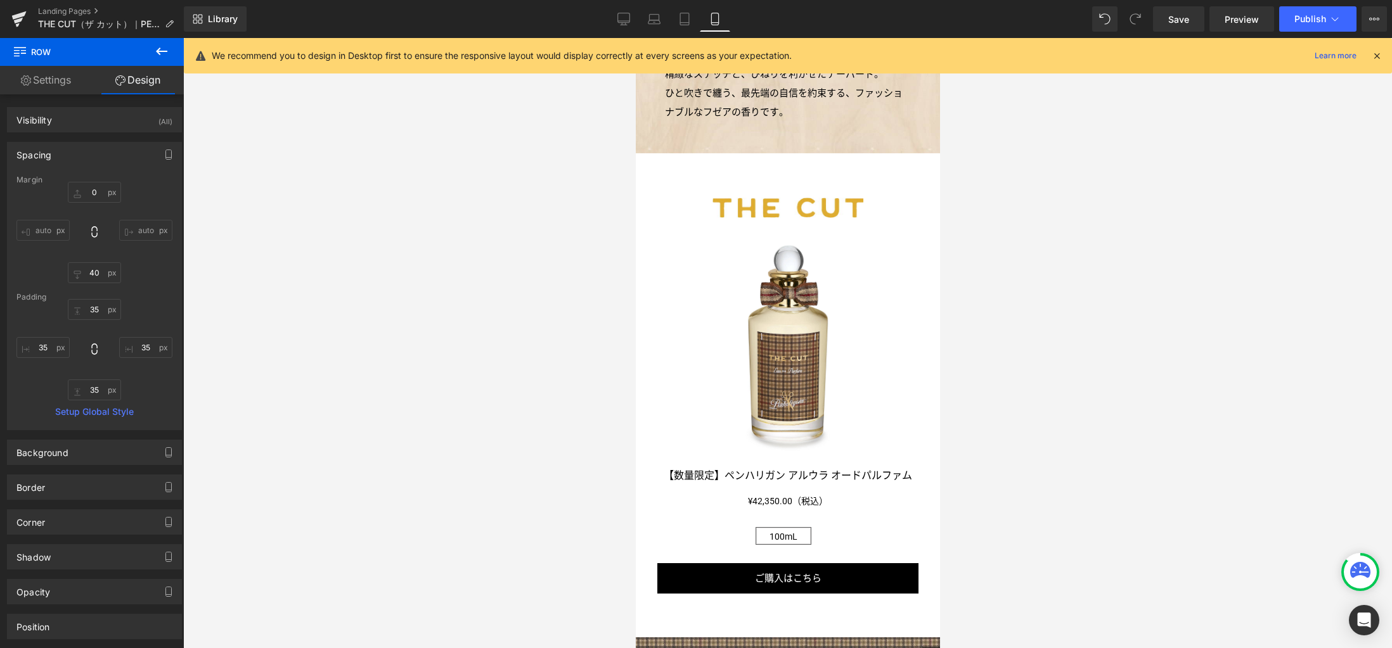
type input "0"
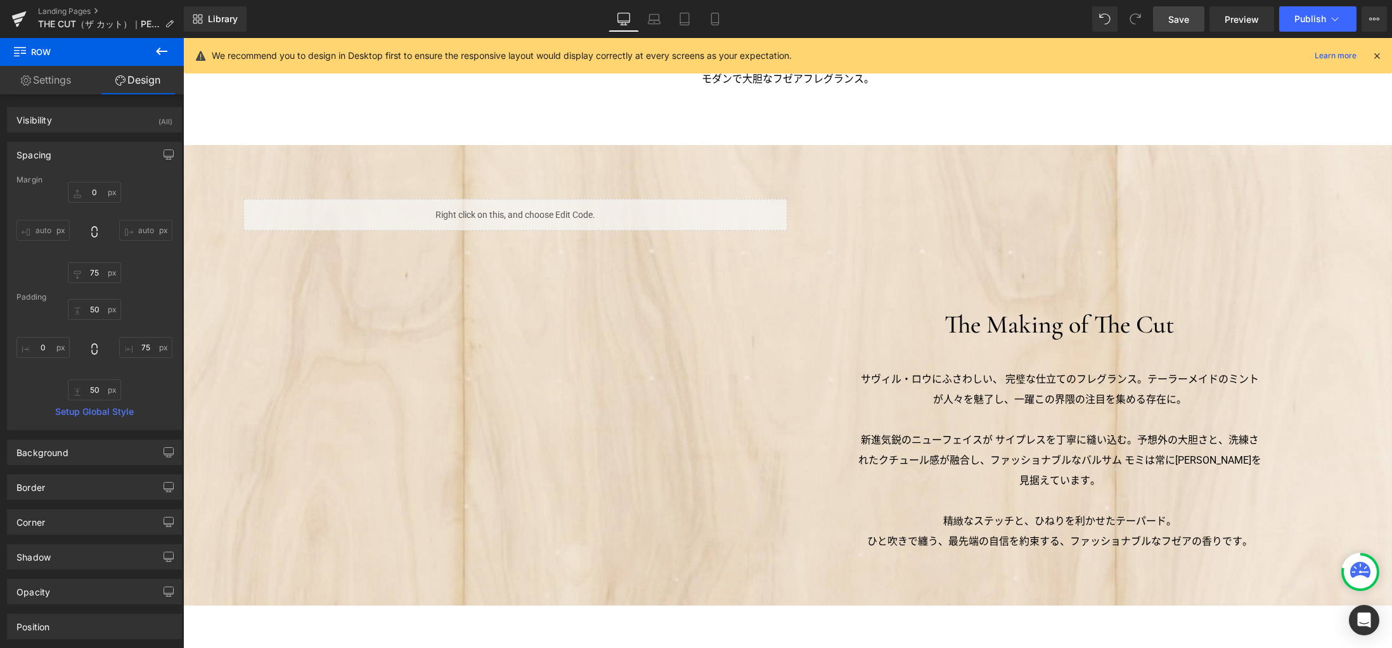
click at [1181, 22] on span "Save" at bounding box center [1178, 19] width 21 height 13
click at [85, 11] on link "Landing Pages" at bounding box center [111, 11] width 146 height 10
